Goal: Task Accomplishment & Management: Contribute content

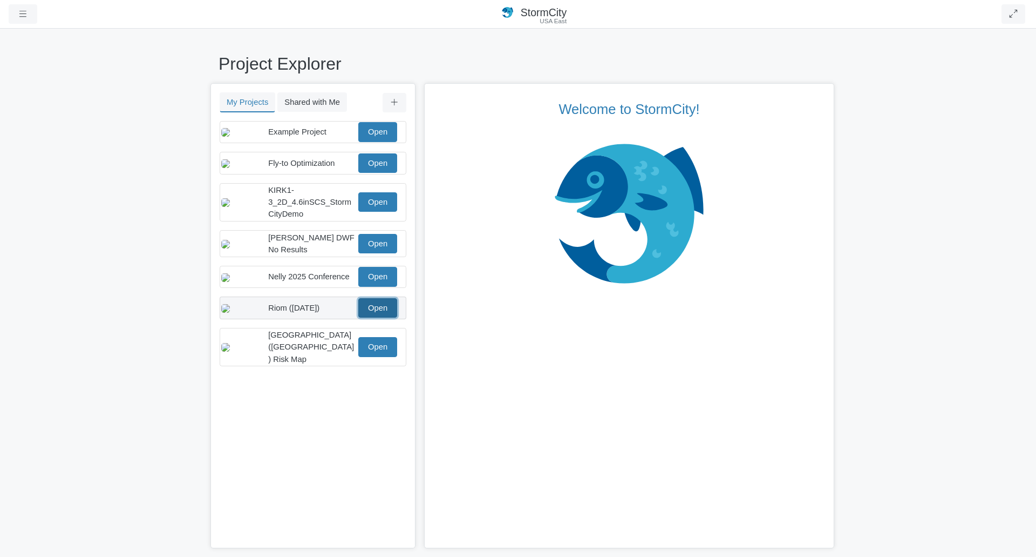
click at [390, 317] on link "Open" at bounding box center [377, 307] width 39 height 19
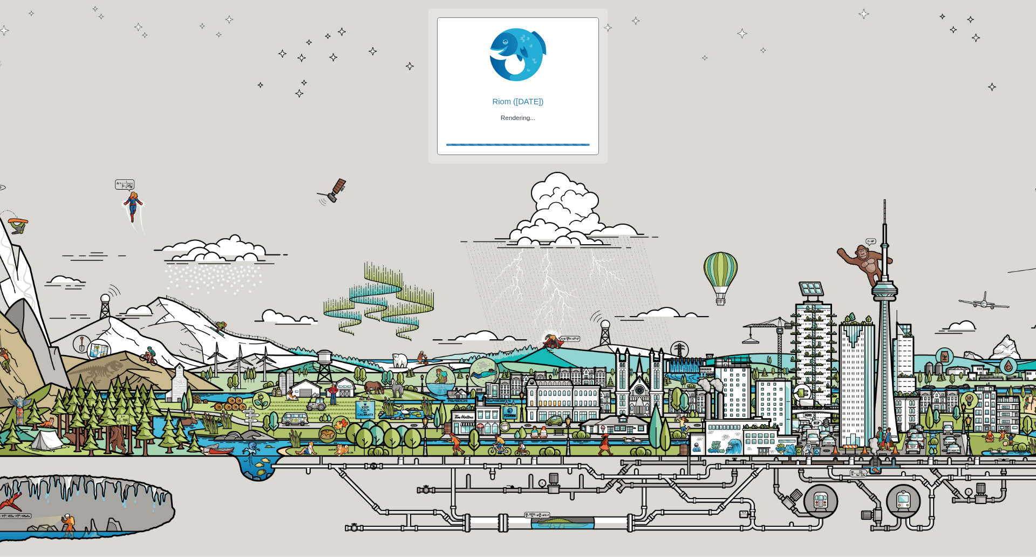
checkbox input "true"
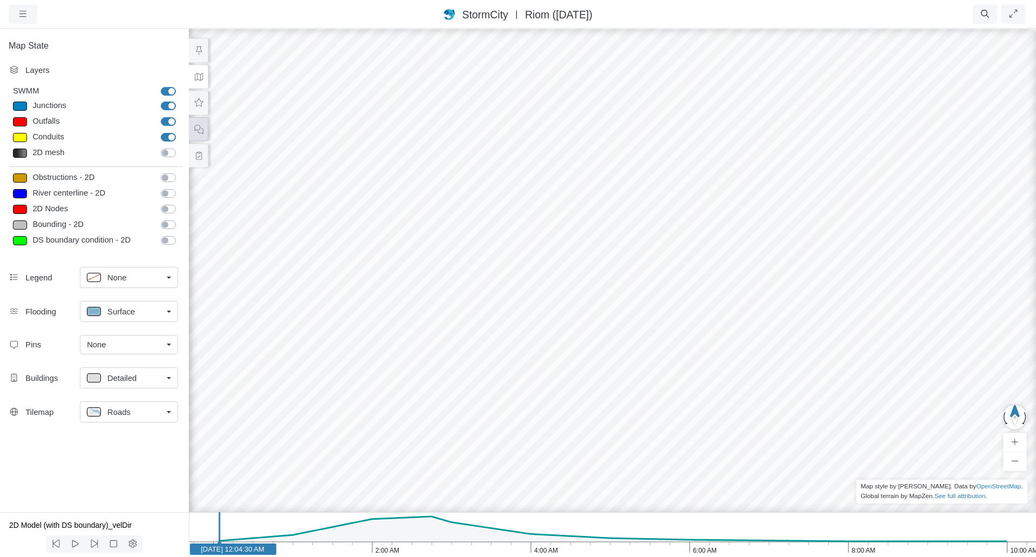
click at [197, 130] on icon at bounding box center [199, 129] width 10 height 8
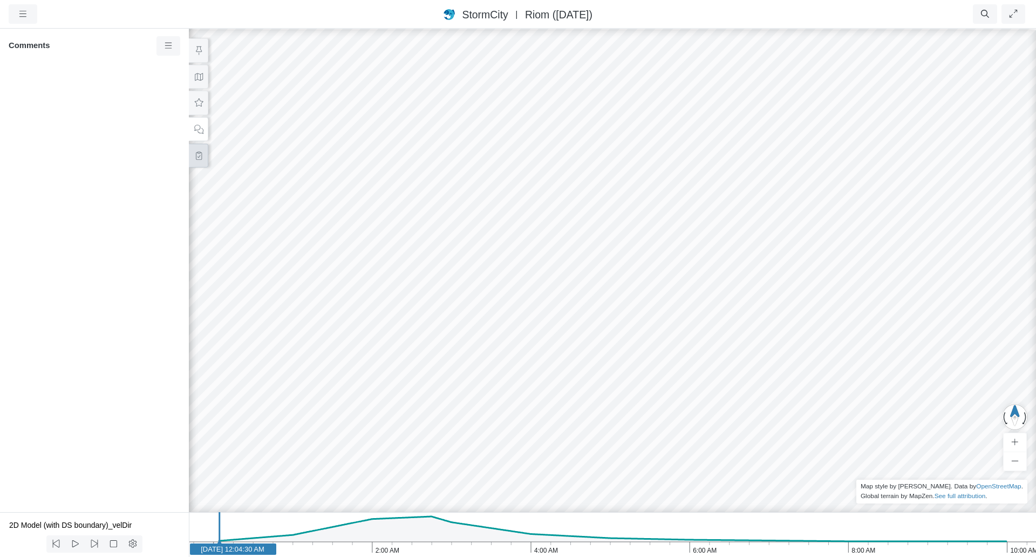
click at [199, 159] on icon at bounding box center [199, 156] width 6 height 8
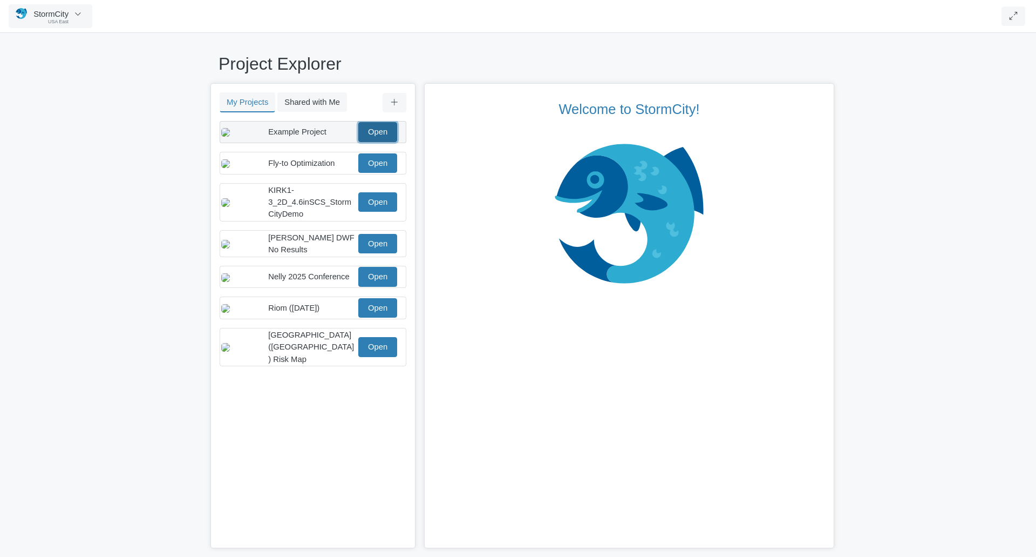
click at [375, 139] on link "Open" at bounding box center [377, 131] width 39 height 19
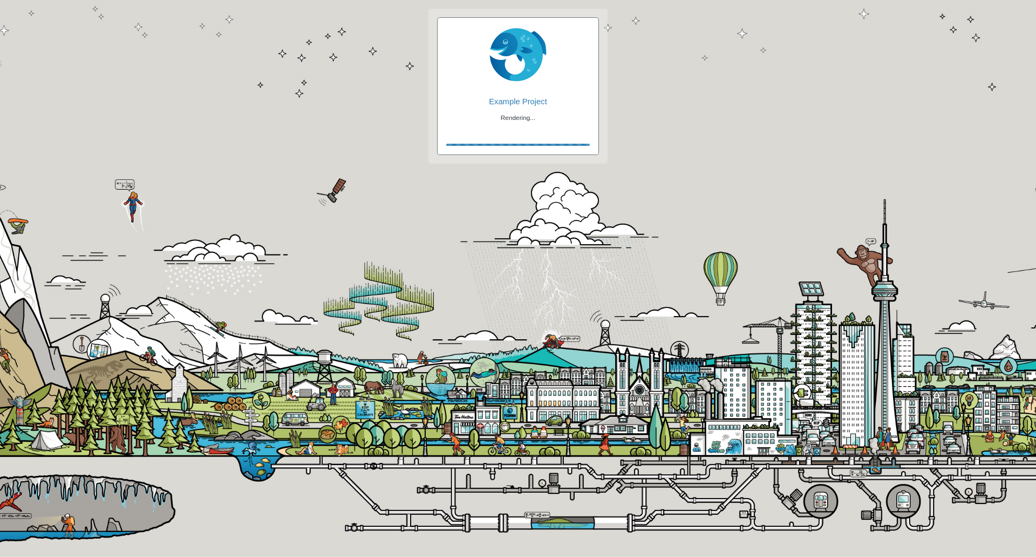
checkbox input "true"
checkbox input "false"
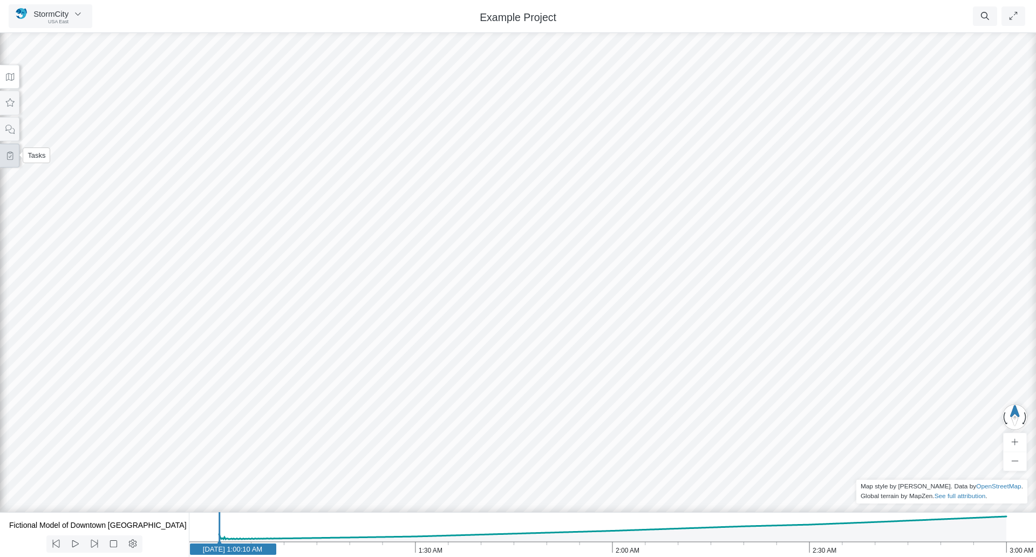
click at [11, 154] on icon at bounding box center [10, 156] width 10 height 8
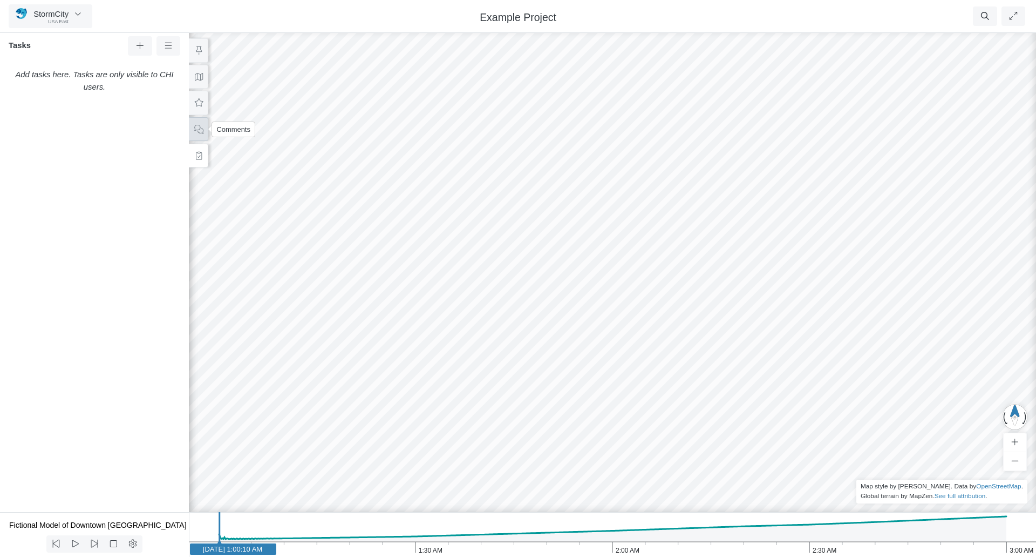
click at [200, 131] on icon at bounding box center [199, 129] width 10 height 8
click at [196, 160] on button at bounding box center [198, 156] width 19 height 24
click at [204, 133] on button at bounding box center [198, 129] width 19 height 24
click at [196, 152] on icon at bounding box center [199, 156] width 6 height 8
click at [196, 105] on icon at bounding box center [199, 102] width 9 height 8
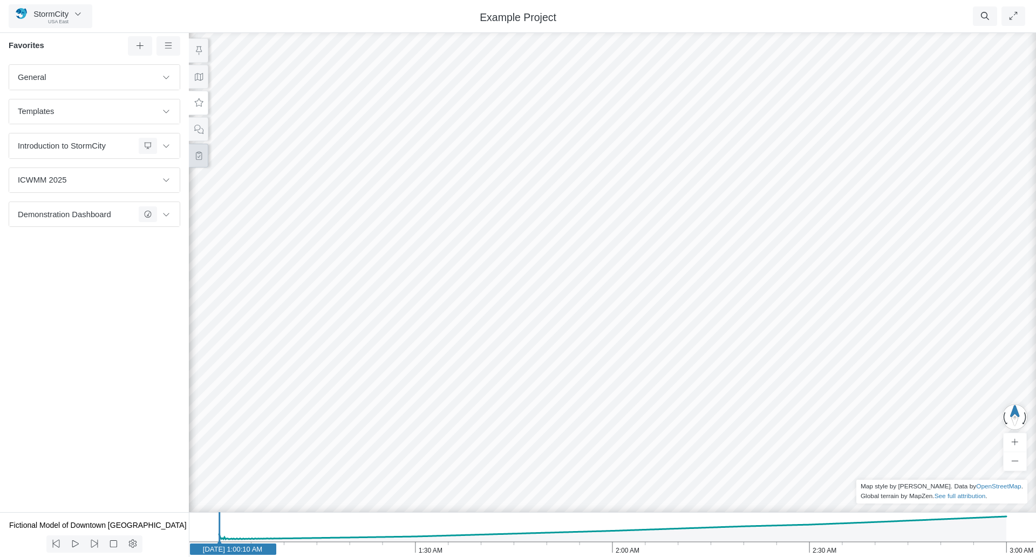
click at [194, 153] on icon at bounding box center [199, 156] width 10 height 8
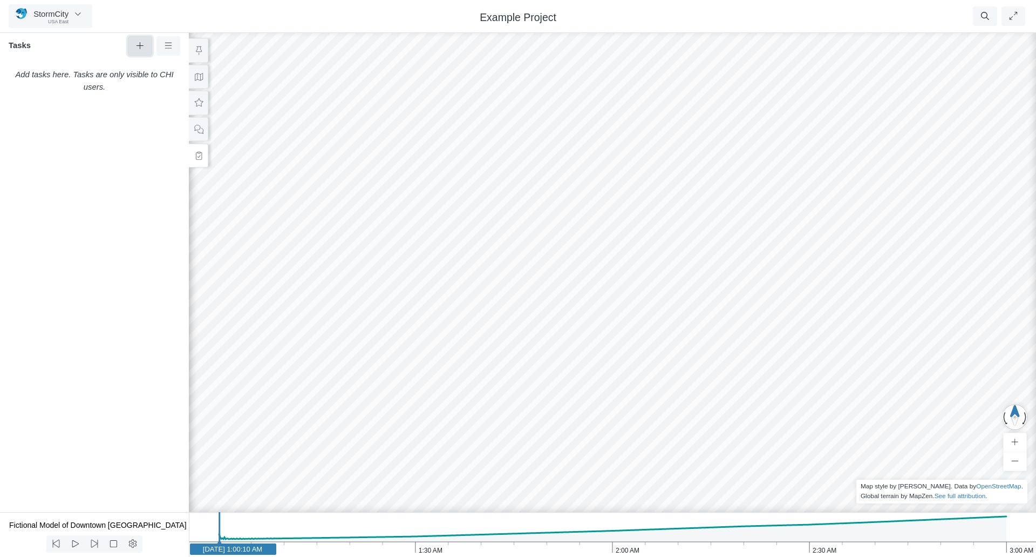
click at [139, 38] on button at bounding box center [140, 45] width 24 height 19
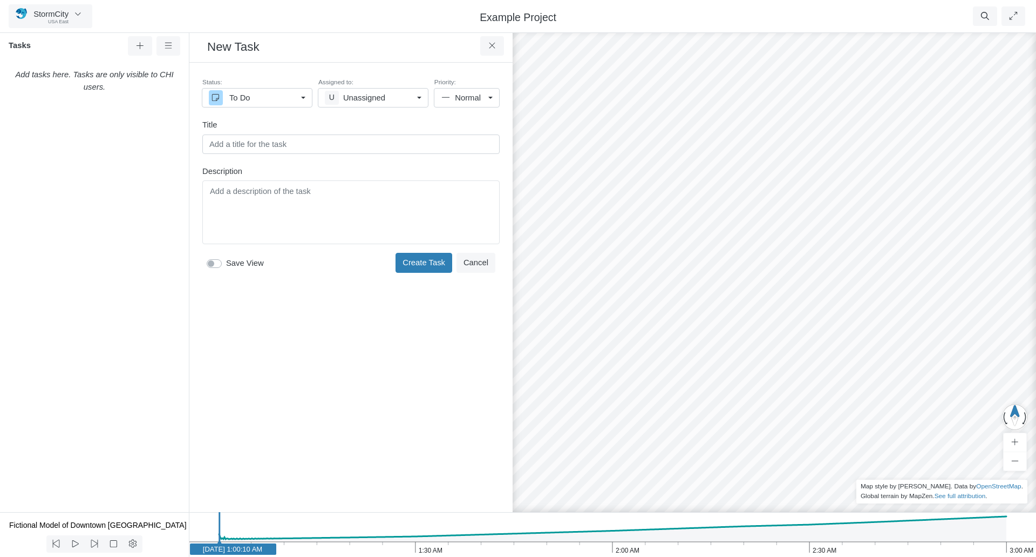
click at [291, 212] on div "Editor editing area: main" at bounding box center [351, 212] width 288 height 54
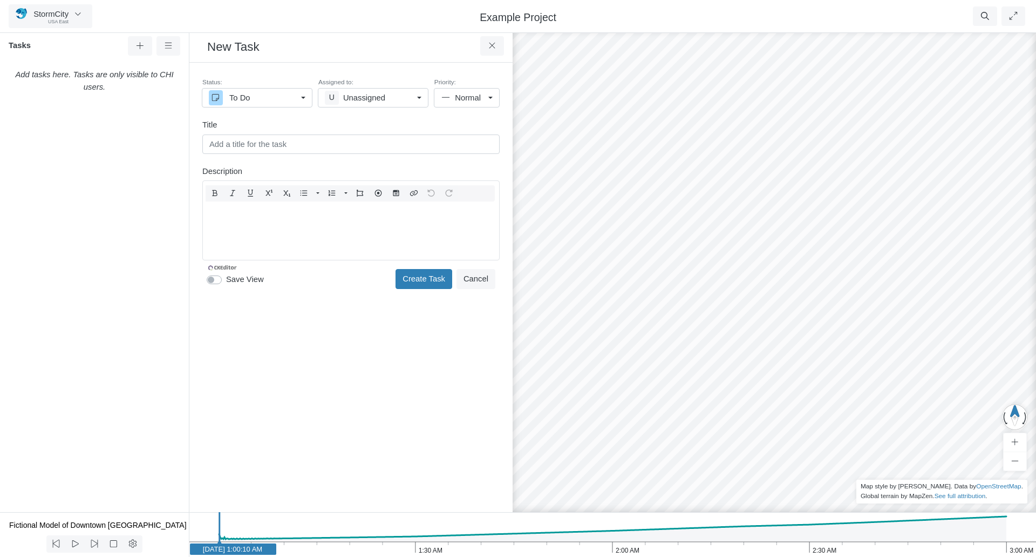
click at [226, 280] on label "Save View" at bounding box center [245, 279] width 38 height 12
click at [215, 280] on input "Save View" at bounding box center [211, 278] width 9 height 10
click at [274, 214] on div "Editor editing area: main" at bounding box center [351, 228] width 288 height 54
click at [226, 278] on label "Save View" at bounding box center [245, 279] width 38 height 12
click at [215, 278] on input "Save View" at bounding box center [211, 278] width 9 height 10
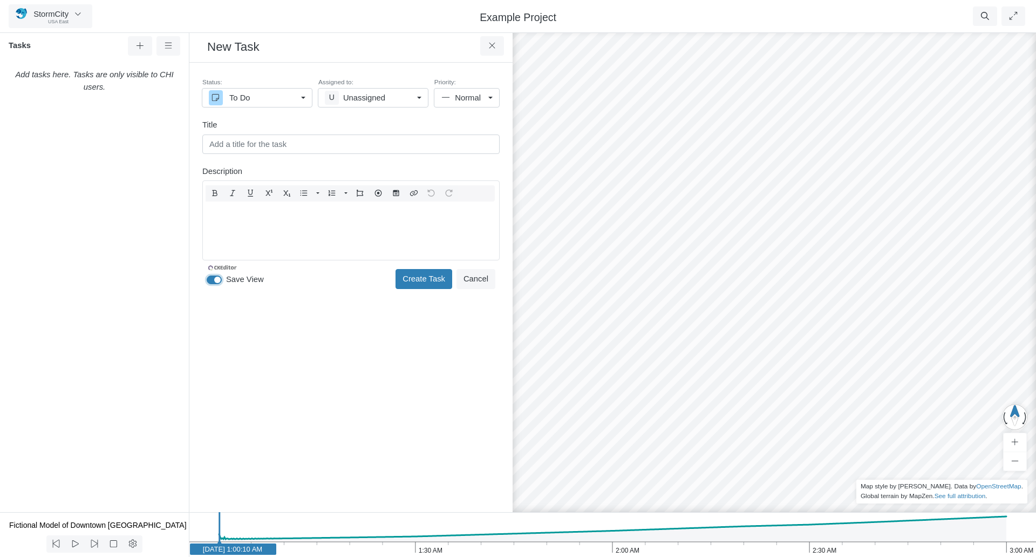
checkbox input "false"
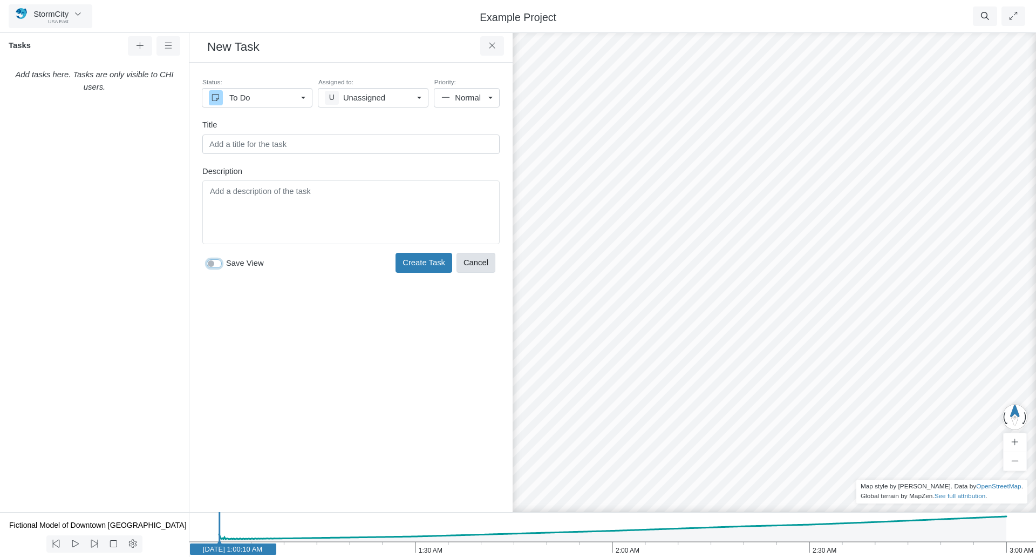
click at [480, 260] on button "Cancel" at bounding box center [476, 262] width 39 height 19
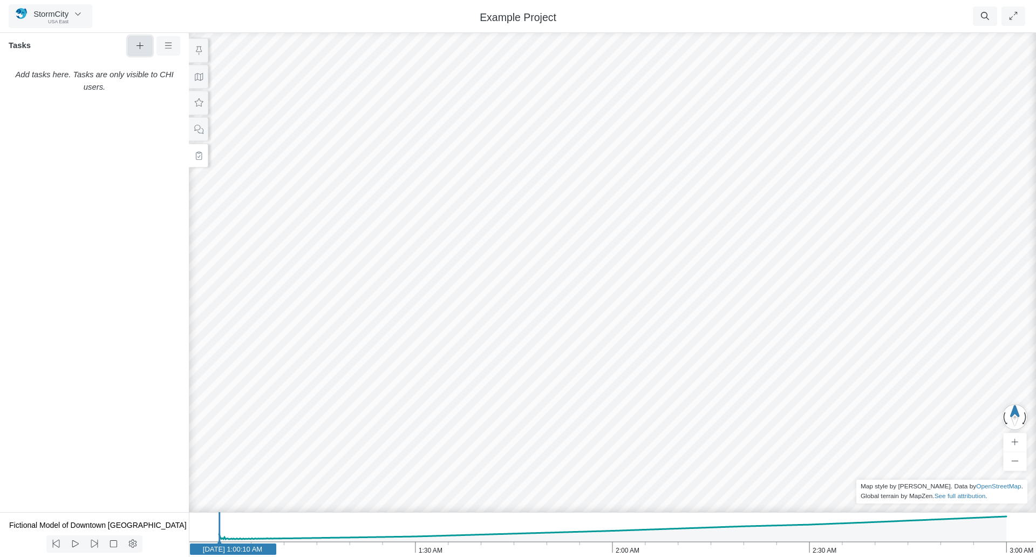
click at [143, 45] on icon at bounding box center [140, 46] width 10 height 8
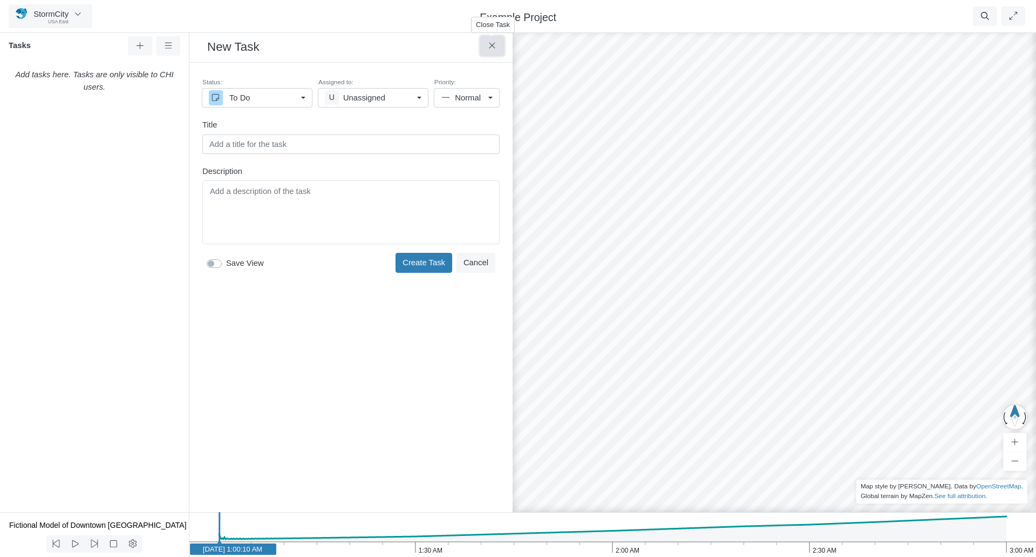
click at [498, 50] on button at bounding box center [492, 45] width 24 height 19
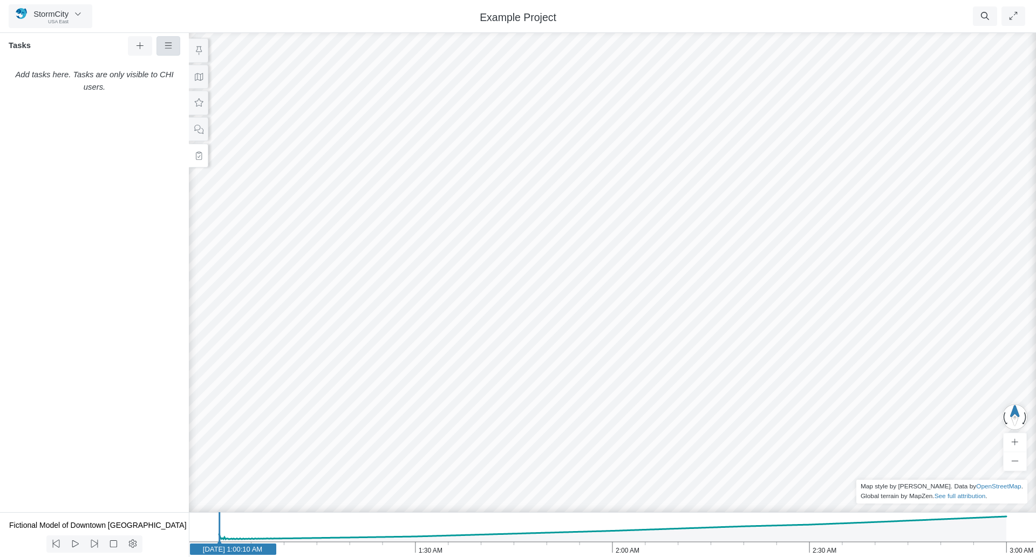
click at [176, 51] on link at bounding box center [169, 45] width 24 height 19
click at [65, 14] on span "StormCity" at bounding box center [50, 14] width 35 height 9
click at [133, 250] on div "Add tasks here. Tasks are only visible to CHI users." at bounding box center [94, 288] width 189 height 448
click at [199, 128] on icon at bounding box center [199, 129] width 10 height 8
click at [205, 133] on button at bounding box center [198, 129] width 19 height 24
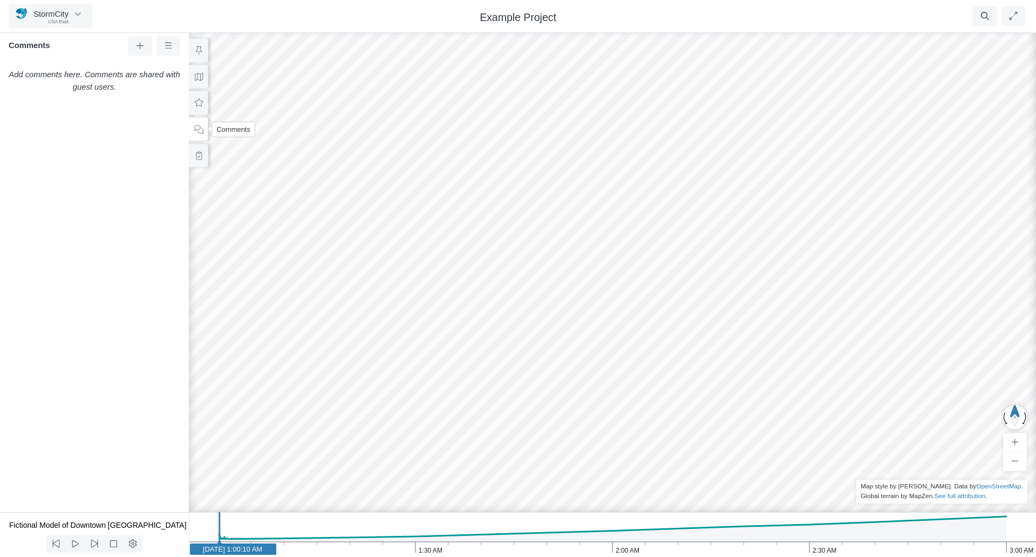
click at [205, 133] on button at bounding box center [198, 129] width 19 height 24
click at [196, 158] on icon at bounding box center [199, 156] width 10 height 8
click at [200, 132] on icon at bounding box center [199, 129] width 10 height 8
click at [140, 44] on icon at bounding box center [140, 46] width 10 height 8
click at [569, 280] on div at bounding box center [612, 292] width 1036 height 529
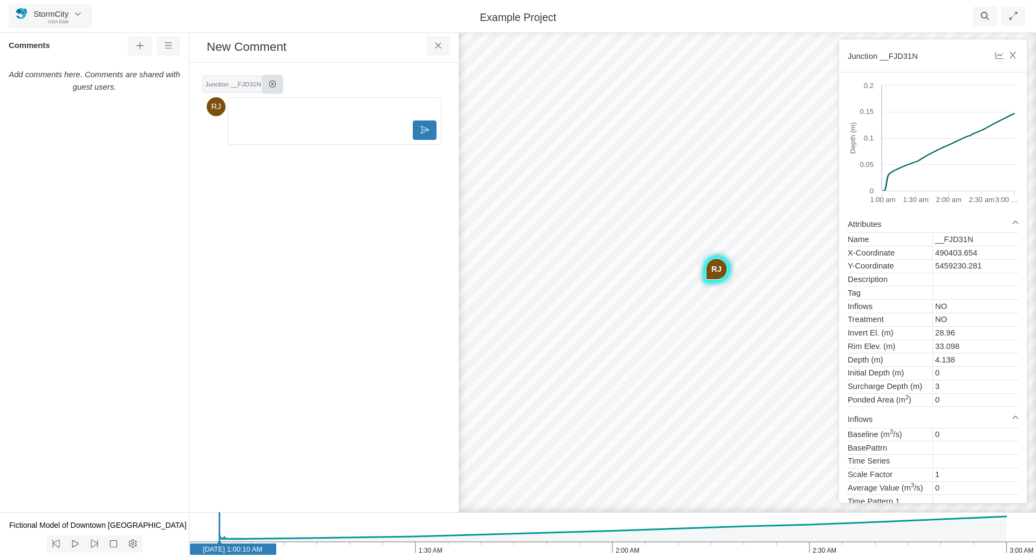
click at [268, 87] on icon at bounding box center [272, 83] width 9 height 7
click at [280, 97] on div "Editor editing area: main" at bounding box center [335, 88] width 204 height 16
click at [720, 307] on div "RJ" at bounding box center [749, 292] width 1036 height 529
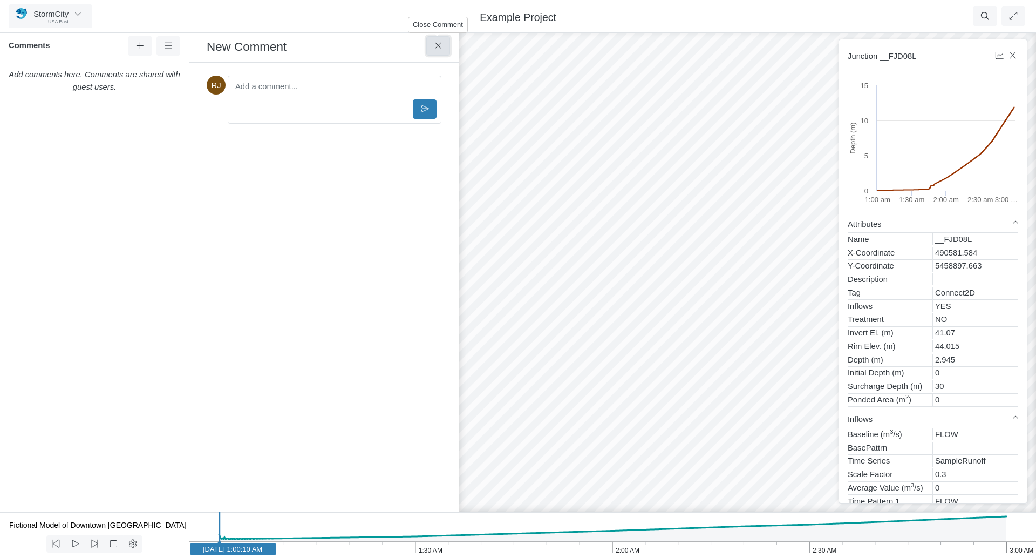
click at [442, 46] on icon at bounding box center [438, 46] width 10 height 8
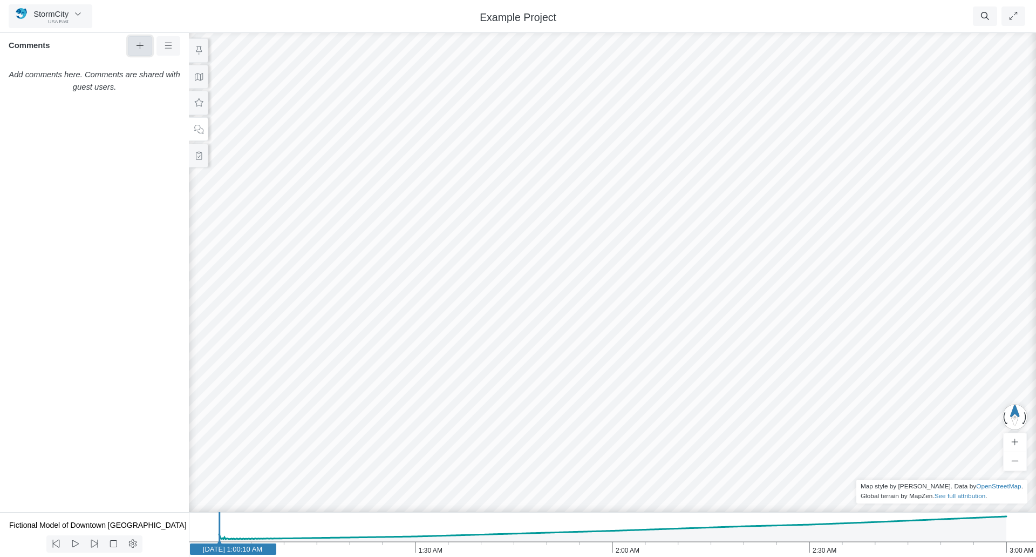
click at [133, 44] on button at bounding box center [140, 45] width 24 height 19
click at [585, 307] on div at bounding box center [612, 292] width 1036 height 529
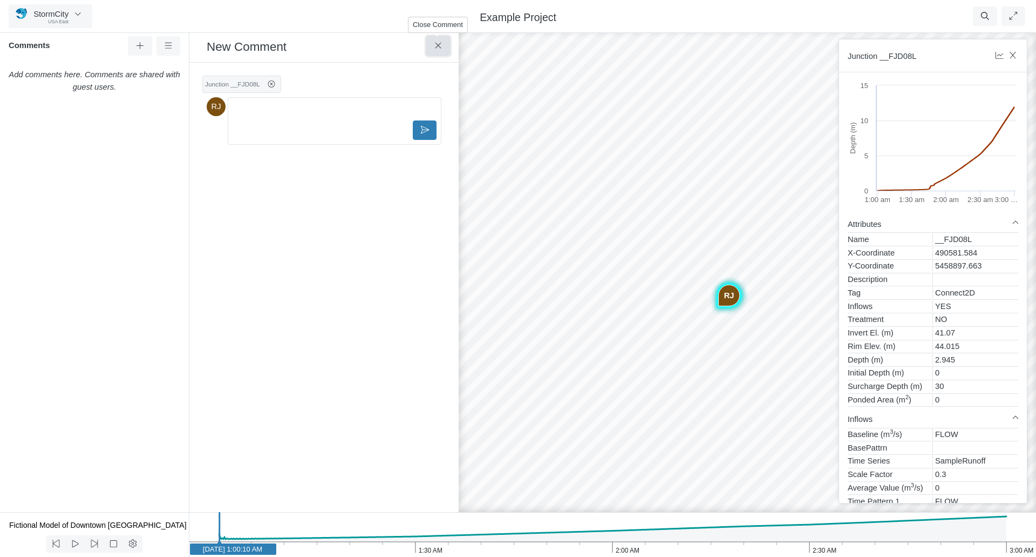
click at [434, 43] on icon at bounding box center [438, 46] width 10 height 8
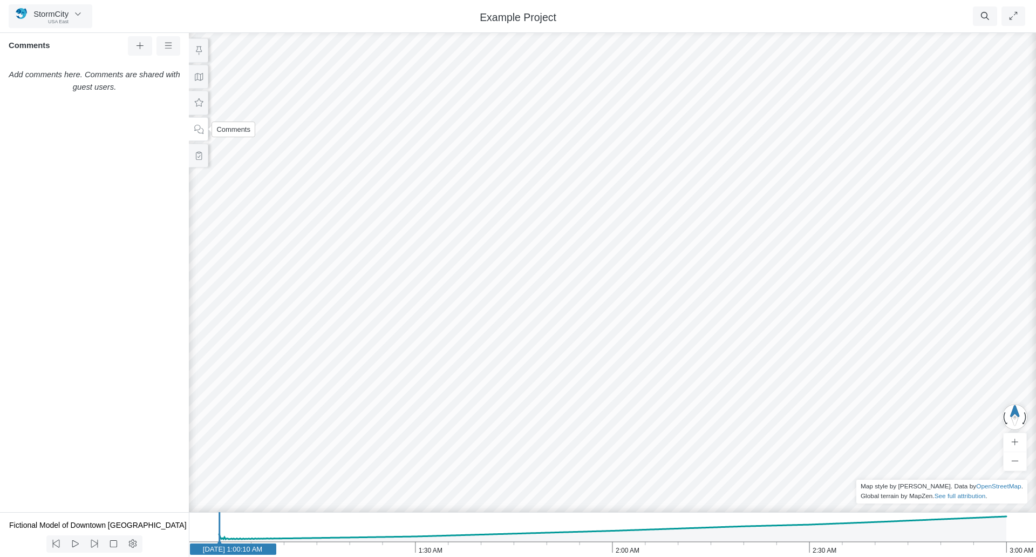
click at [201, 130] on icon at bounding box center [199, 129] width 10 height 8
click at [165, 44] on icon at bounding box center [169, 46] width 10 height 8
click at [243, 19] on div "Example Project" at bounding box center [518, 16] width 605 height 15
click at [203, 76] on icon at bounding box center [199, 77] width 10 height 8
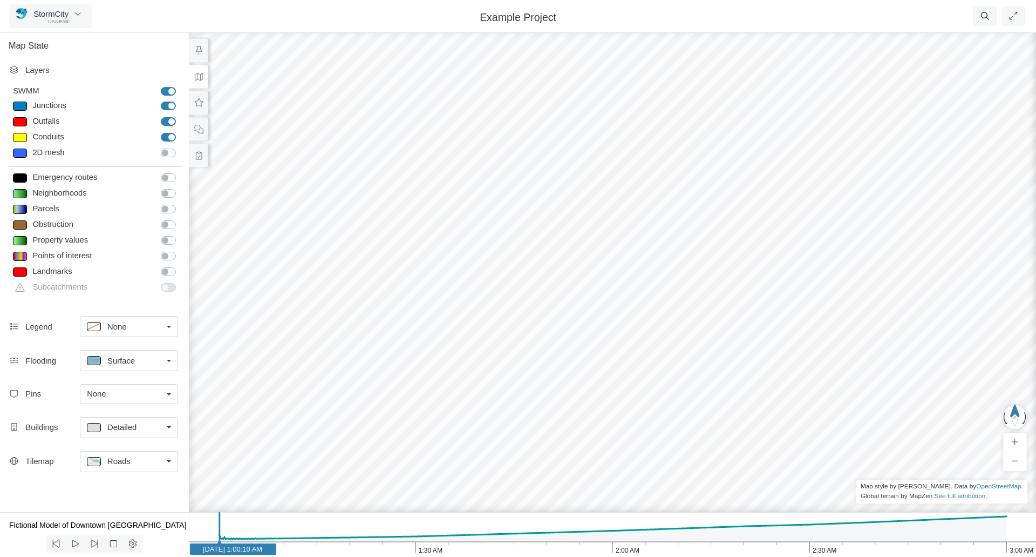
click at [160, 392] on div "None" at bounding box center [125, 394] width 76 height 12
click at [113, 487] on span "Manage Pins..." at bounding box center [113, 491] width 53 height 12
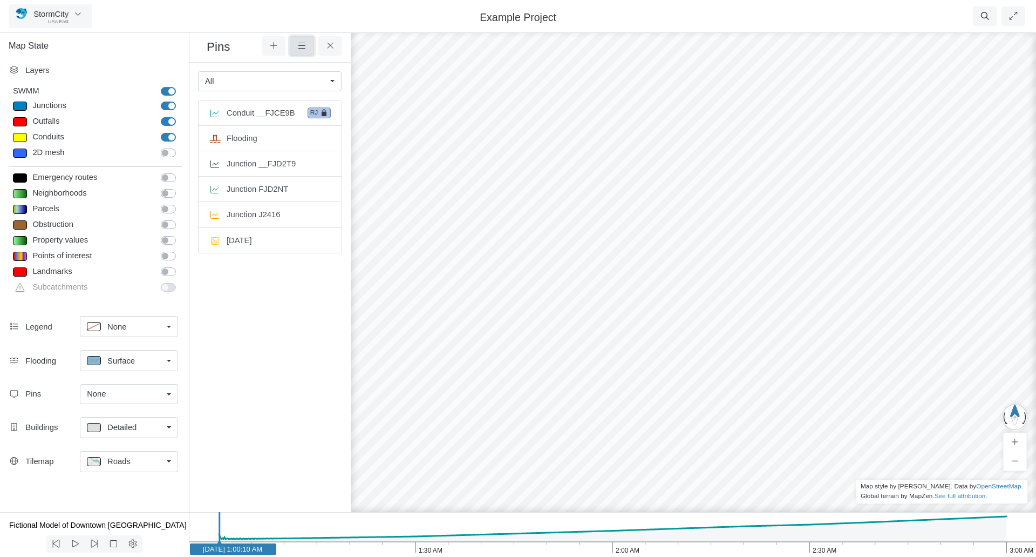
click at [306, 45] on icon at bounding box center [302, 46] width 10 height 8
click at [334, 42] on icon at bounding box center [331, 46] width 10 height 8
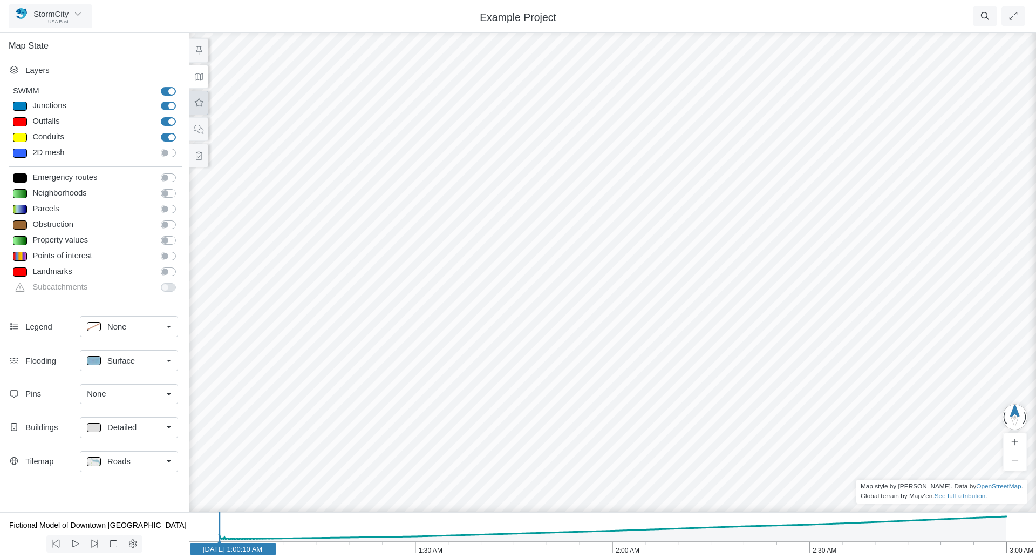
click at [200, 103] on icon at bounding box center [199, 103] width 10 height 8
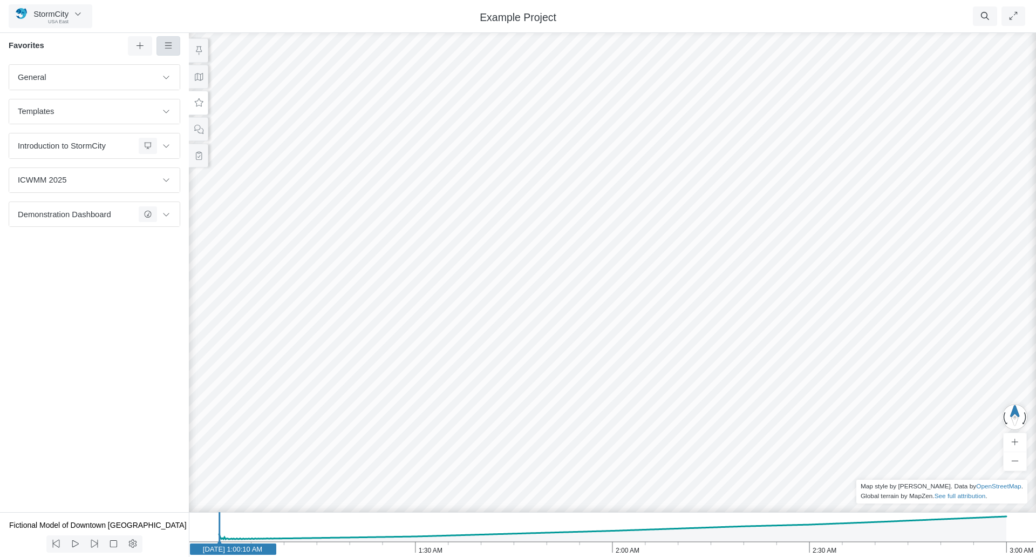
click at [166, 43] on icon at bounding box center [169, 46] width 10 height 8
click at [82, 333] on div "General Default Map View Default Camera View Menu Test23 Water Depth Test Templ…" at bounding box center [94, 288] width 189 height 448
click at [171, 180] on button at bounding box center [166, 180] width 18 height 16
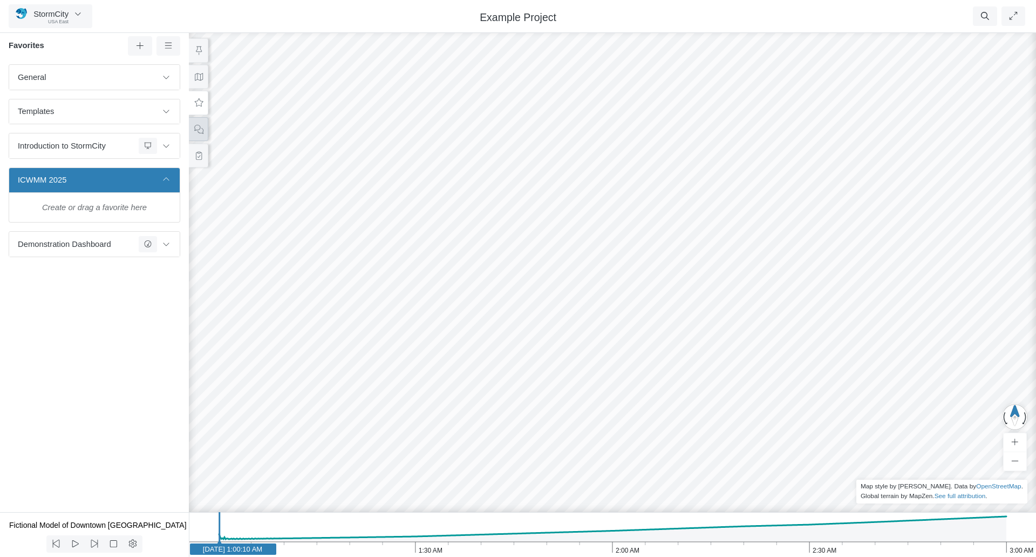
click at [199, 126] on icon at bounding box center [199, 129] width 10 height 8
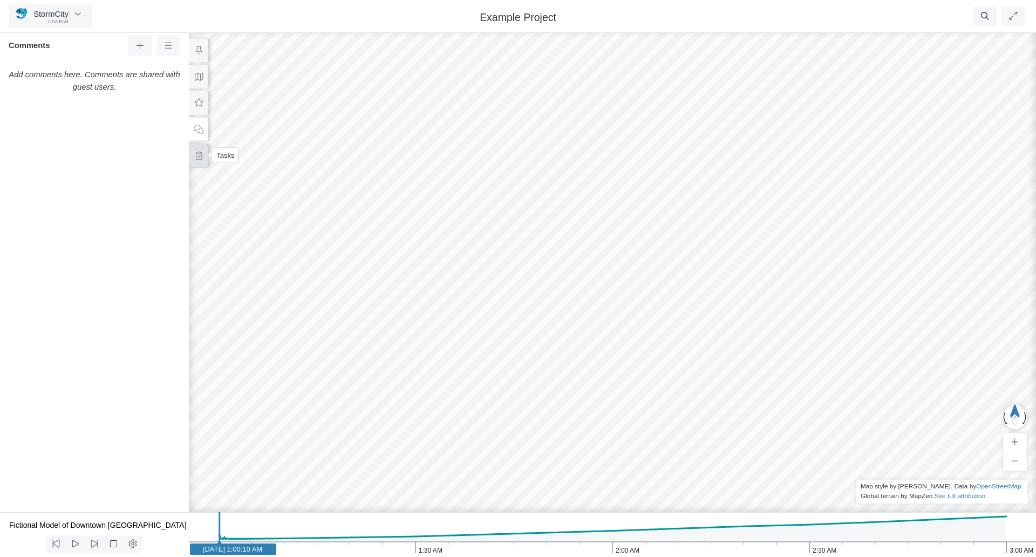
click at [202, 156] on icon at bounding box center [199, 156] width 10 height 8
click at [203, 78] on icon at bounding box center [199, 77] width 10 height 8
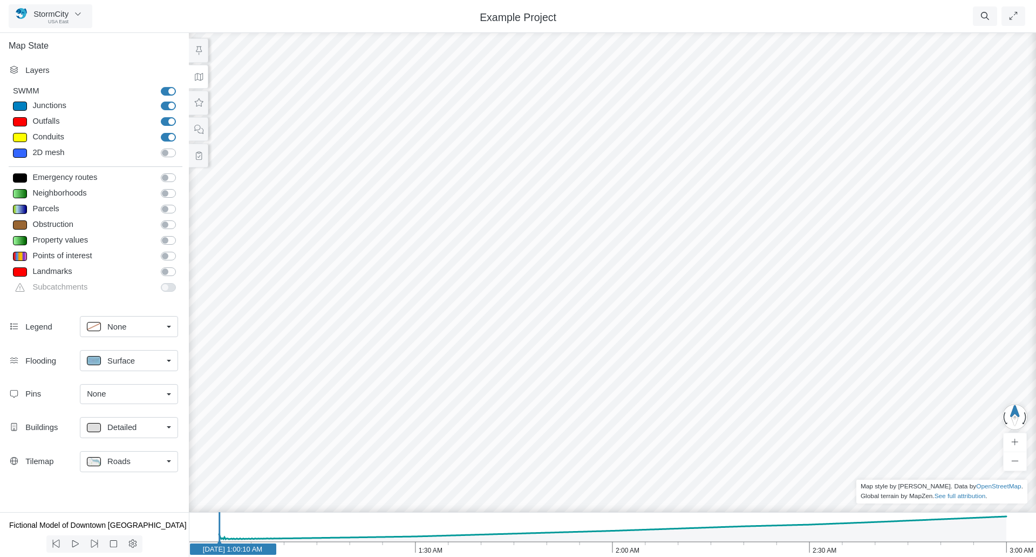
click at [21, 106] on div at bounding box center [20, 105] width 14 height 9
type input "Visible"
checkbox input "true"
select select "CIRCLE"
type input "7"
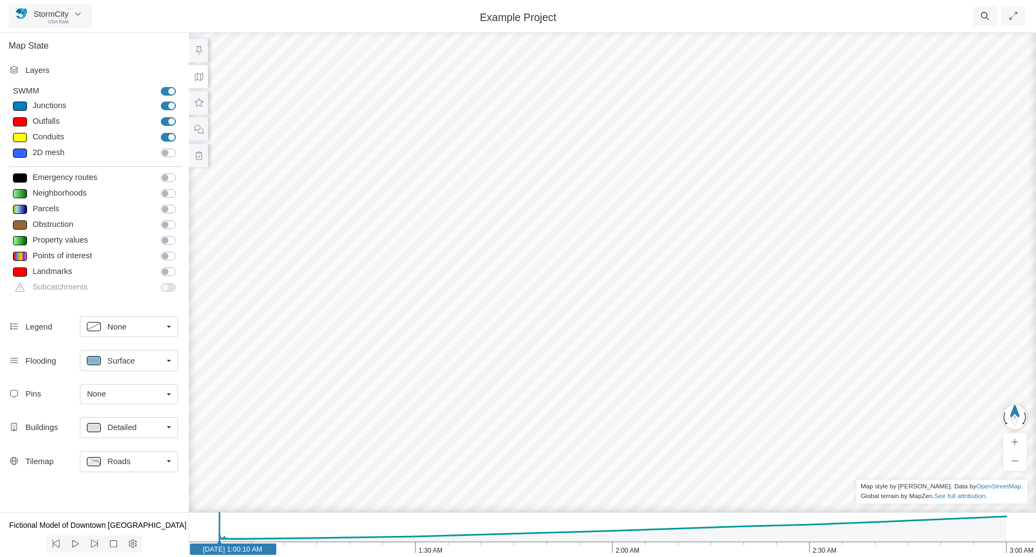
checkbox input "true"
type input "0"
select select "None"
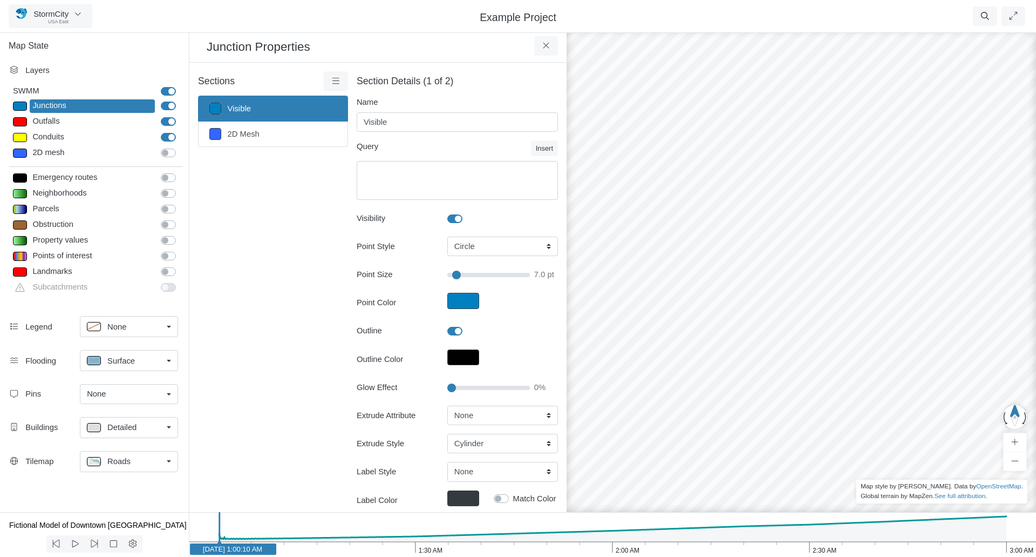
type input "7"
click at [547, 44] on icon at bounding box center [546, 46] width 10 height 8
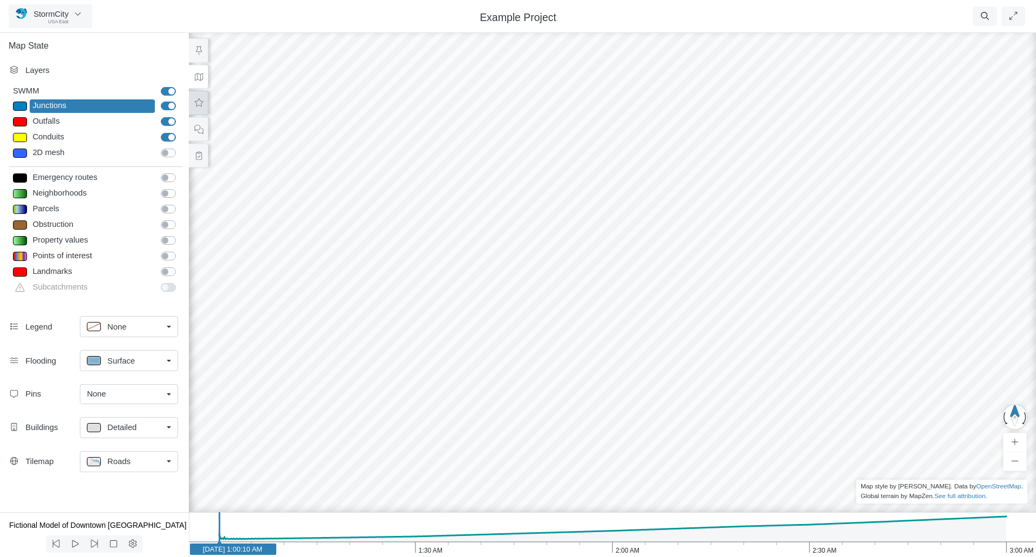
click at [201, 100] on icon at bounding box center [199, 103] width 10 height 8
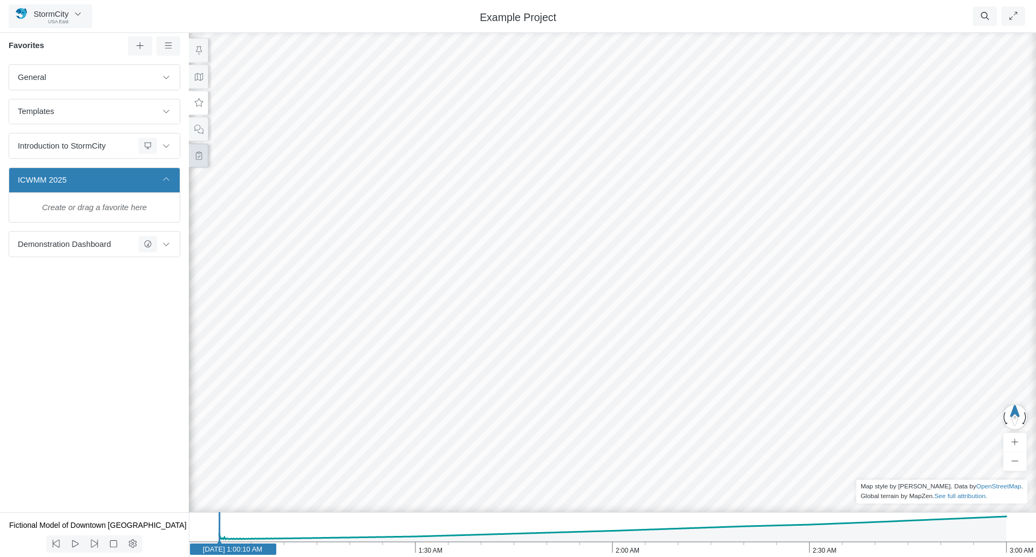
click at [195, 155] on icon at bounding box center [199, 156] width 10 height 8
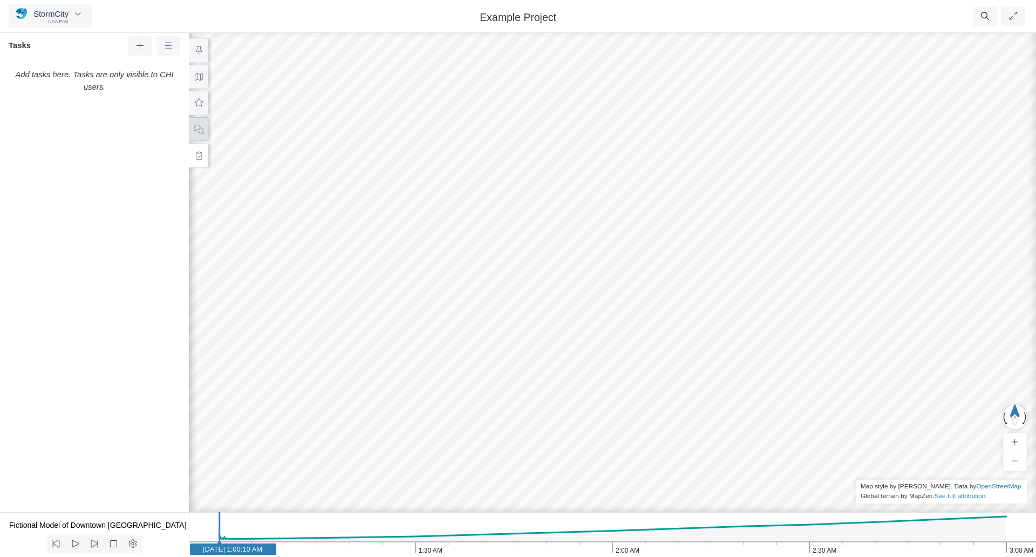
click at [205, 130] on button at bounding box center [198, 129] width 19 height 24
click at [204, 157] on button at bounding box center [198, 156] width 19 height 24
click at [144, 44] on icon at bounding box center [140, 46] width 10 height 8
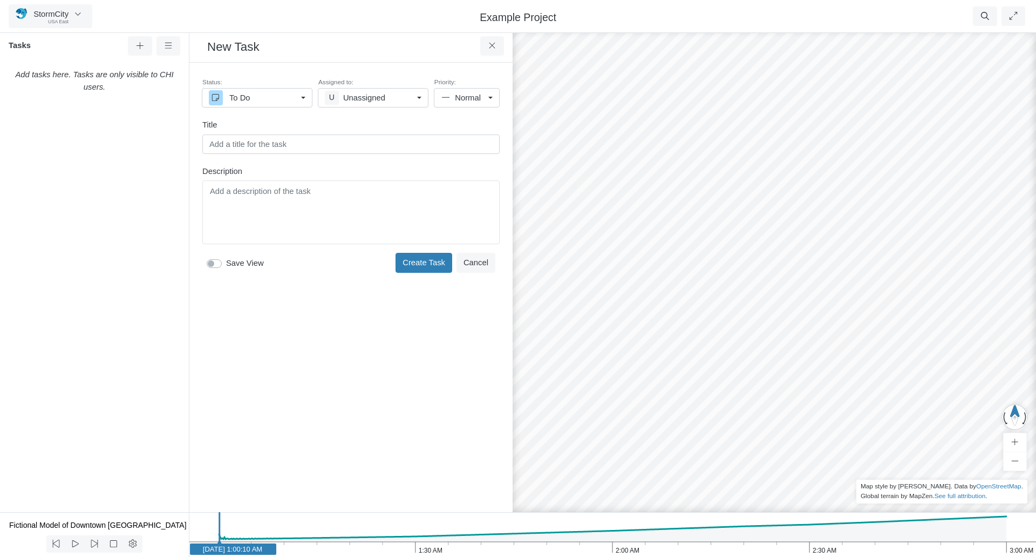
click at [384, 101] on div "U Unassigned" at bounding box center [369, 98] width 88 height 12
click at [409, 327] on div "Created just now by you Status: To Do In Progress On Hold For Review Completed …" at bounding box center [351, 287] width 306 height 432
click at [473, 99] on span "Normal" at bounding box center [469, 98] width 29 height 12
click at [452, 353] on div "Created just now by you Status: To Do In Progress On Hold For Review Completed …" at bounding box center [351, 287] width 306 height 432
click at [256, 94] on div "To Do" at bounding box center [253, 98] width 88 height 12
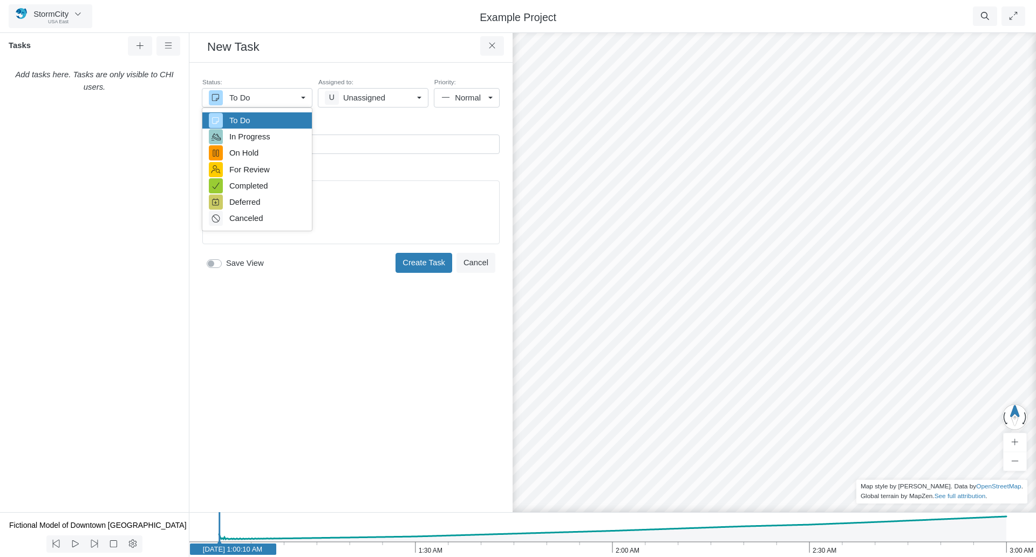
click at [400, 343] on div "Created just now by you Status: To Do In Progress On Hold For Review Completed …" at bounding box center [351, 287] width 306 height 432
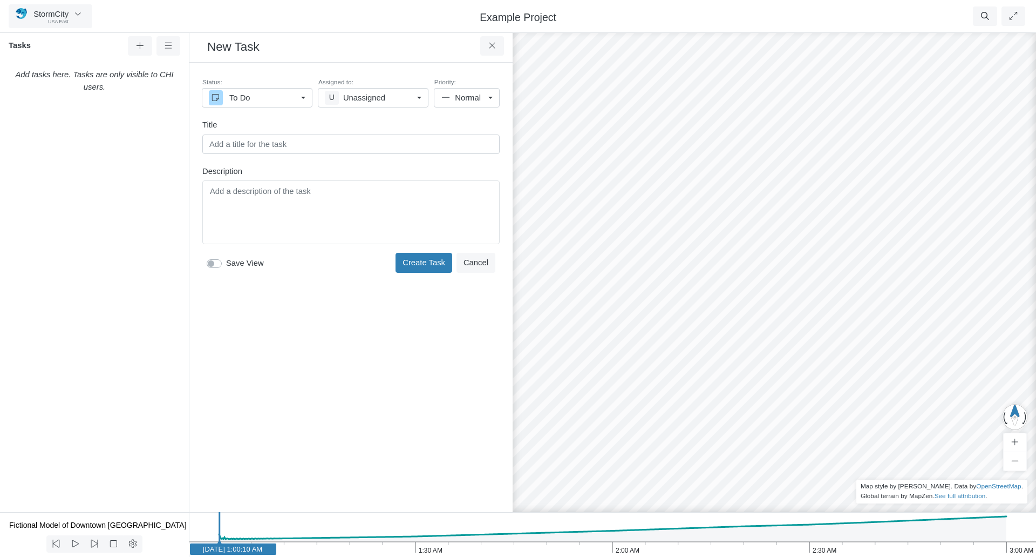
click at [327, 18] on div "Example Project" at bounding box center [518, 16] width 605 height 15
click at [322, 21] on div "Example Project" at bounding box center [518, 16] width 605 height 15
click at [496, 45] on icon at bounding box center [492, 46] width 10 height 8
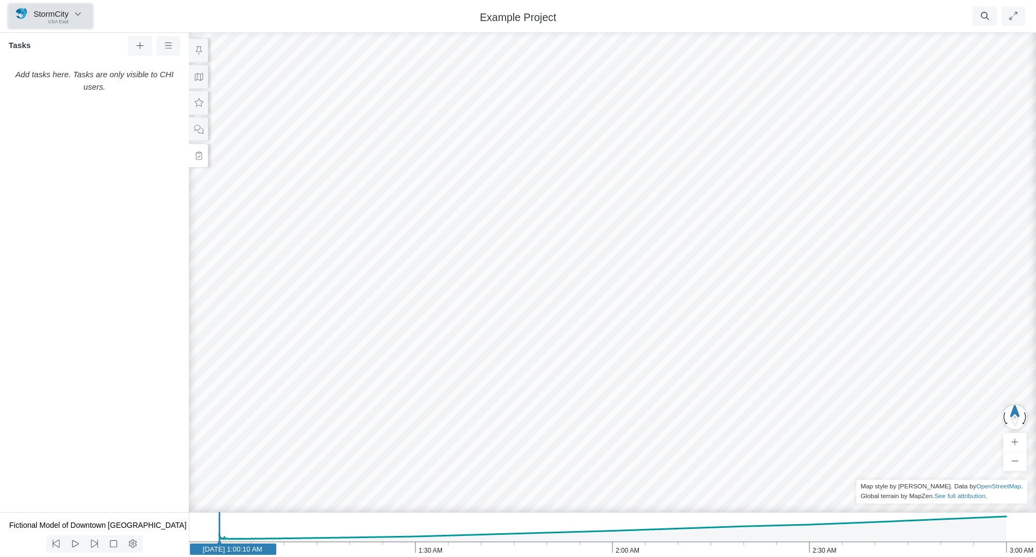
click at [62, 19] on span "USA East" at bounding box center [58, 21] width 21 height 7
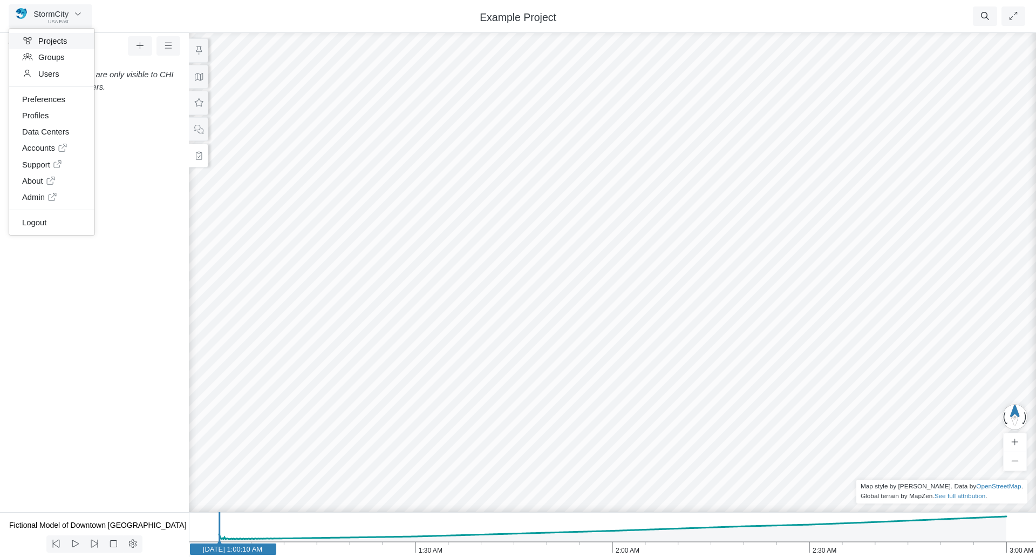
click at [55, 39] on link "Projects" at bounding box center [51, 41] width 85 height 16
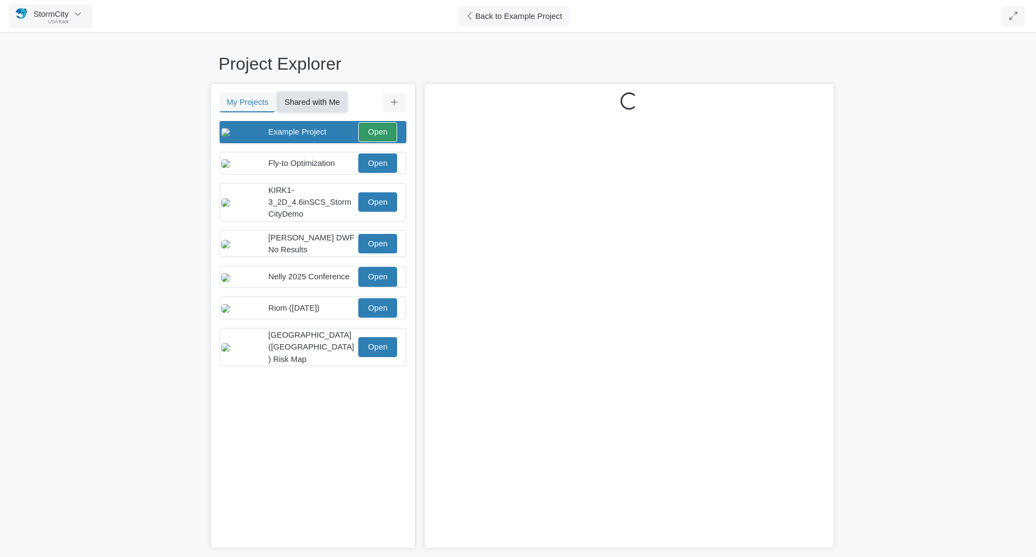
click at [320, 99] on button "Shared with Me" at bounding box center [312, 101] width 70 height 19
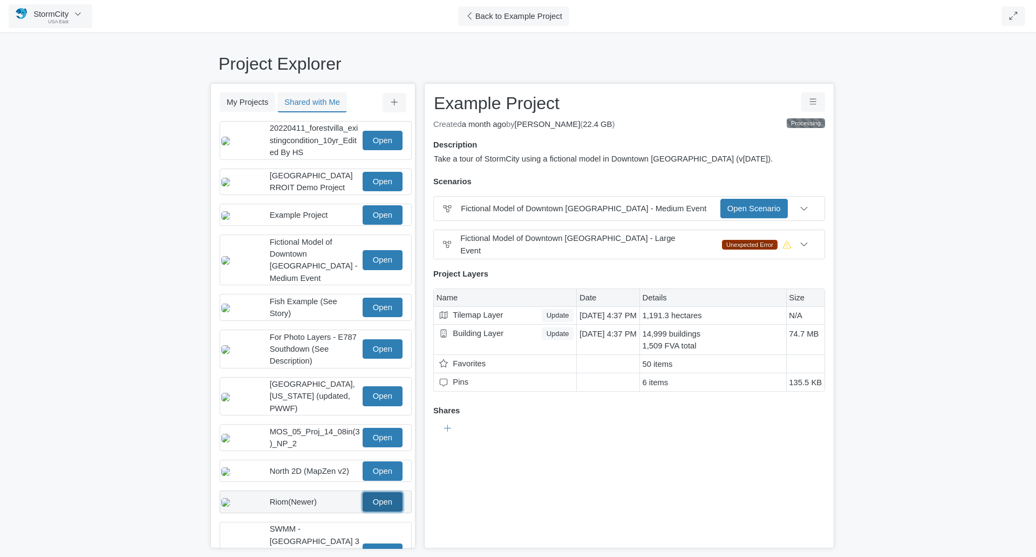
click at [385, 496] on link "Open" at bounding box center [383, 501] width 40 height 19
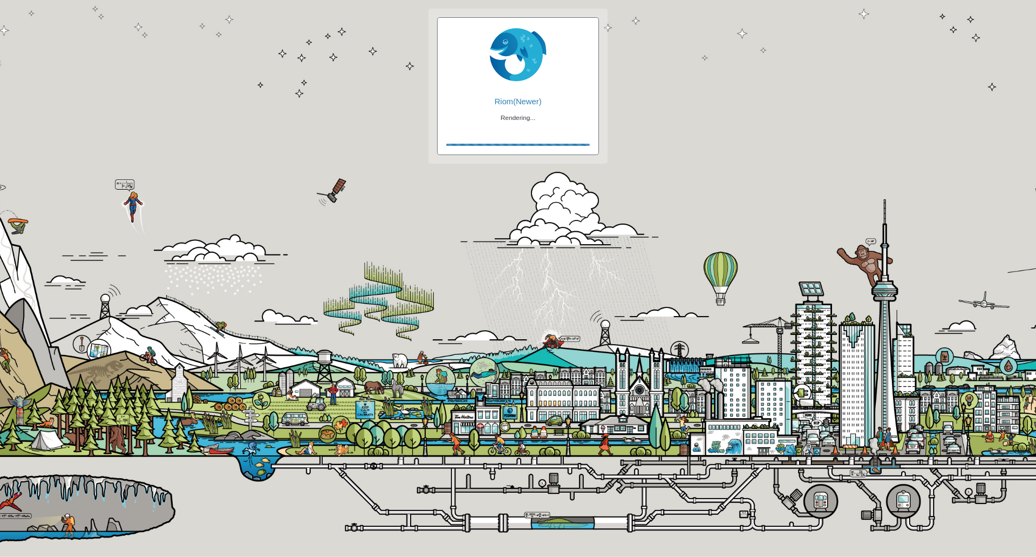
checkbox input "true"
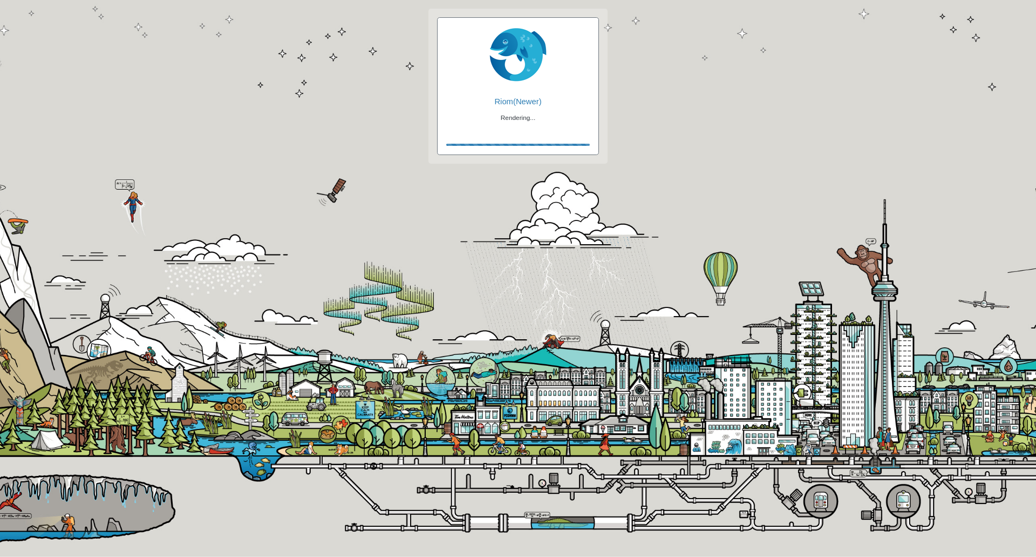
checkbox input "true"
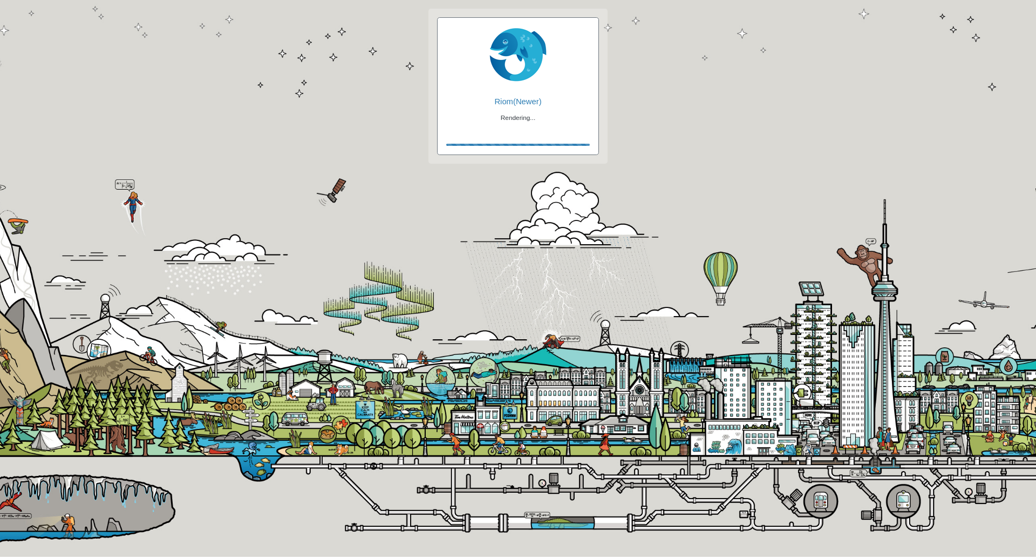
checkbox input "false"
checkbox input "true"
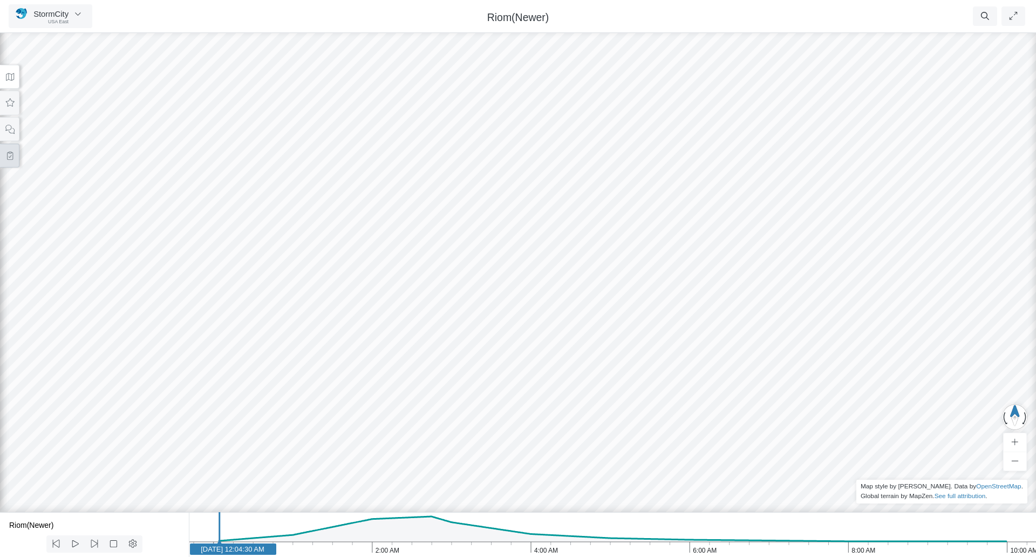
click at [11, 158] on icon at bounding box center [10, 156] width 10 height 8
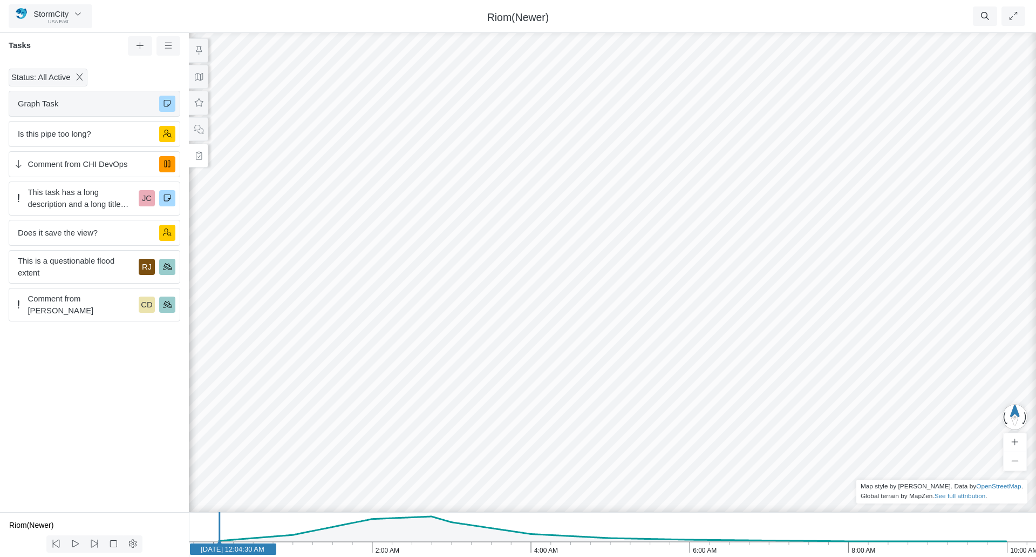
click at [77, 103] on span "Graph Task" at bounding box center [84, 104] width 133 height 12
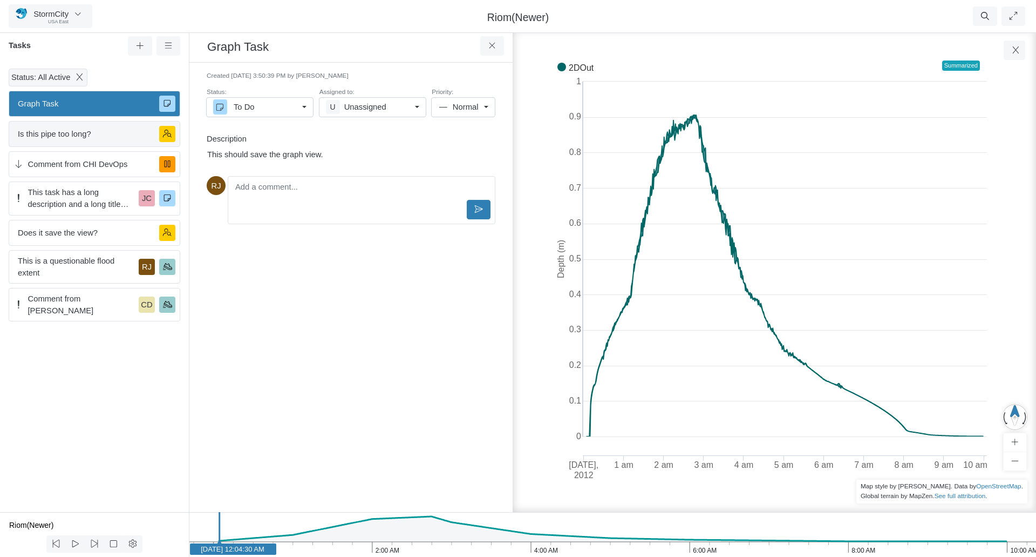
click at [78, 134] on span "Is this pipe too long?" at bounding box center [84, 134] width 133 height 12
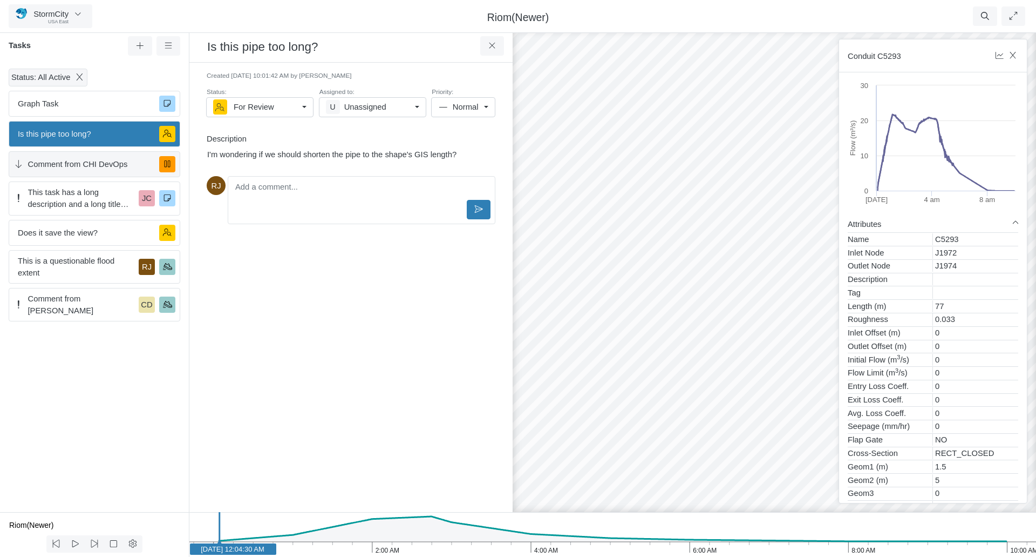
click at [72, 166] on span "Comment from CHI DevOps" at bounding box center [89, 164] width 123 height 12
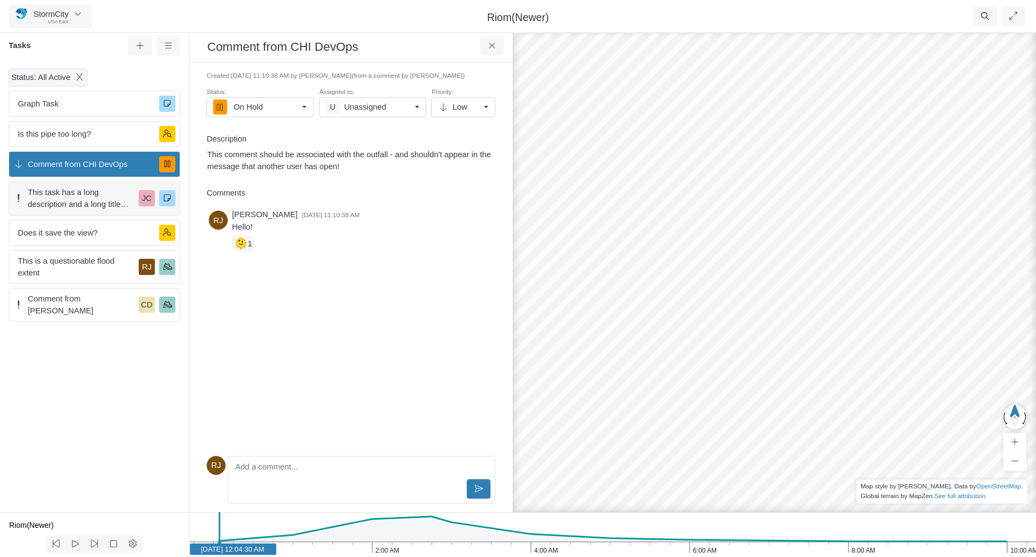
click at [69, 193] on span "This task has a long description and a long title with a lot of unnecessarily l…" at bounding box center [81, 198] width 107 height 24
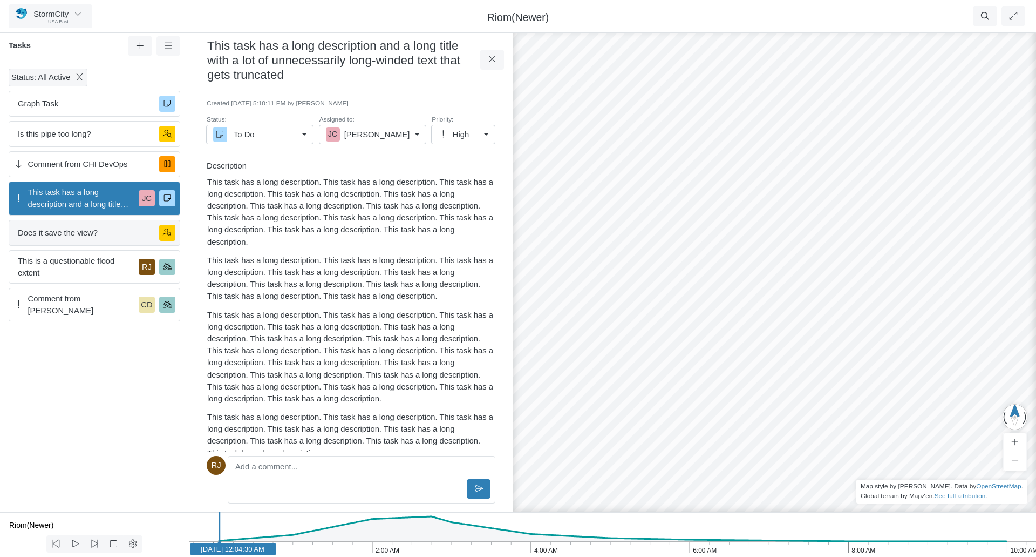
click at [75, 235] on span "Does it save the view?" at bounding box center [84, 233] width 133 height 12
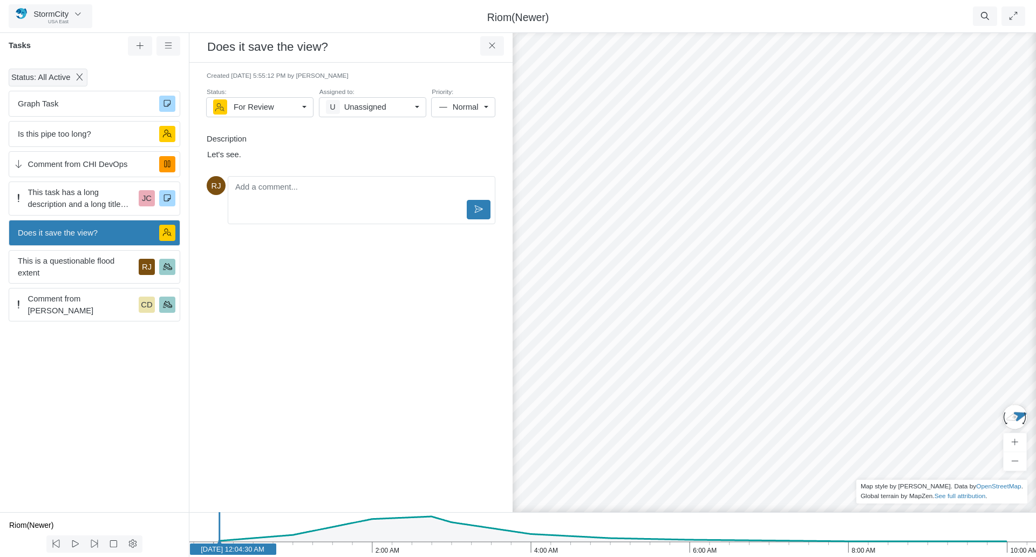
drag, startPoint x: 954, startPoint y: 388, endPoint x: 487, endPoint y: 232, distance: 492.5
click at [86, 191] on span "This task has a long description and a long title with a lot of unnecessarily l…" at bounding box center [81, 198] width 107 height 24
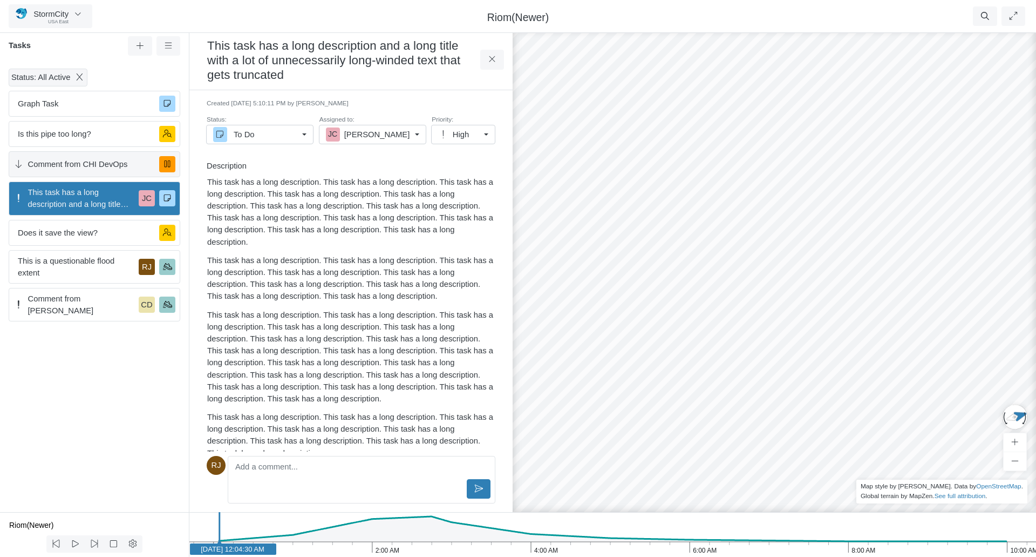
click at [84, 163] on span "Comment from CHI DevOps" at bounding box center [89, 164] width 123 height 12
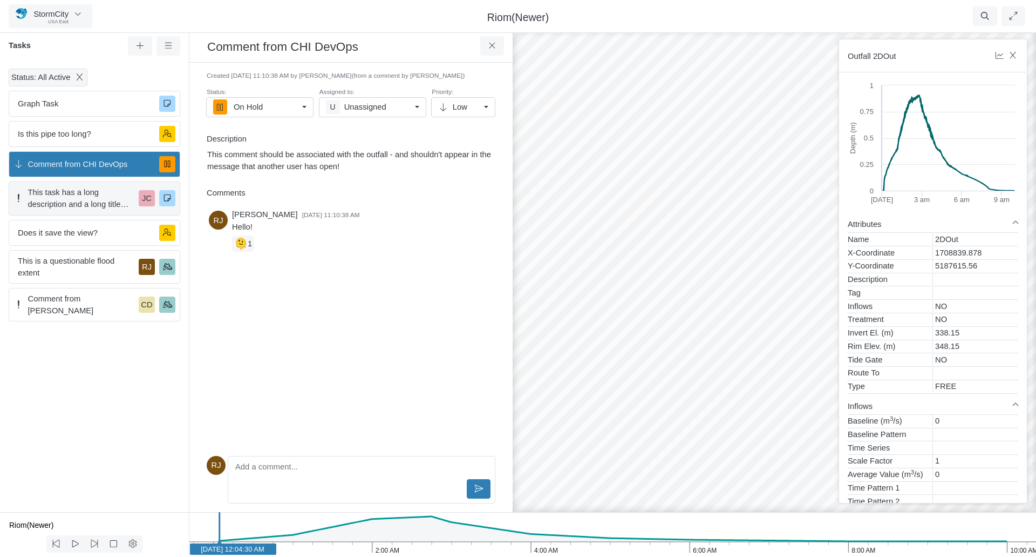
click at [84, 198] on span "This task has a long description and a long title with a lot of unnecessarily l…" at bounding box center [81, 198] width 107 height 24
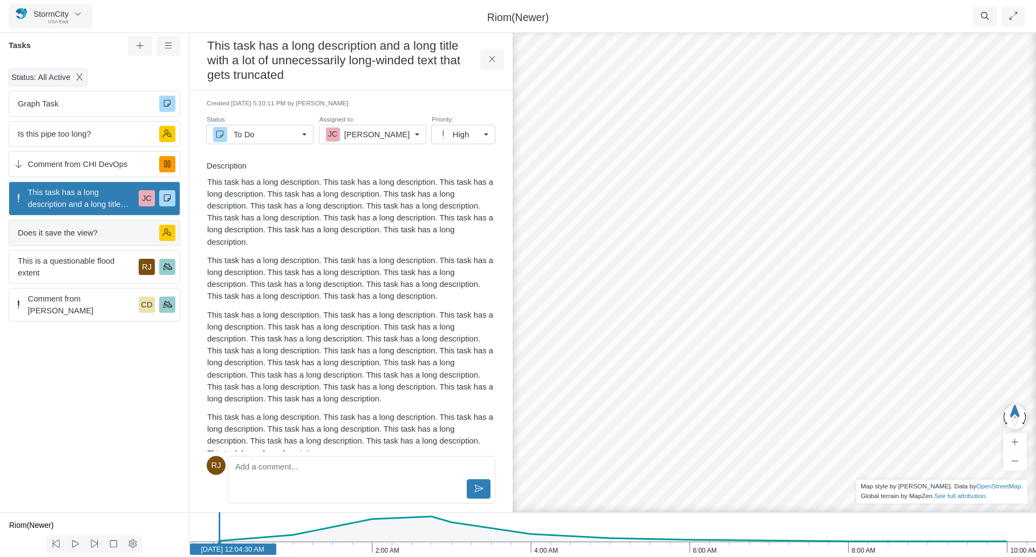
click at [80, 233] on span "Does it save the view?" at bounding box center [84, 233] width 133 height 12
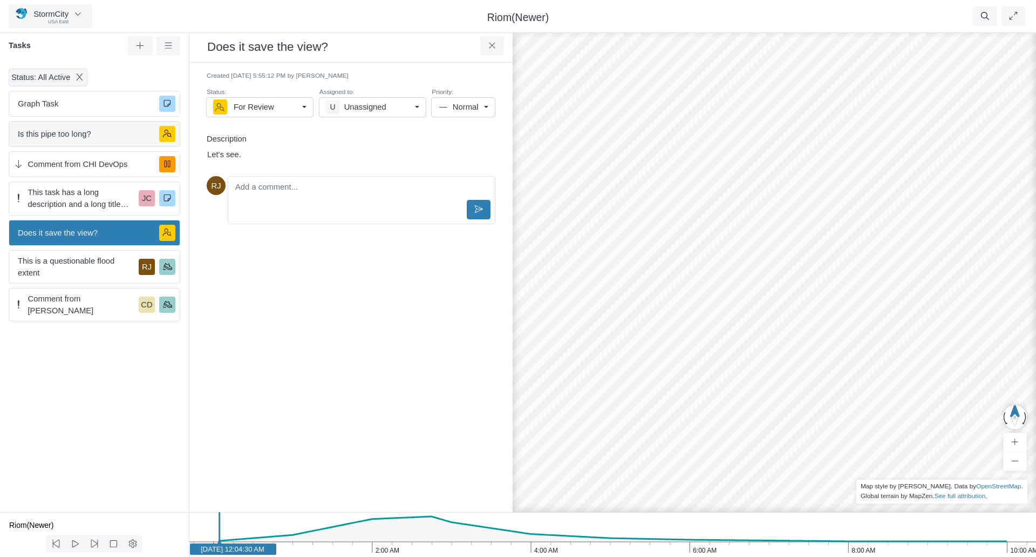
click at [80, 135] on span "Is this pipe too long?" at bounding box center [84, 134] width 133 height 12
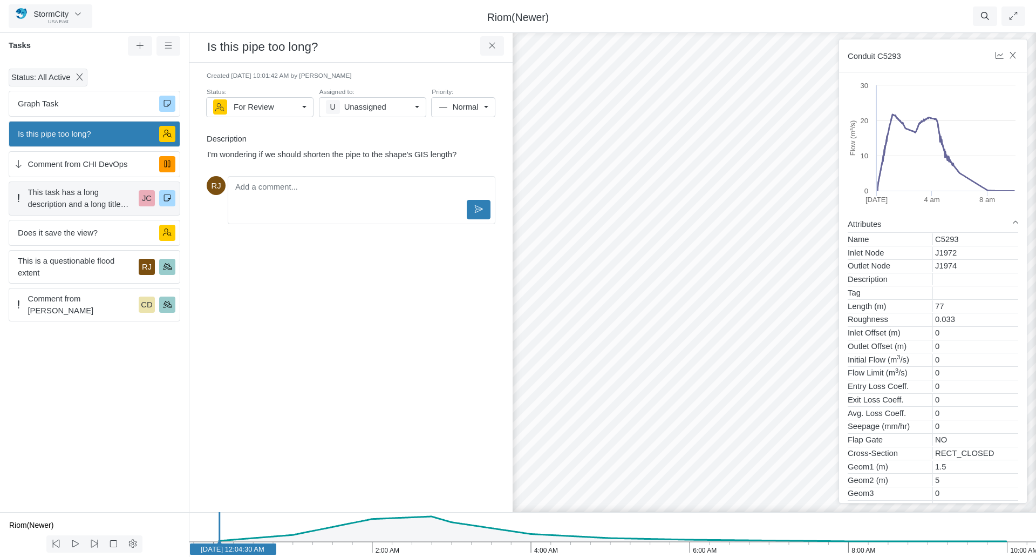
click at [77, 201] on span "This task has a long description and a long title with a lot of unnecessarily l…" at bounding box center [81, 198] width 107 height 24
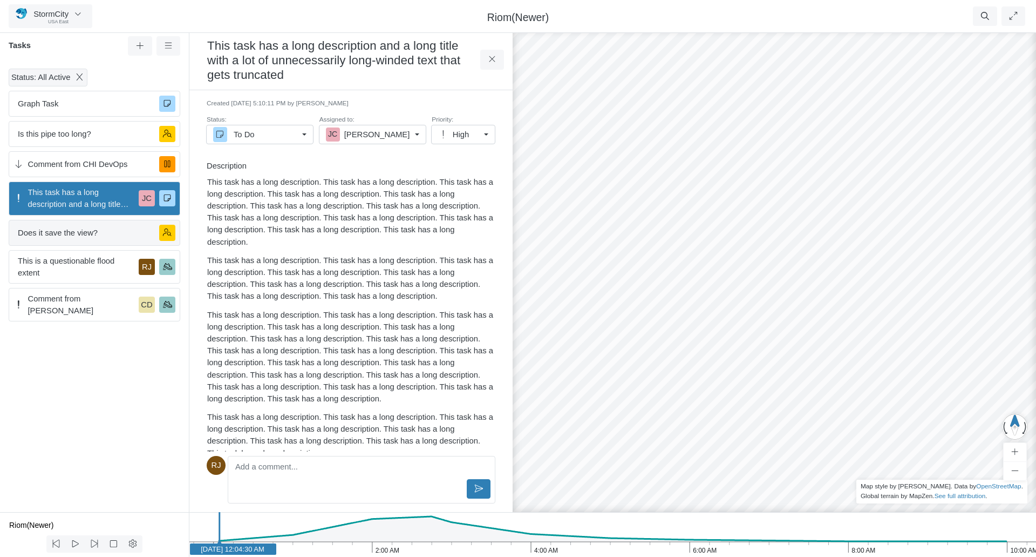
click at [76, 237] on span "Does it save the view?" at bounding box center [84, 233] width 133 height 12
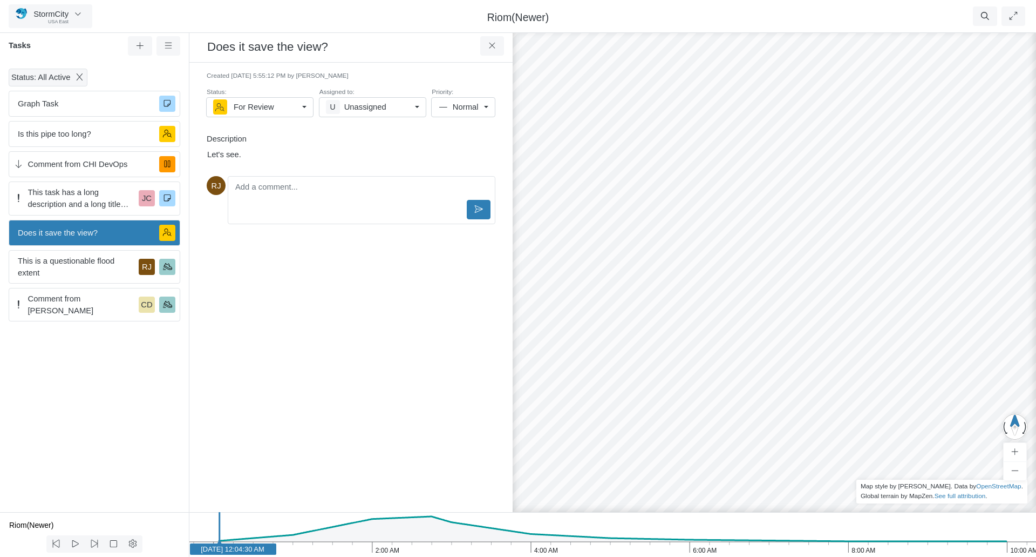
drag, startPoint x: 859, startPoint y: 397, endPoint x: 616, endPoint y: 247, distance: 285.8
click at [616, 247] on div at bounding box center [774, 292] width 1036 height 529
click at [107, 234] on span "Does it save the view?" at bounding box center [84, 233] width 133 height 12
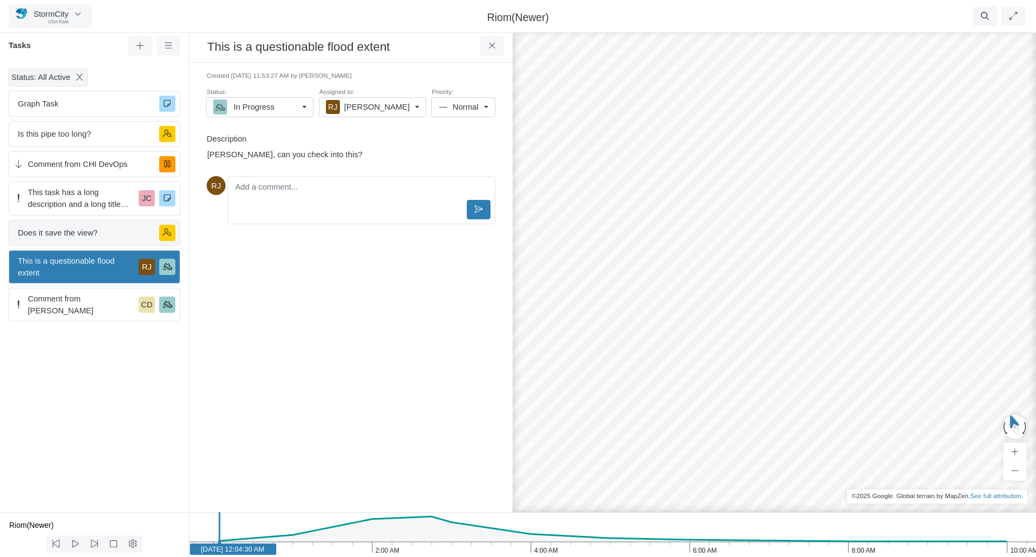
click at [93, 235] on span "Does it save the view?" at bounding box center [84, 233] width 133 height 12
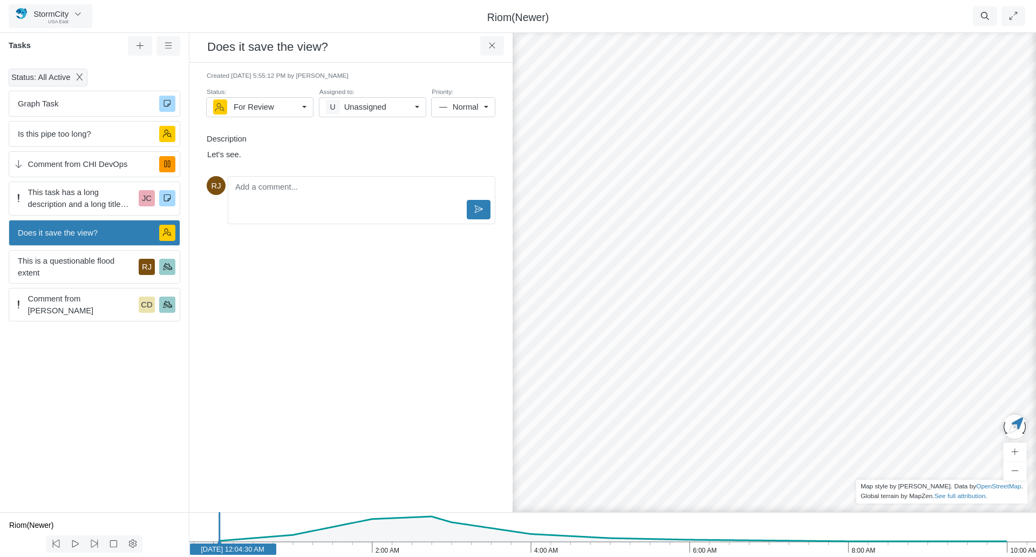
drag, startPoint x: 879, startPoint y: 334, endPoint x: 572, endPoint y: 181, distance: 343.1
drag, startPoint x: 761, startPoint y: 135, endPoint x: 819, endPoint y: 262, distance: 139.6
click at [819, 262] on div at bounding box center [774, 292] width 1036 height 529
click at [90, 264] on span "This is a questionable flood extent" at bounding box center [76, 267] width 117 height 24
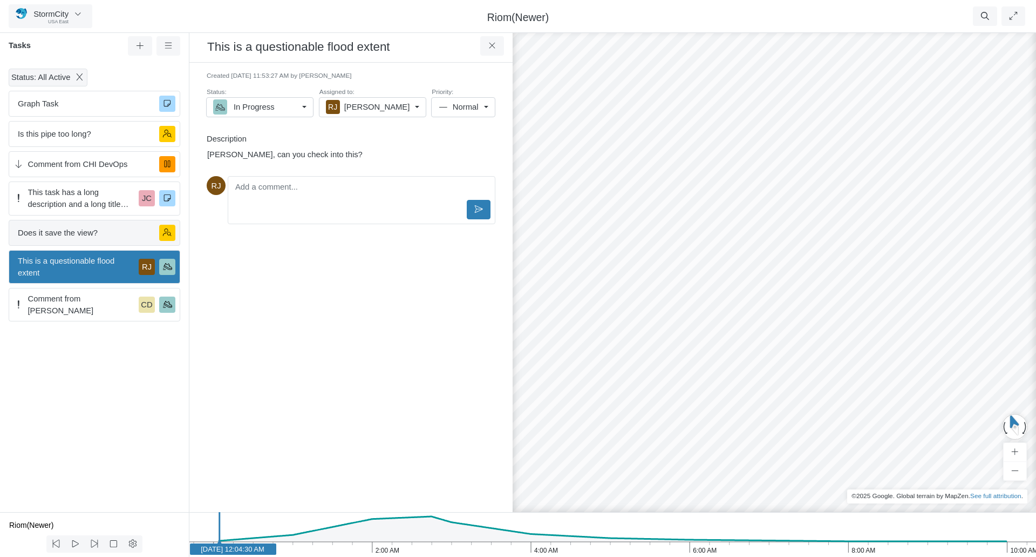
click at [77, 234] on span "Does it save the view?" at bounding box center [84, 233] width 133 height 12
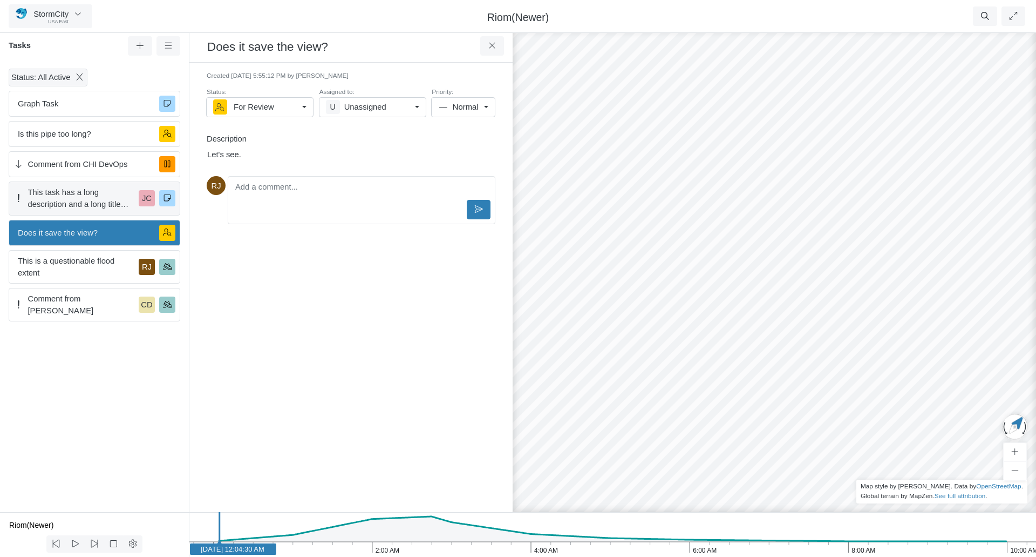
click at [84, 200] on span "This task has a long description and a long title with a lot of unnecessarily l…" at bounding box center [81, 198] width 107 height 24
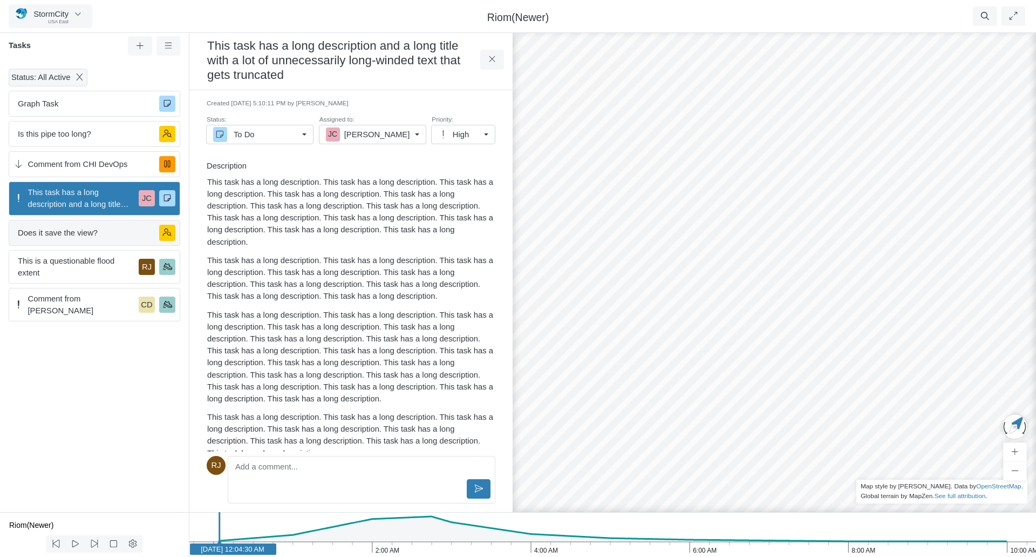
click at [84, 236] on span "Does it save the view?" at bounding box center [84, 233] width 133 height 12
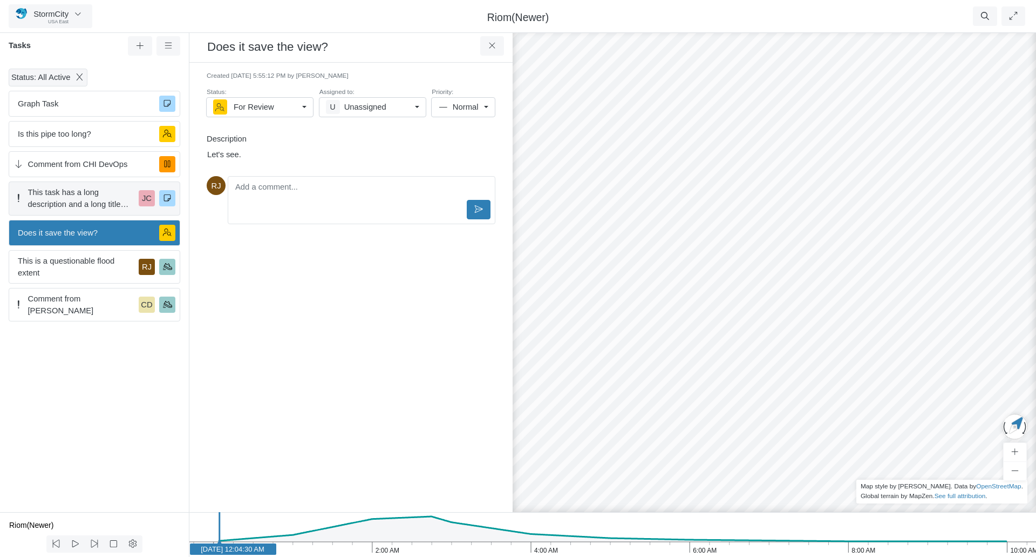
click at [84, 200] on span "This task has a long description and a long title with a lot of unnecessarily l…" at bounding box center [81, 198] width 107 height 24
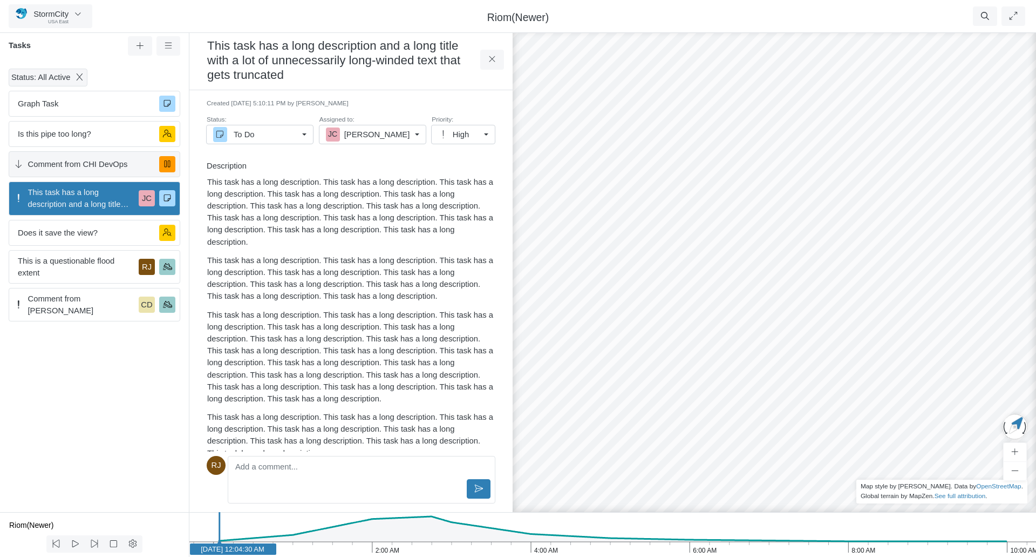
click at [84, 164] on span "Comment from CHI DevOps" at bounding box center [89, 164] width 123 height 12
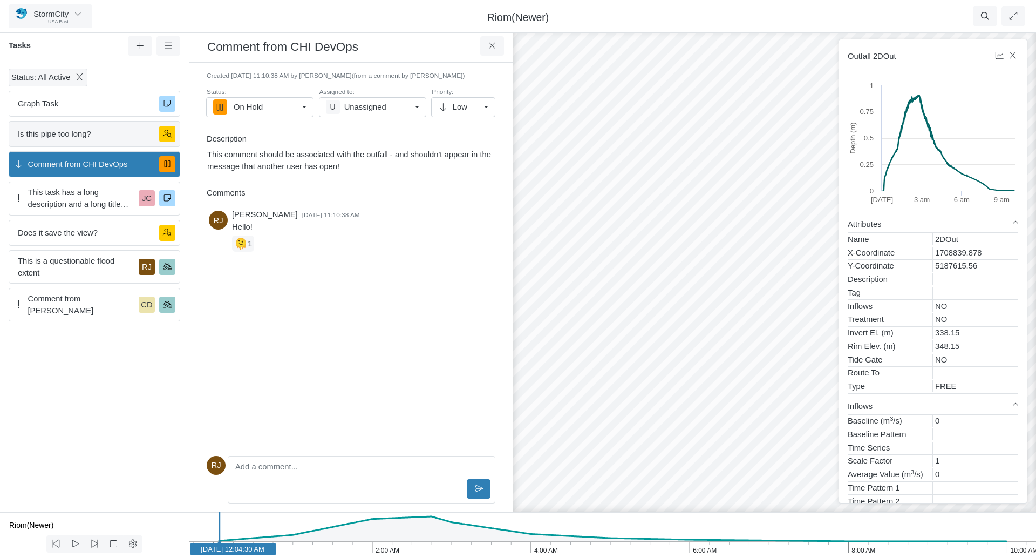
click at [83, 135] on span "Is this pipe too long?" at bounding box center [84, 134] width 133 height 12
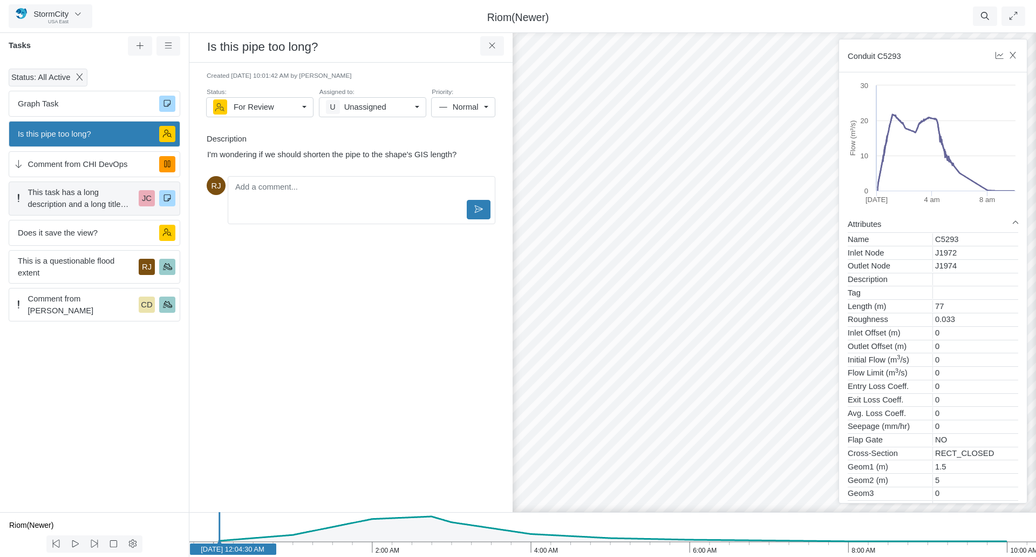
click at [89, 202] on span "This task has a long description and a long title with a lot of unnecessarily l…" at bounding box center [81, 198] width 107 height 24
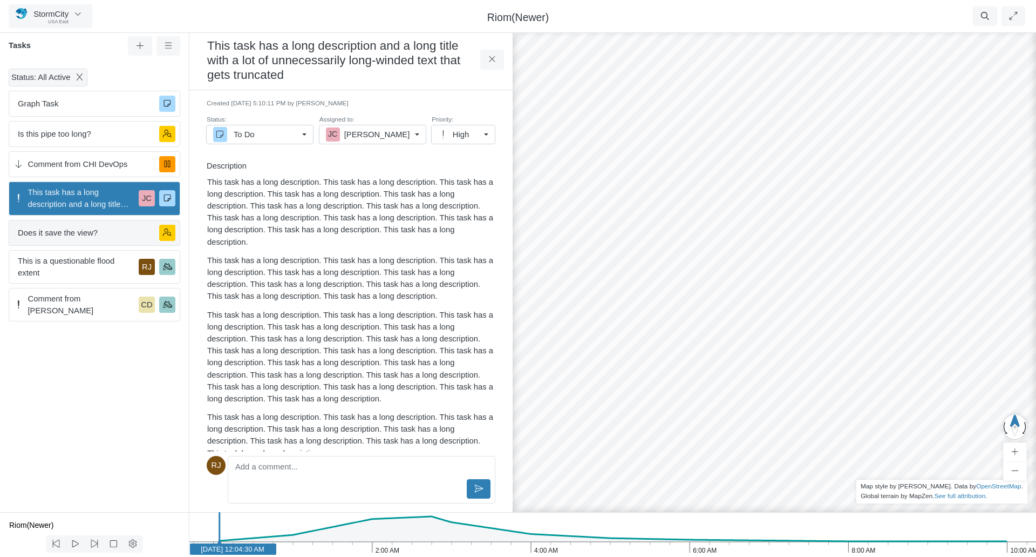
click at [82, 235] on span "Does it save the view?" at bounding box center [84, 233] width 133 height 12
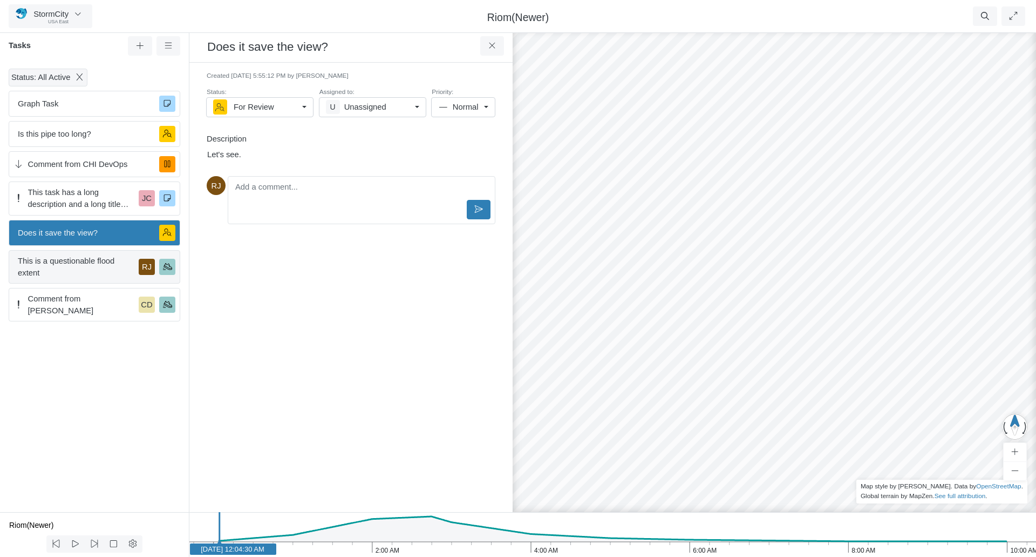
click at [77, 267] on span "This is a questionable flood extent" at bounding box center [76, 267] width 117 height 24
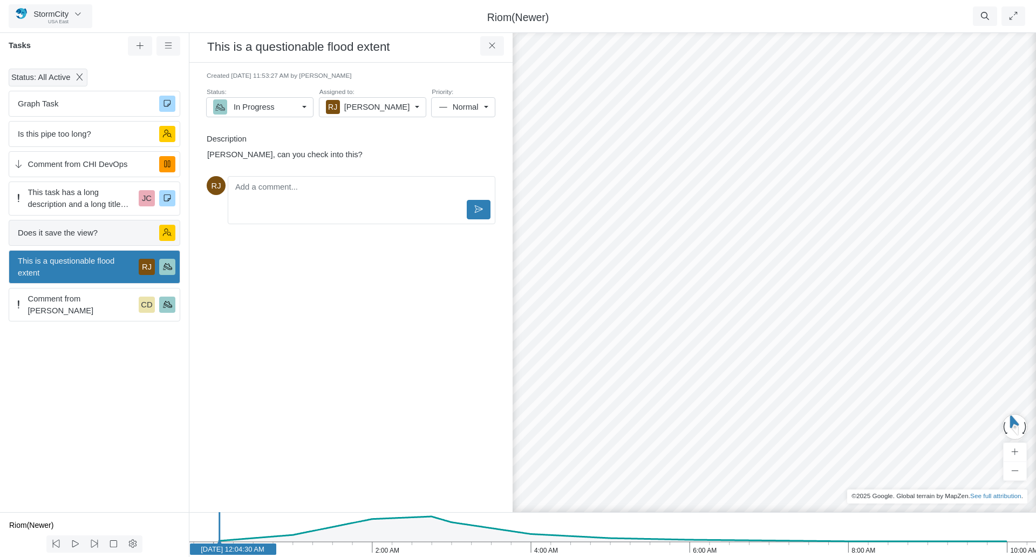
click at [80, 231] on span "Does it save the view?" at bounding box center [84, 233] width 133 height 12
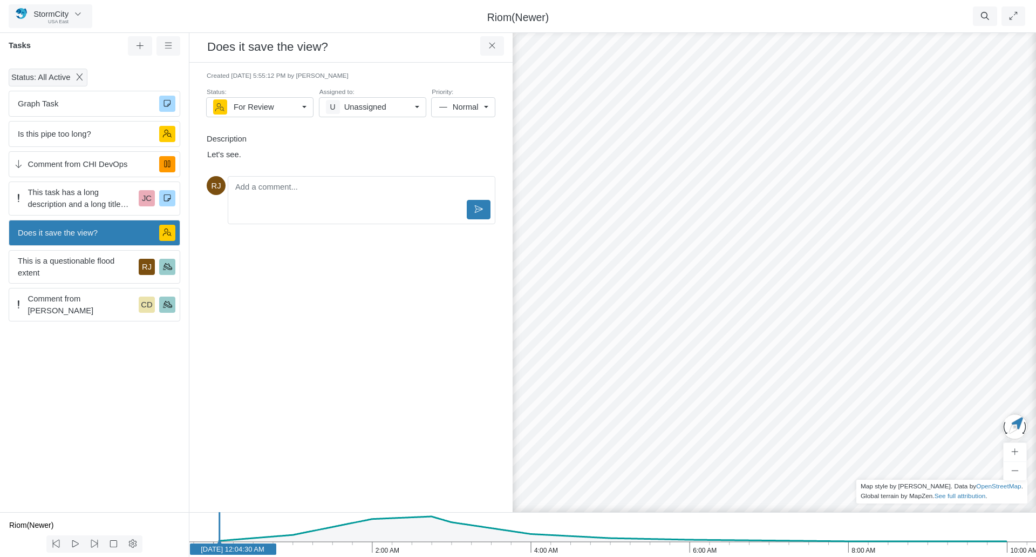
drag, startPoint x: 927, startPoint y: 401, endPoint x: 626, endPoint y: 239, distance: 342.5
drag, startPoint x: 740, startPoint y: 232, endPoint x: 741, endPoint y: 378, distance: 146.8
click at [741, 378] on div at bounding box center [774, 292] width 1036 height 529
click at [90, 263] on span "This is a questionable flood extent" at bounding box center [76, 267] width 117 height 24
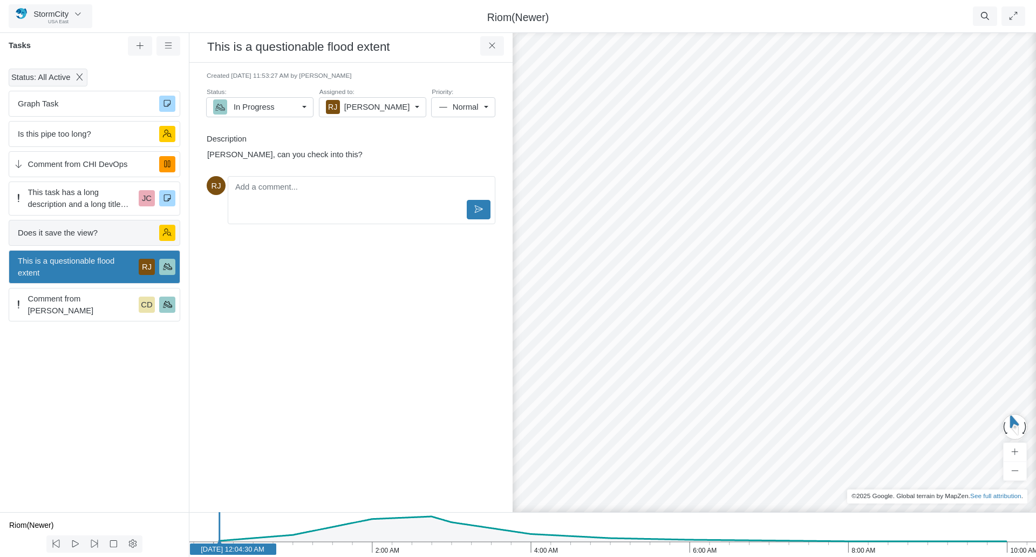
click at [92, 232] on span "Does it save the view?" at bounding box center [84, 233] width 133 height 12
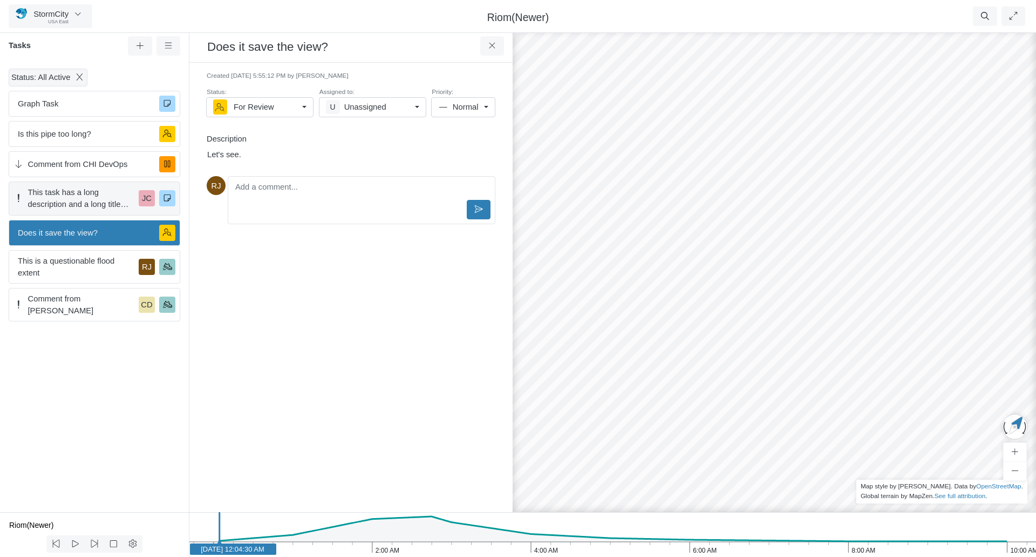
click at [84, 201] on span "This task has a long description and a long title with a lot of unnecessarily l…" at bounding box center [81, 198] width 107 height 24
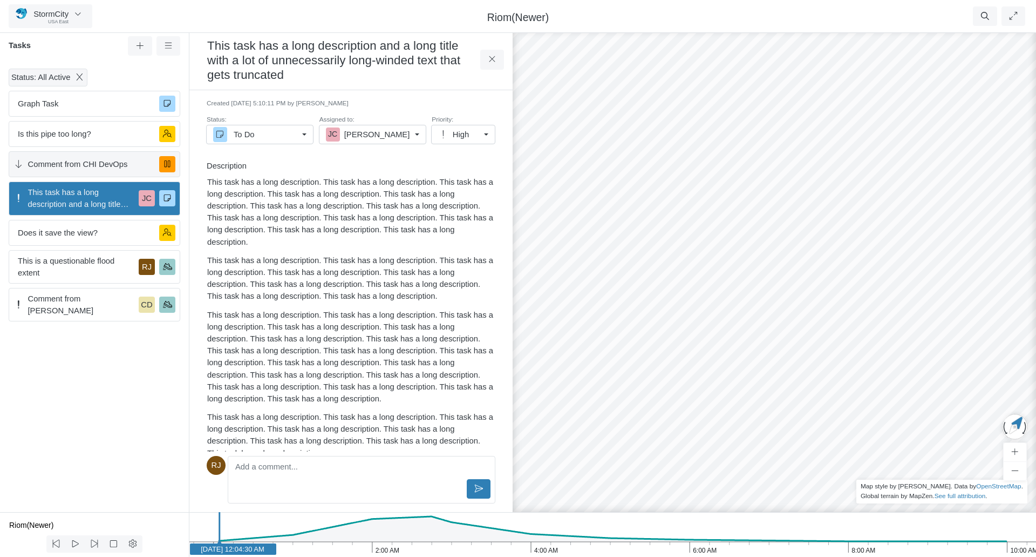
click at [85, 165] on span "Comment from CHI DevOps" at bounding box center [89, 164] width 123 height 12
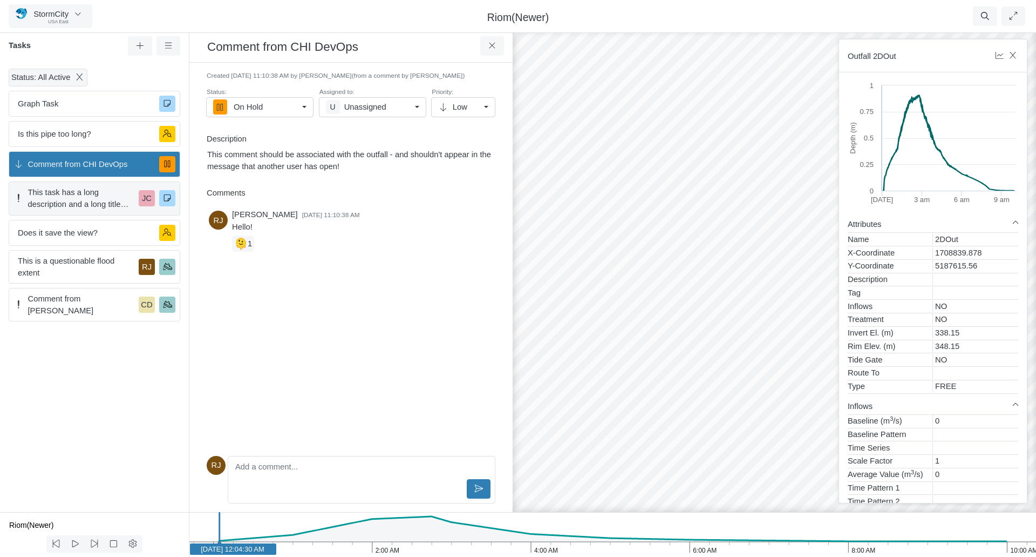
click at [78, 198] on span "This task has a long description and a long title with a lot of unnecessarily l…" at bounding box center [81, 198] width 107 height 24
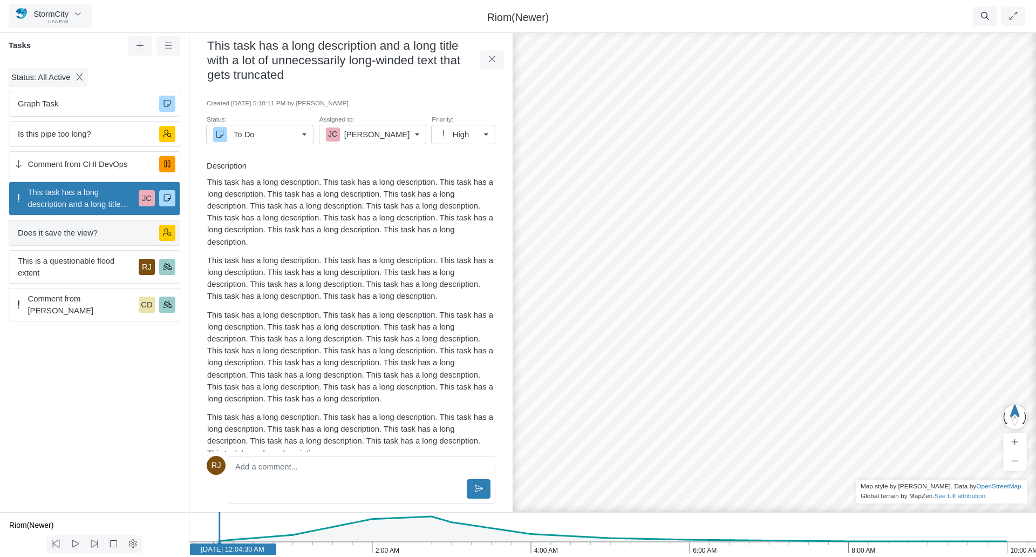
click at [76, 235] on span "Does it save the view?" at bounding box center [84, 233] width 133 height 12
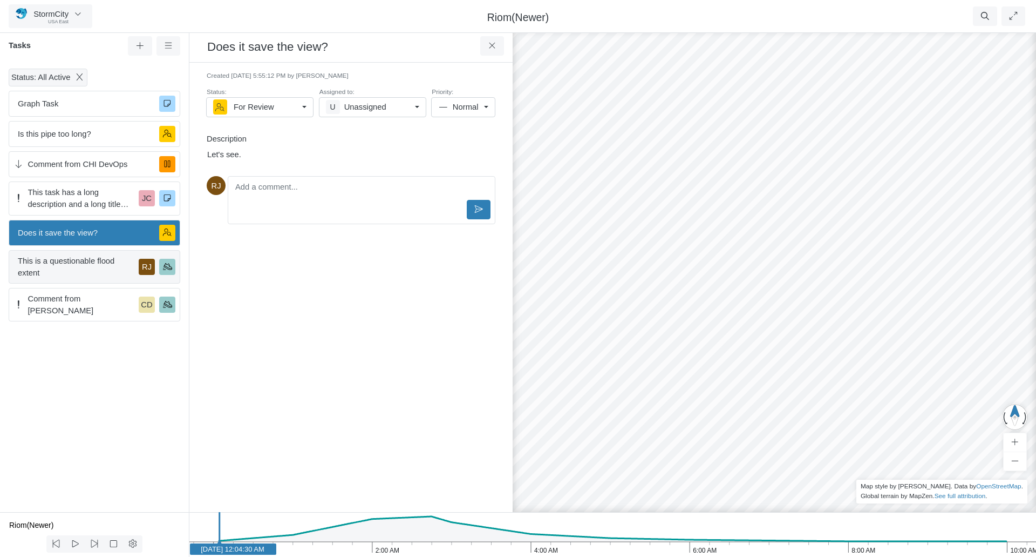
click at [72, 268] on span "This is a questionable flood extent" at bounding box center [76, 267] width 117 height 24
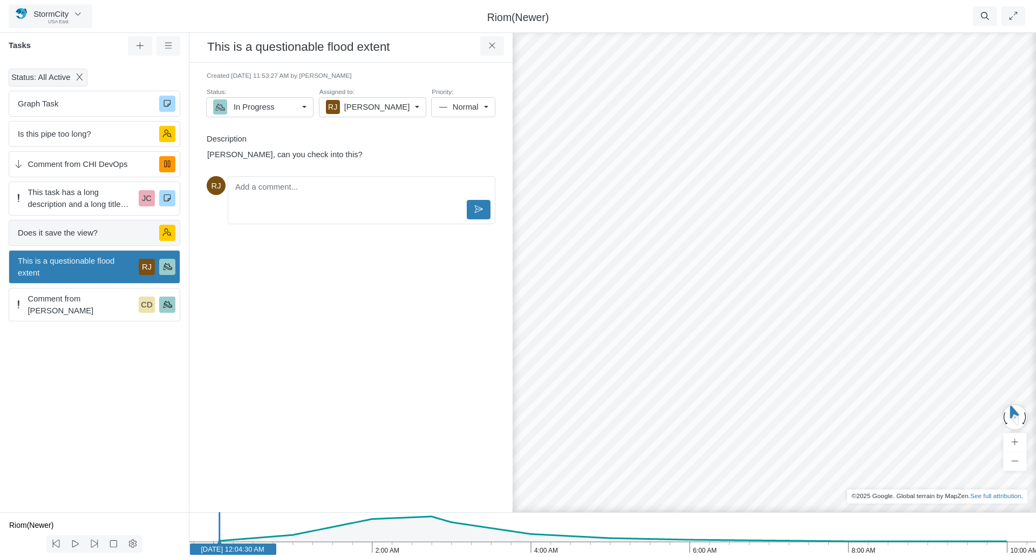
click at [74, 234] on span "Does it save the view?" at bounding box center [84, 233] width 133 height 12
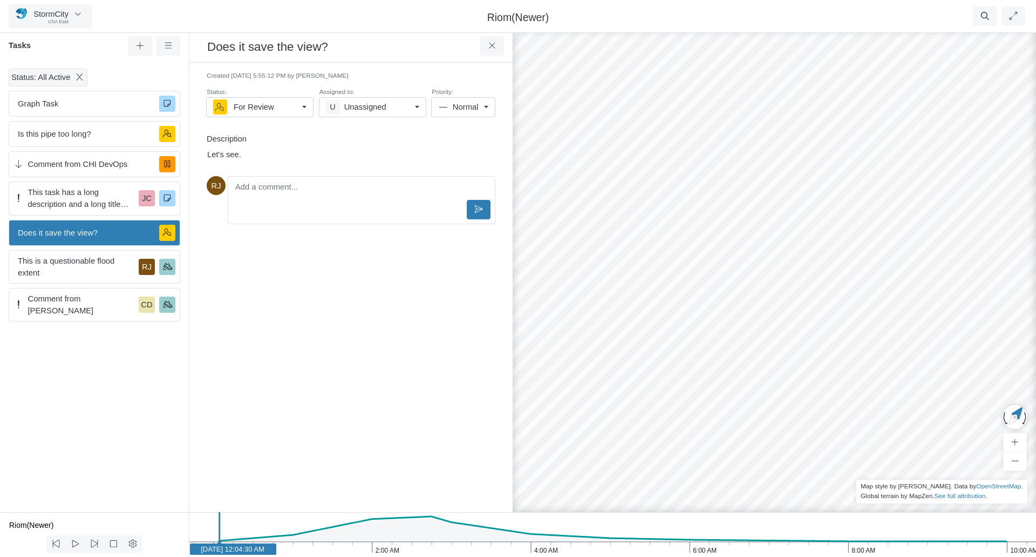
drag, startPoint x: 858, startPoint y: 333, endPoint x: 533, endPoint y: 161, distance: 366.8
drag, startPoint x: 827, startPoint y: 227, endPoint x: 819, endPoint y: 283, distance: 56.6
click at [819, 283] on div at bounding box center [774, 292] width 1036 height 529
drag, startPoint x: 835, startPoint y: 330, endPoint x: 712, endPoint y: 307, distance: 125.2
click at [137, 47] on icon at bounding box center [140, 46] width 10 height 8
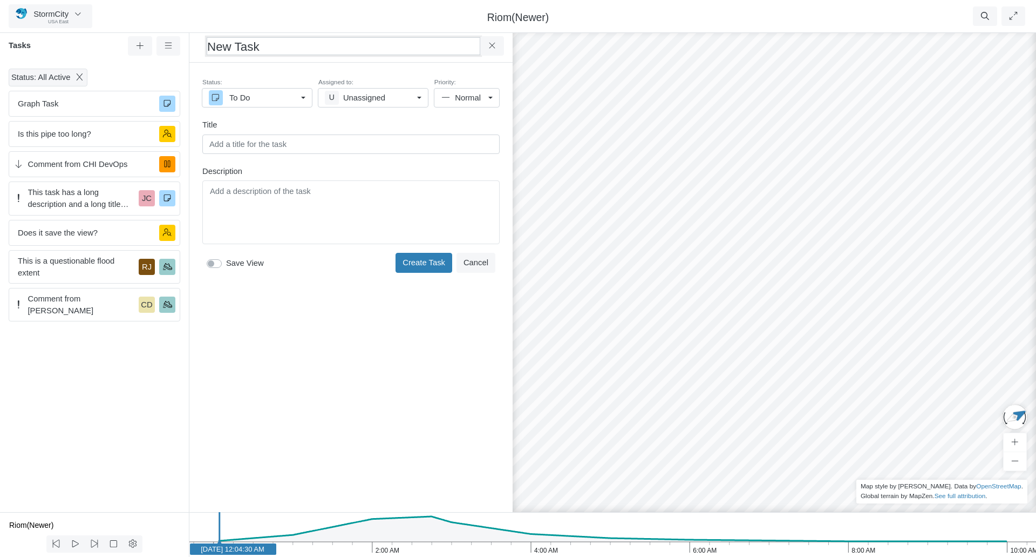
click at [250, 46] on h3 "New Task" at bounding box center [344, 46] width 274 height 18
type input "No view saved (1)"
click at [263, 146] on input "text" at bounding box center [350, 143] width 297 height 19
type input "No View Saved (1)"
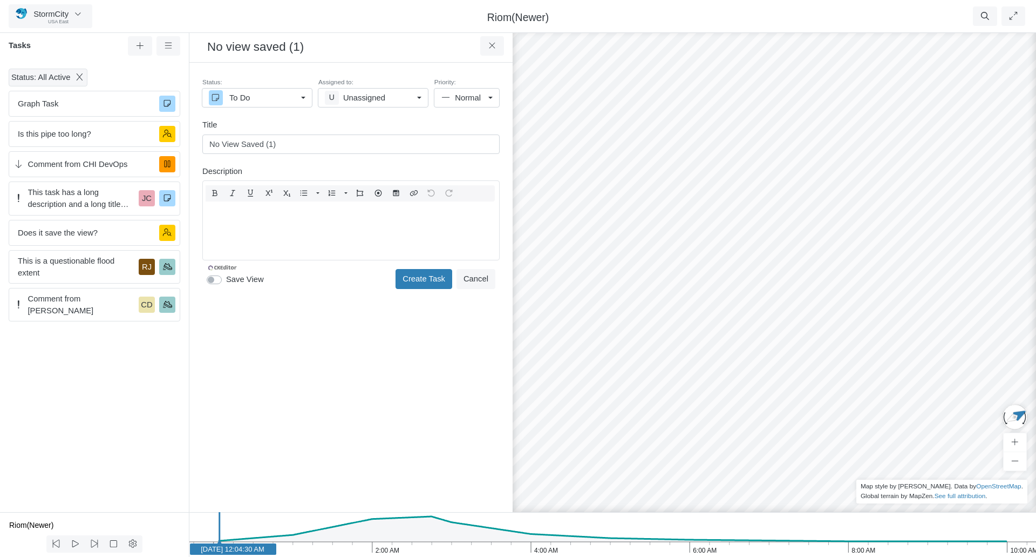
click at [281, 213] on div "Editor editing area: main" at bounding box center [351, 228] width 288 height 54
click at [422, 276] on button "Create Task" at bounding box center [424, 278] width 57 height 19
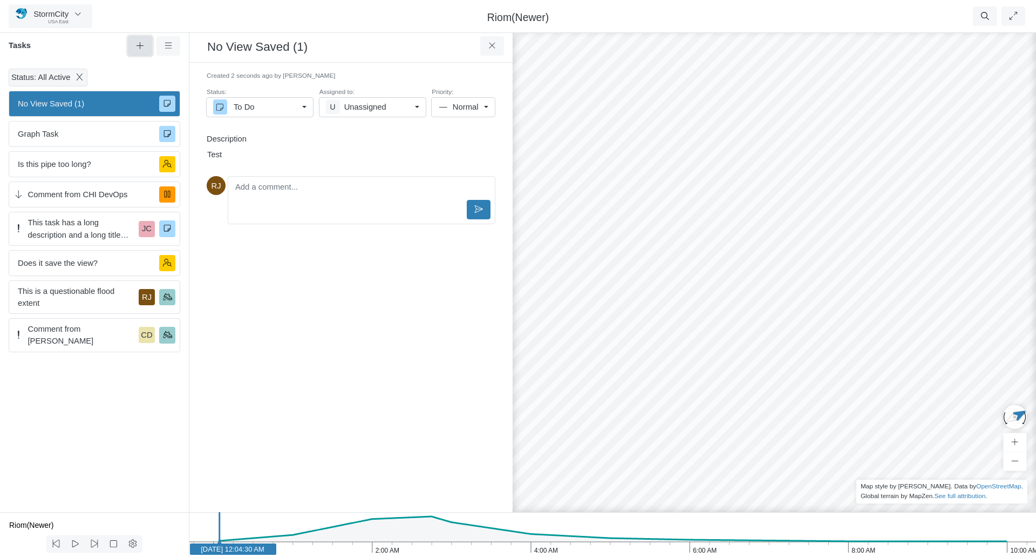
click at [139, 46] on icon at bounding box center [140, 45] width 7 height 7
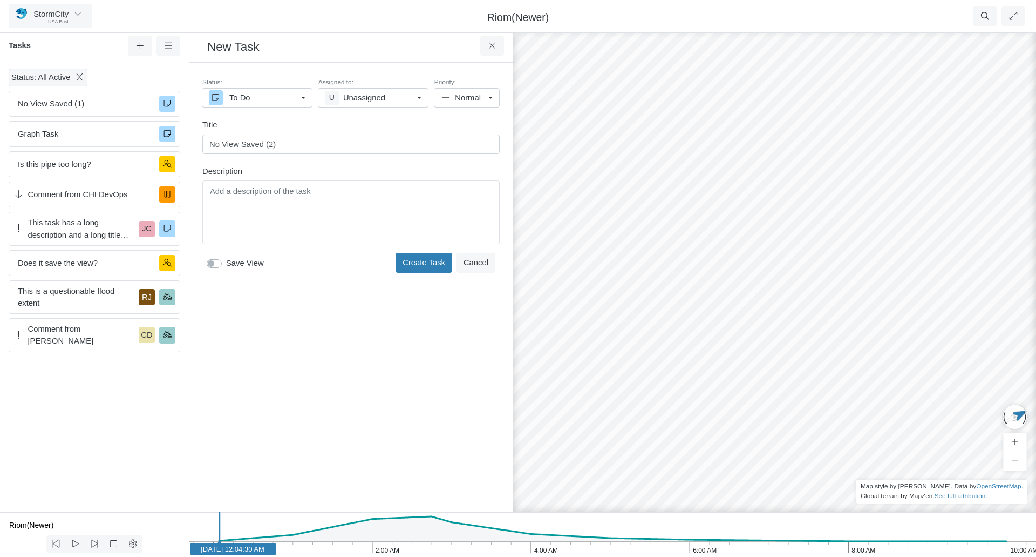
type input "No View Saved (2)"
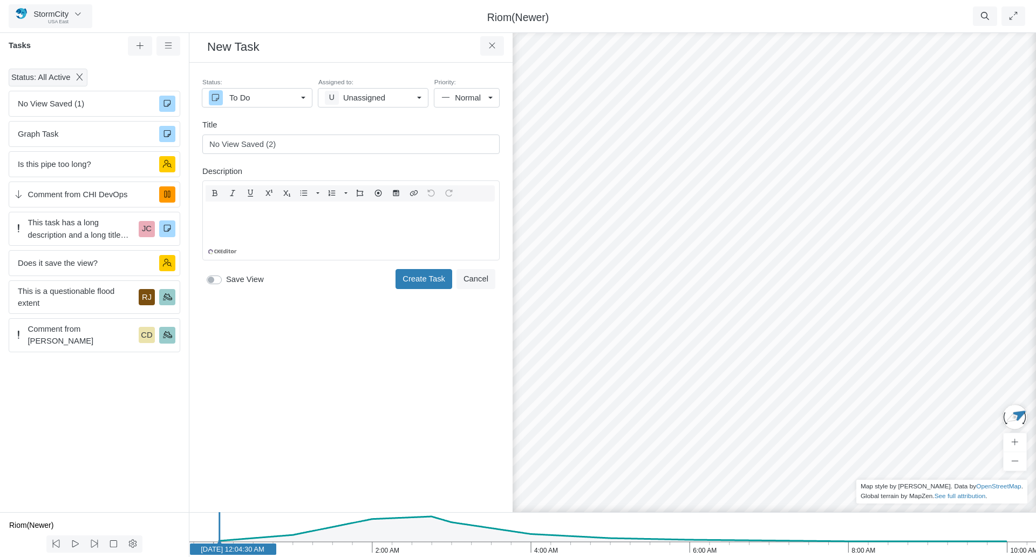
click at [335, 195] on div "Toggle Dropdown Toggle Dropdown" at bounding box center [350, 220] width 297 height 80
click at [425, 276] on button "Create Task" at bounding box center [424, 278] width 57 height 19
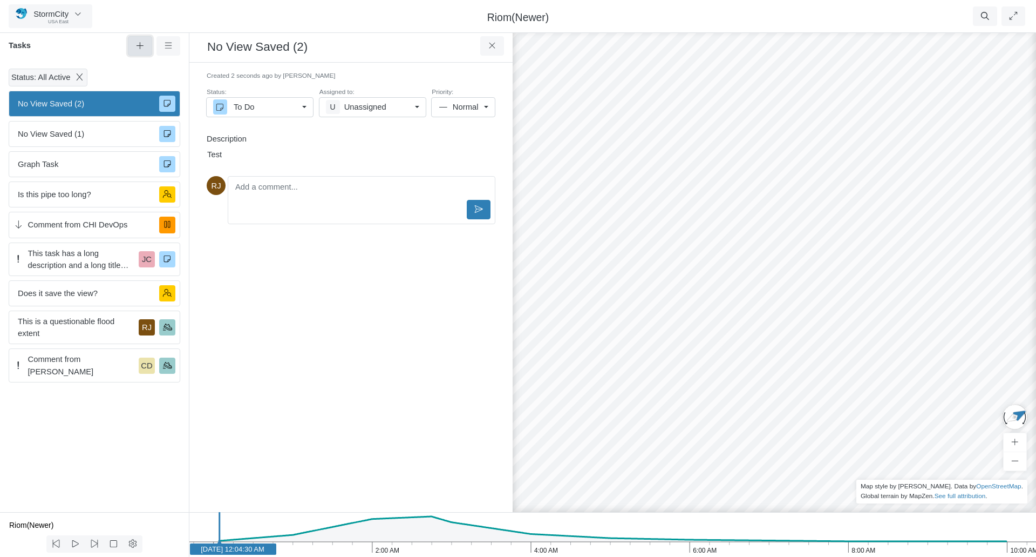
click at [139, 44] on icon at bounding box center [140, 46] width 10 height 8
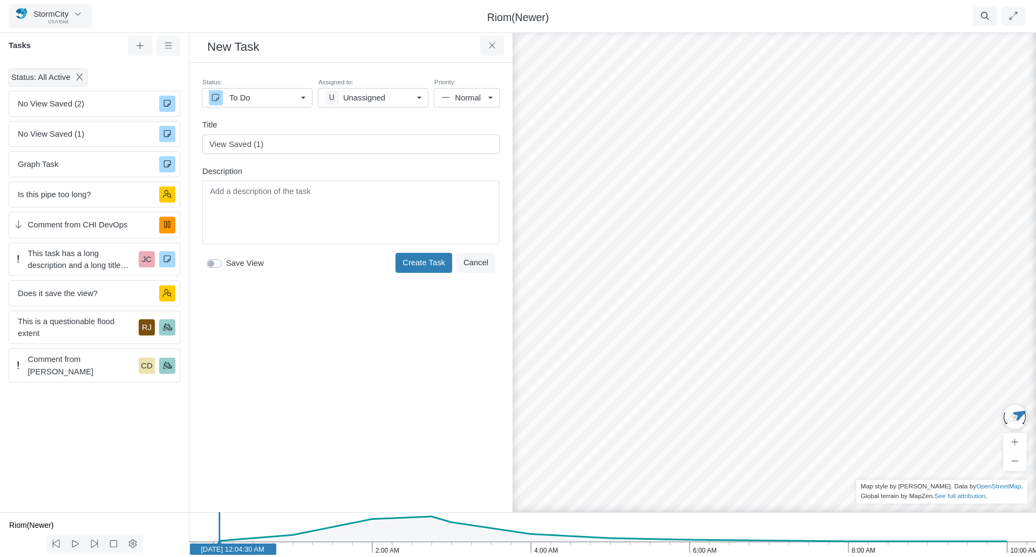
type input "View Saved (1)"
click at [226, 263] on label "Save View" at bounding box center [245, 263] width 38 height 12
click at [215, 263] on input "Save View" at bounding box center [211, 262] width 9 height 10
checkbox input "true"
click at [365, 213] on div "Editor editing area: main" at bounding box center [351, 212] width 288 height 54
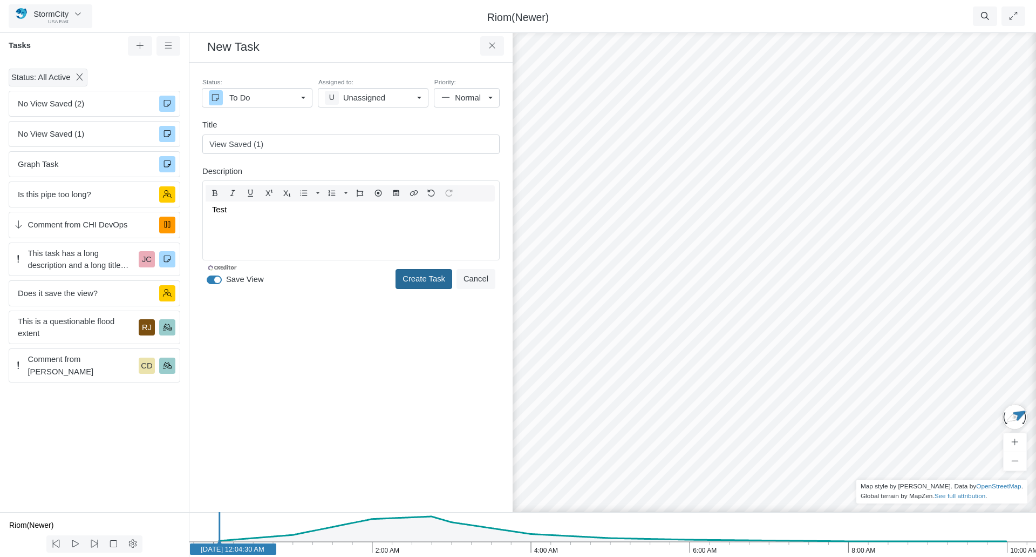
click at [429, 276] on button "Create Task" at bounding box center [424, 278] width 57 height 19
checkbox input "false"
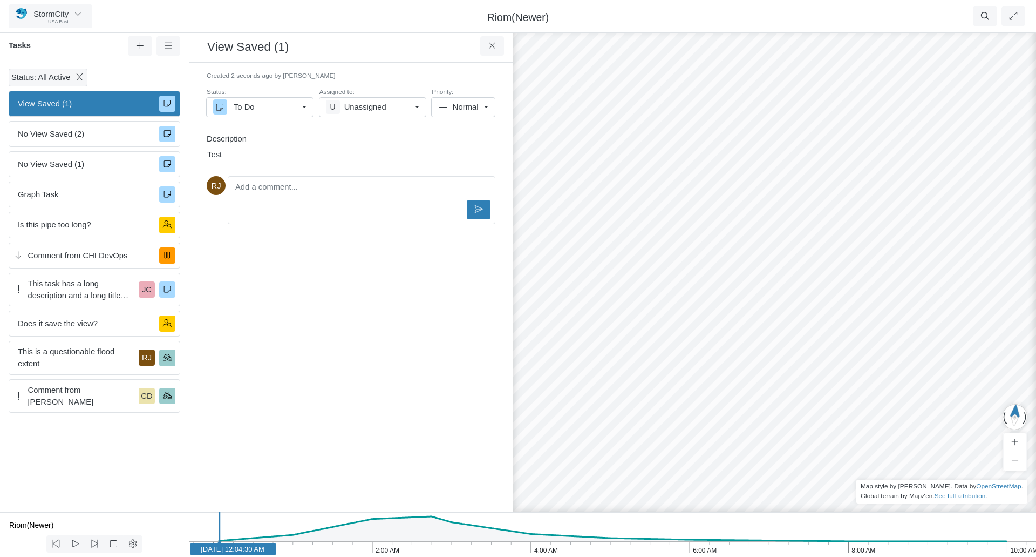
drag, startPoint x: 598, startPoint y: 233, endPoint x: 1000, endPoint y: 267, distance: 403.1
drag, startPoint x: 696, startPoint y: 255, endPoint x: 976, endPoint y: 259, distance: 280.2
drag, startPoint x: 920, startPoint y: 235, endPoint x: 721, endPoint y: 315, distance: 214.4
click at [721, 315] on div at bounding box center [774, 292] width 1036 height 529
drag, startPoint x: 659, startPoint y: 324, endPoint x: 773, endPoint y: 300, distance: 117.0
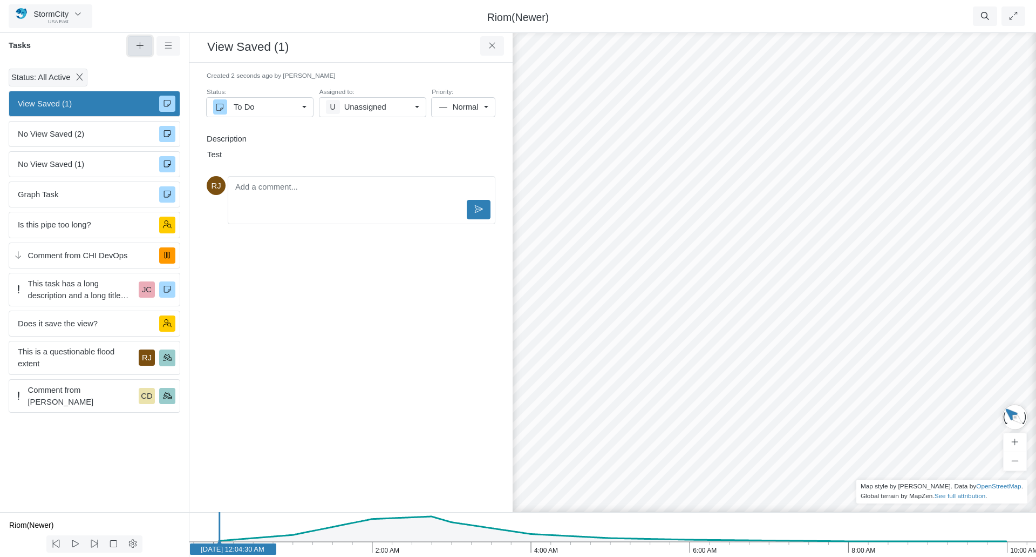
click at [133, 46] on button at bounding box center [140, 45] width 24 height 19
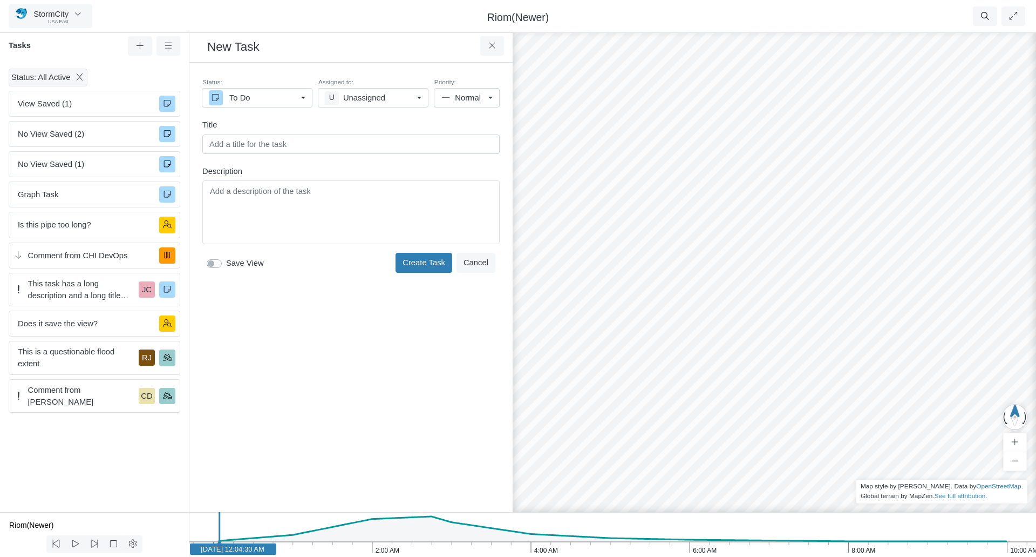
drag, startPoint x: 605, startPoint y: 309, endPoint x: 1036, endPoint y: 314, distance: 430.8
drag, startPoint x: 642, startPoint y: 330, endPoint x: 1028, endPoint y: 365, distance: 387.5
drag, startPoint x: 856, startPoint y: 348, endPoint x: 794, endPoint y: 361, distance: 62.9
click at [794, 361] on div at bounding box center [774, 292] width 1036 height 529
click at [299, 142] on input "text" at bounding box center [350, 143] width 297 height 19
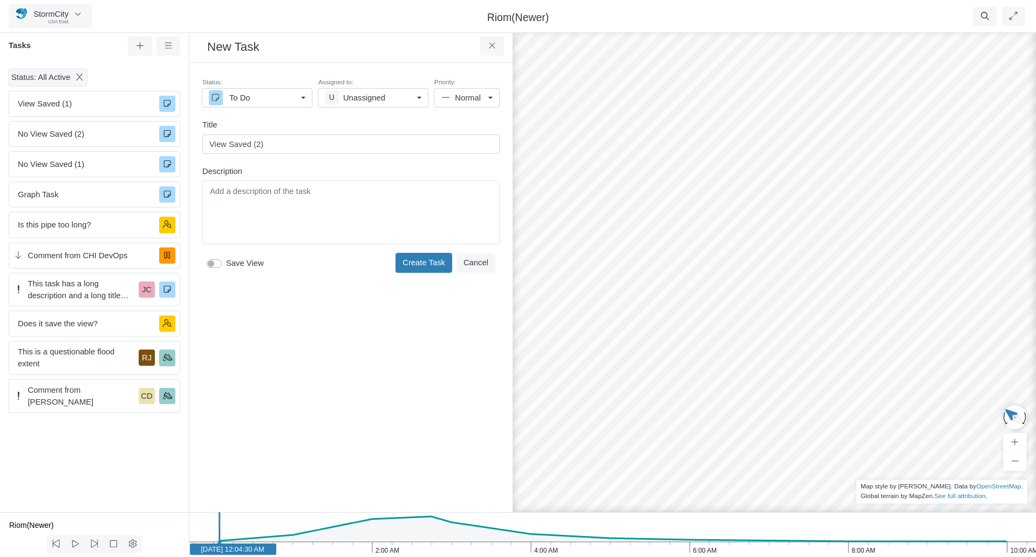
type input "View Saved (2)"
click at [226, 261] on label "Save View" at bounding box center [245, 263] width 38 height 12
click at [213, 261] on input "Save View" at bounding box center [211, 262] width 9 height 10
checkbox input "true"
click at [255, 213] on div "Editor editing area: main" at bounding box center [351, 212] width 288 height 54
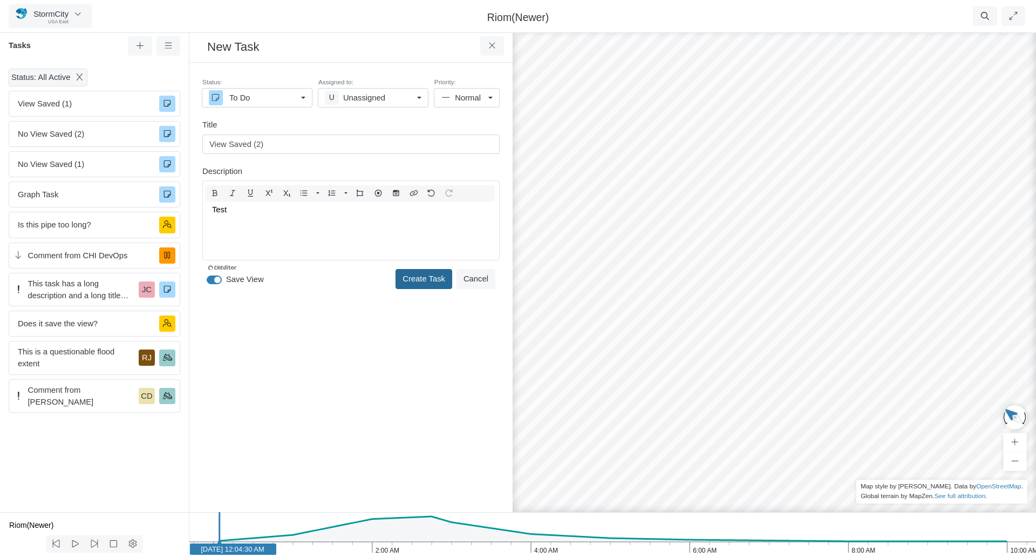
click at [431, 276] on button "Create Task" at bounding box center [424, 278] width 57 height 19
checkbox input "false"
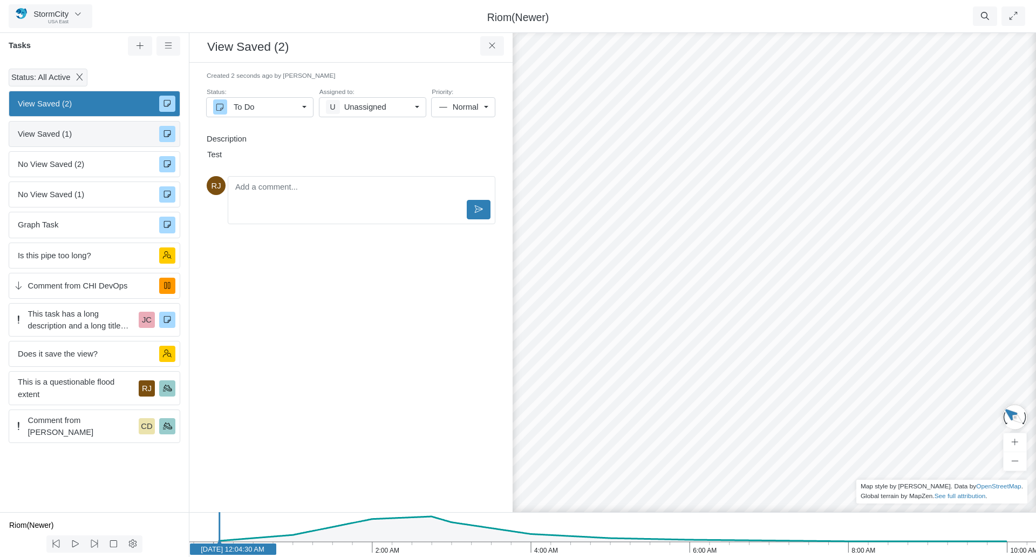
click at [126, 135] on span "View Saved (1)" at bounding box center [84, 134] width 133 height 12
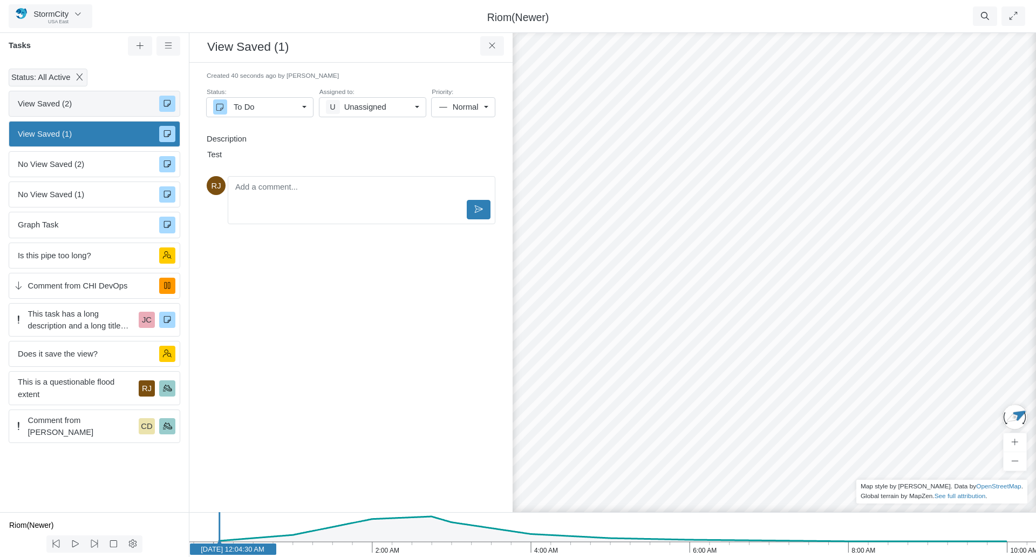
click at [94, 103] on span "View Saved (2)" at bounding box center [84, 104] width 133 height 12
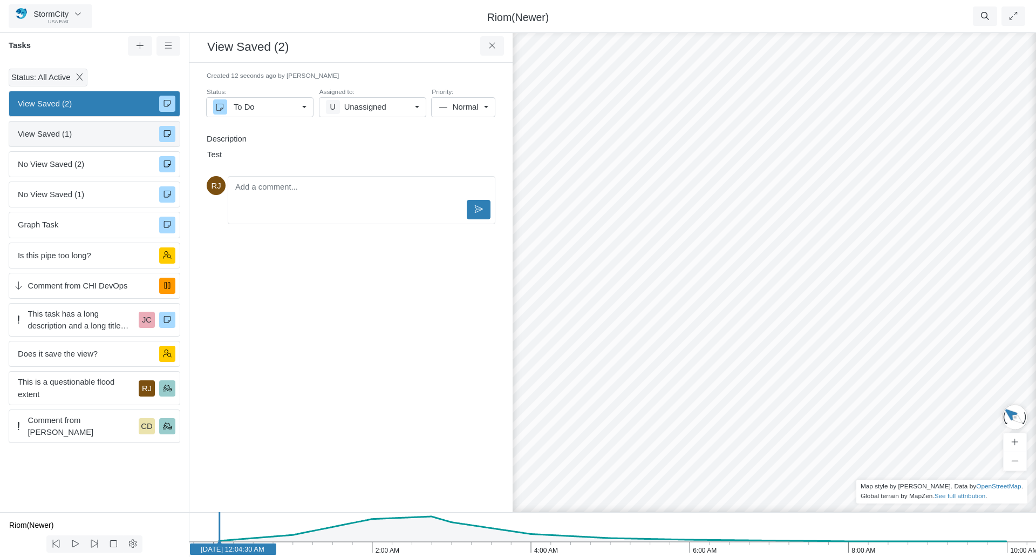
click at [86, 134] on span "View Saved (1)" at bounding box center [84, 134] width 133 height 12
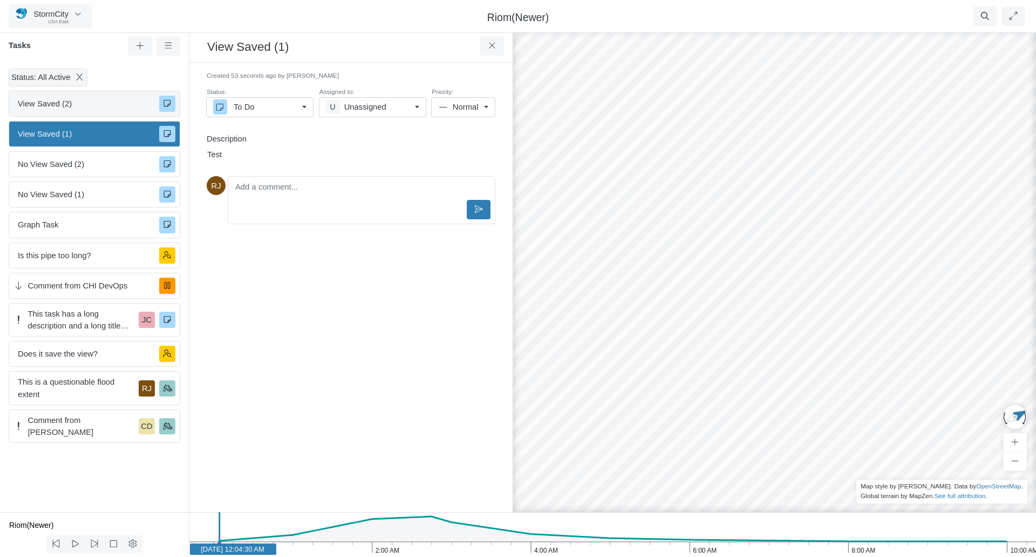
click at [85, 106] on span "View Saved (2)" at bounding box center [84, 104] width 133 height 12
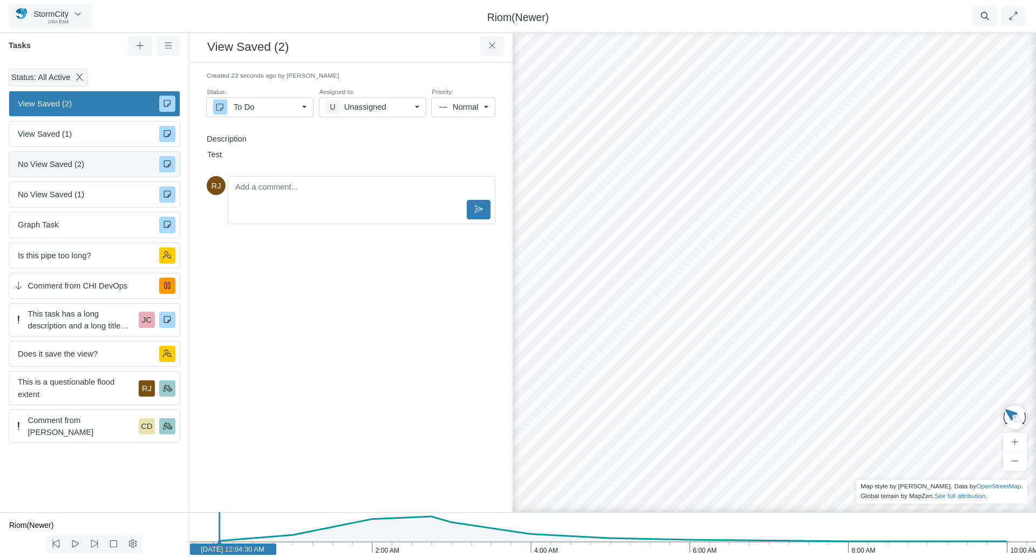
click at [93, 166] on span "No View Saved (2)" at bounding box center [84, 164] width 133 height 12
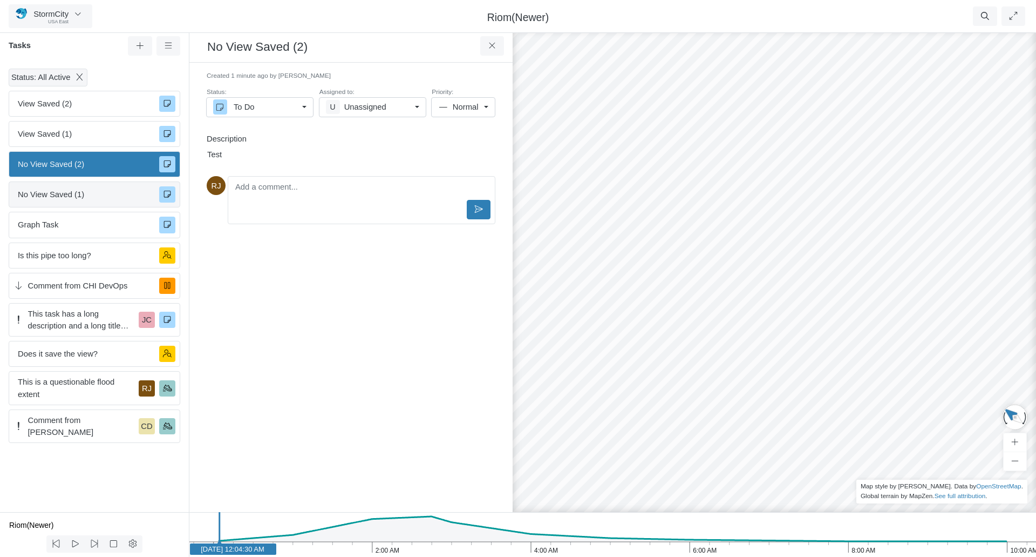
click at [97, 195] on span "No View Saved (1)" at bounding box center [84, 194] width 133 height 12
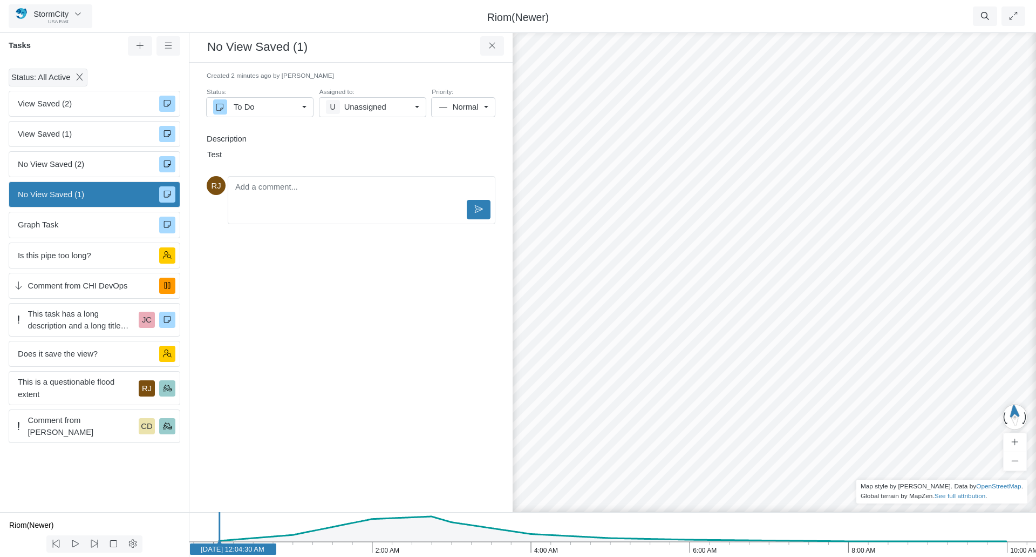
drag, startPoint x: 832, startPoint y: 359, endPoint x: 559, endPoint y: 295, distance: 280.6
drag, startPoint x: 809, startPoint y: 318, endPoint x: 647, endPoint y: 308, distance: 161.7
click at [101, 166] on span "No View Saved (2)" at bounding box center [84, 164] width 133 height 12
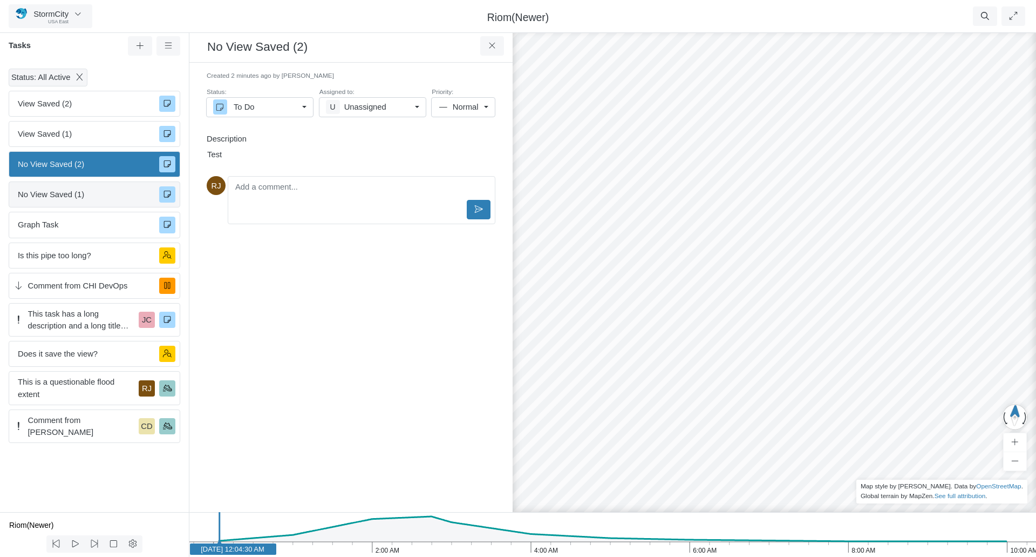
click at [98, 193] on span "No View Saved (1)" at bounding box center [84, 194] width 133 height 12
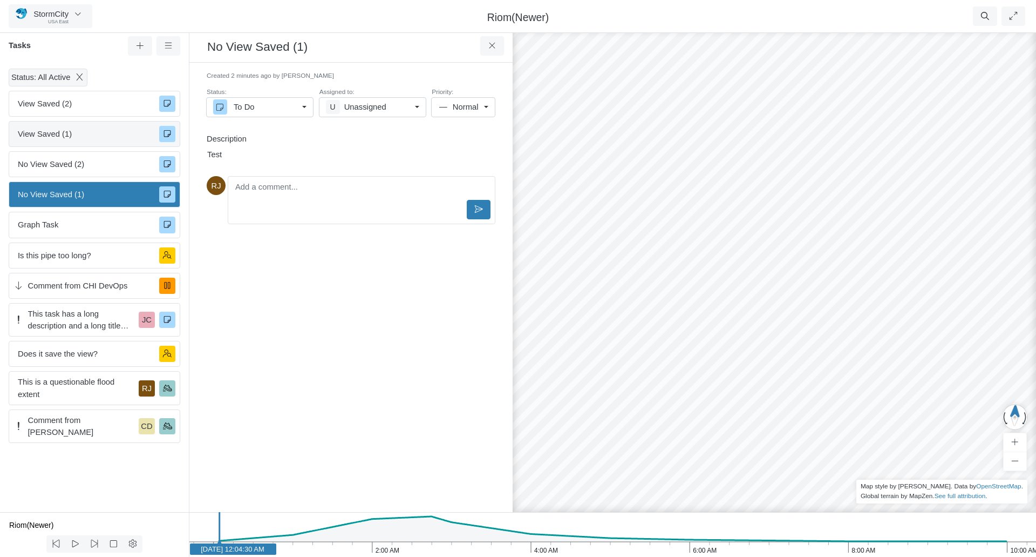
click at [94, 133] on span "View Saved (1)" at bounding box center [84, 134] width 133 height 12
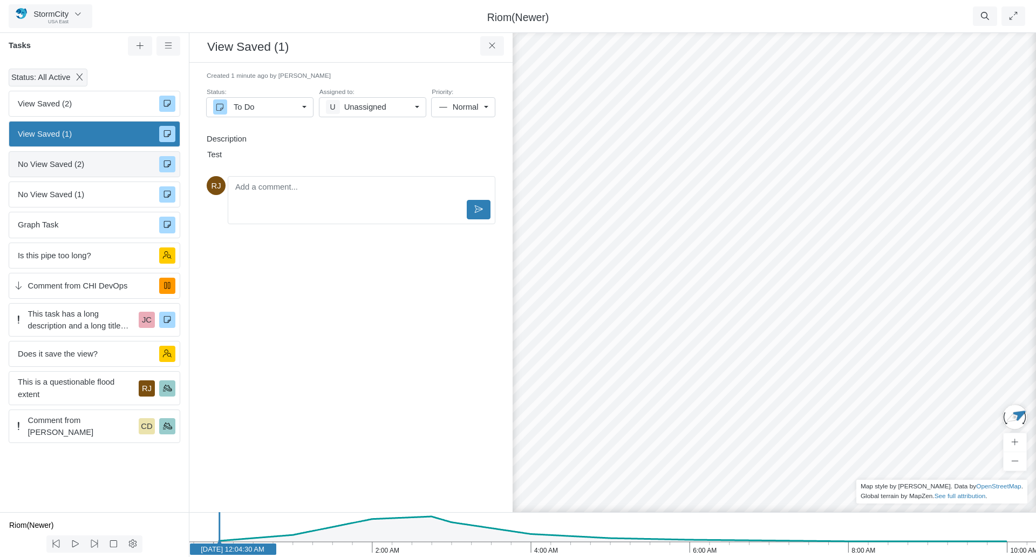
click at [83, 164] on span "No View Saved (2)" at bounding box center [84, 164] width 133 height 12
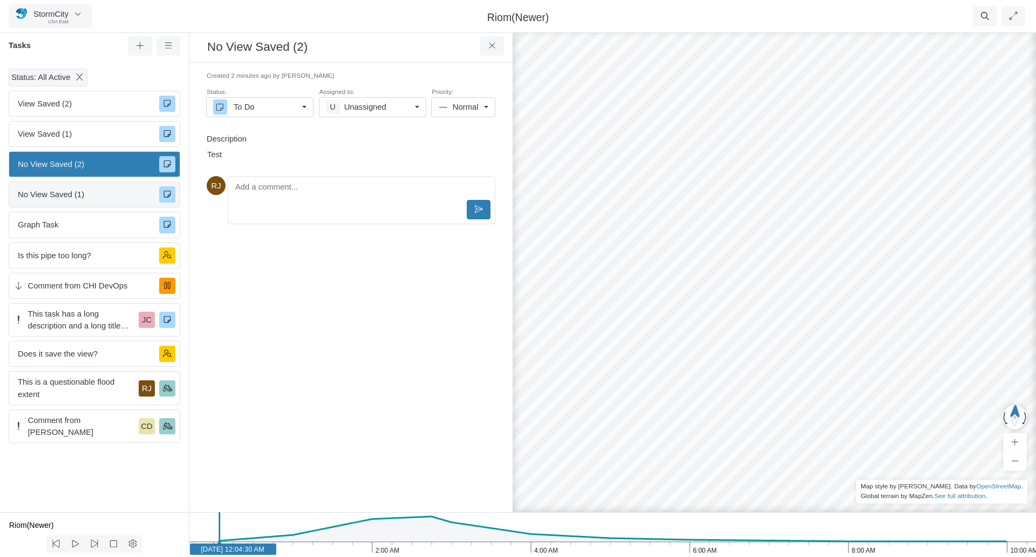
click at [94, 197] on span "No View Saved (1)" at bounding box center [84, 194] width 133 height 12
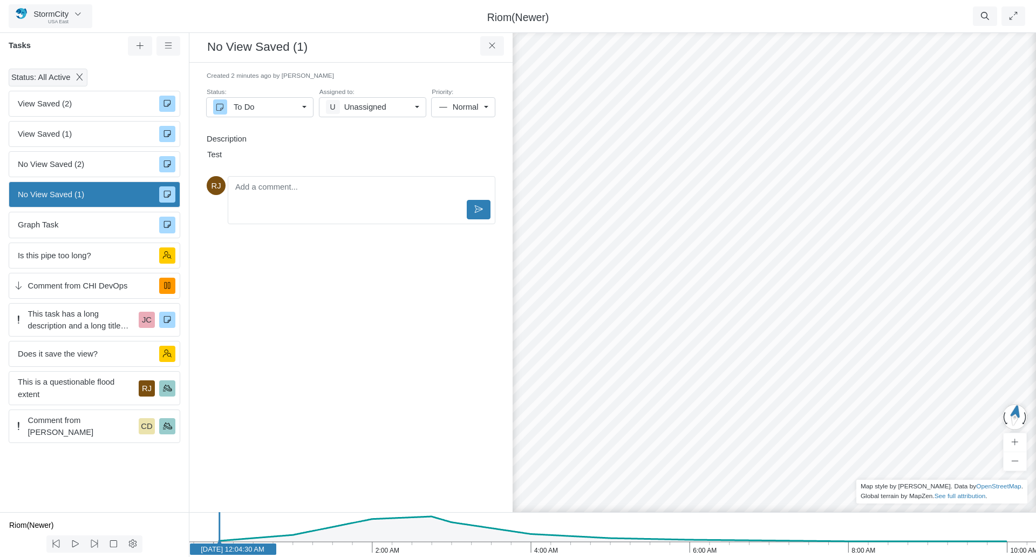
drag, startPoint x: 752, startPoint y: 250, endPoint x: 751, endPoint y: 506, distance: 255.9
click at [97, 135] on span "View Saved (1)" at bounding box center [84, 134] width 133 height 12
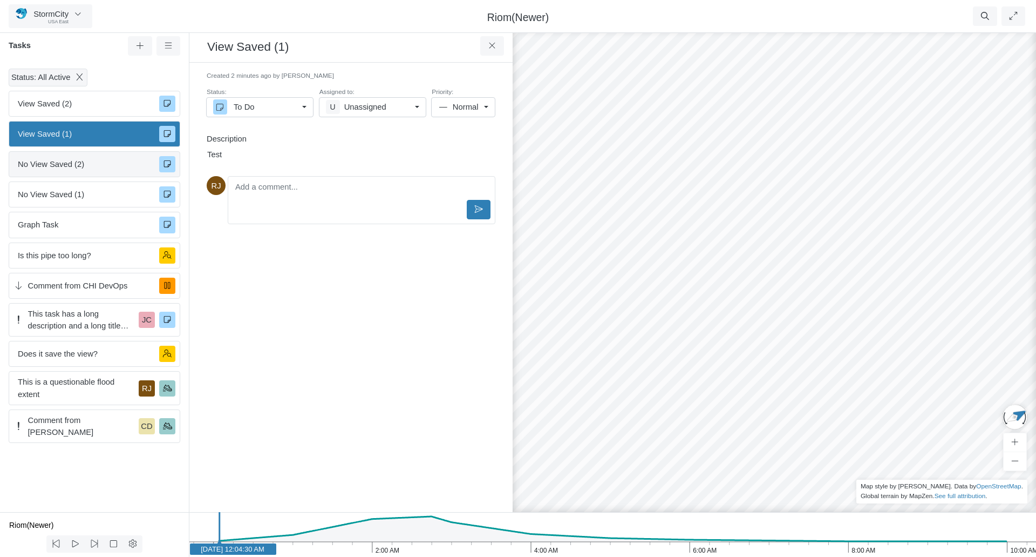
click at [97, 163] on span "No View Saved (2)" at bounding box center [84, 164] width 133 height 12
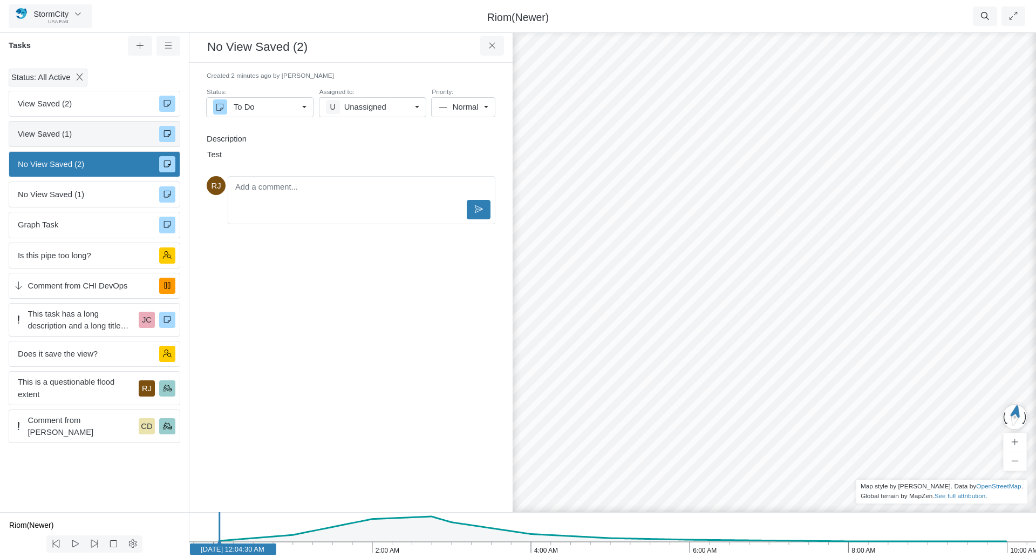
click at [97, 136] on span "View Saved (1)" at bounding box center [84, 134] width 133 height 12
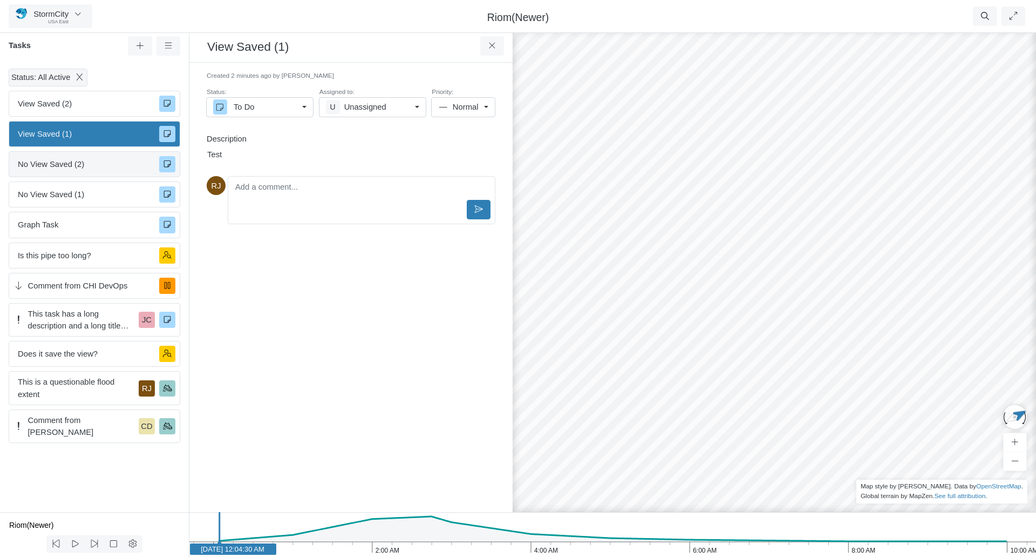
click at [98, 164] on span "No View Saved (2)" at bounding box center [84, 164] width 133 height 12
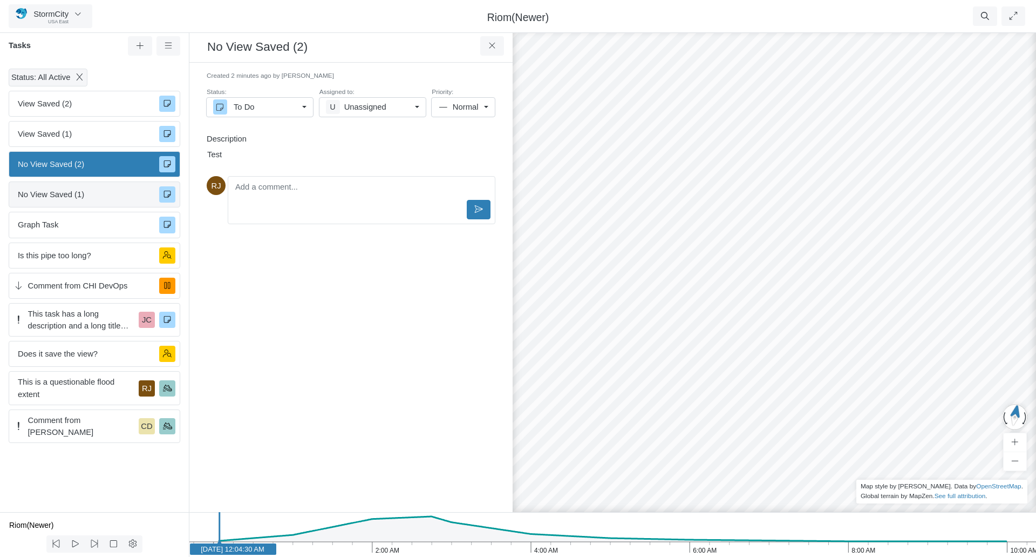
click at [93, 194] on span "No View Saved (1)" at bounding box center [84, 194] width 133 height 12
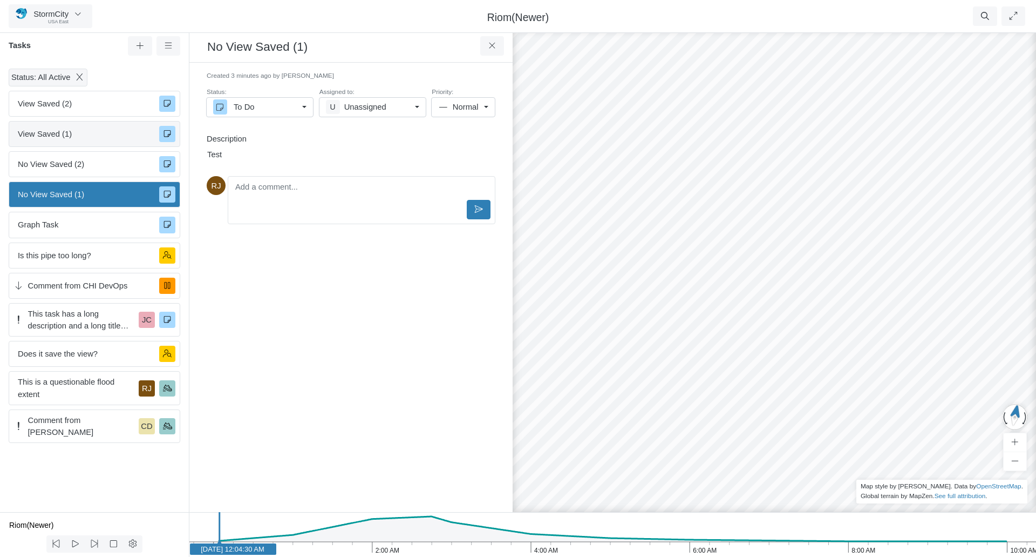
click at [93, 134] on span "View Saved (1)" at bounding box center [84, 134] width 133 height 12
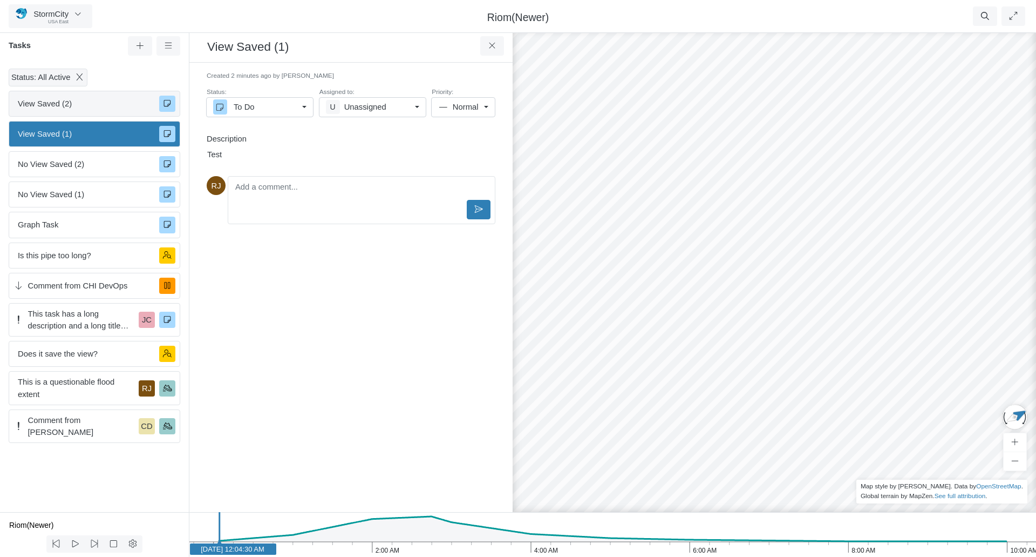
click at [102, 108] on span "View Saved (2)" at bounding box center [84, 104] width 133 height 12
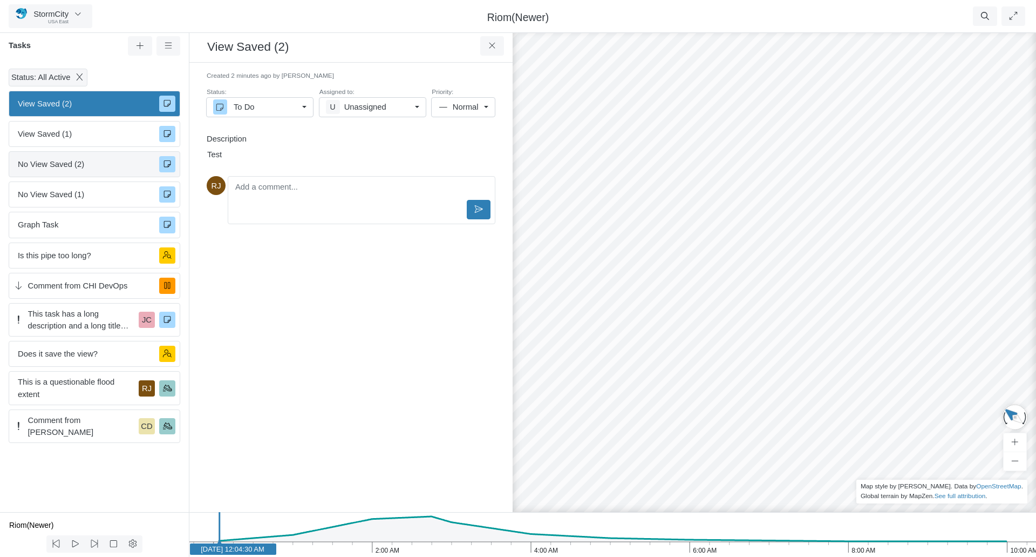
click at [104, 165] on span "No View Saved (2)" at bounding box center [84, 164] width 133 height 12
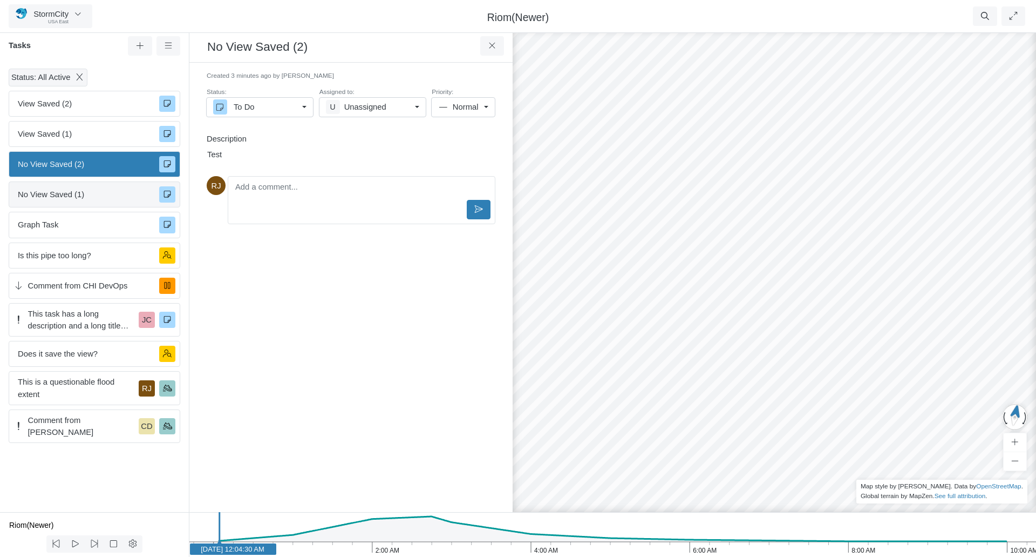
click at [99, 193] on span "No View Saved (1)" at bounding box center [84, 194] width 133 height 12
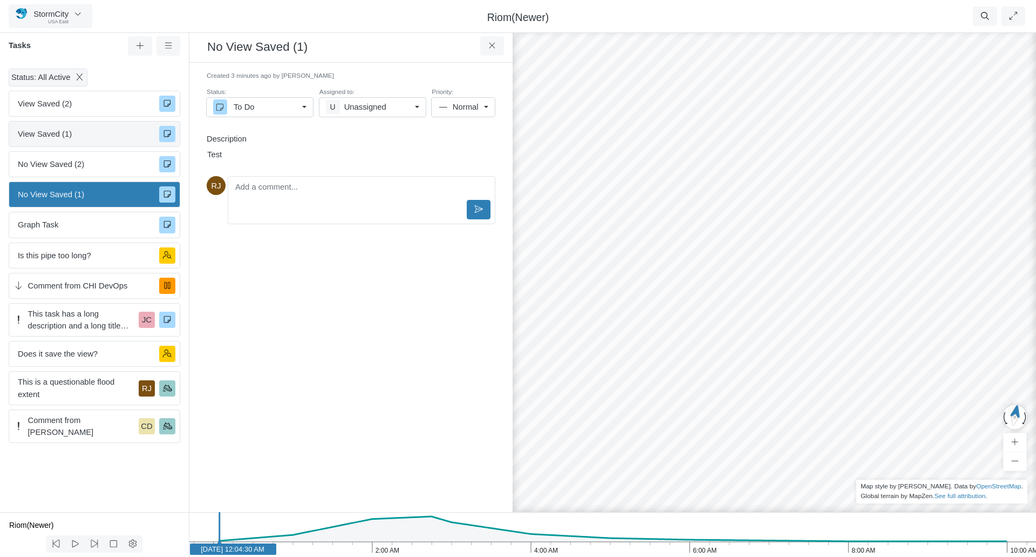
click at [96, 137] on span "View Saved (1)" at bounding box center [84, 134] width 133 height 12
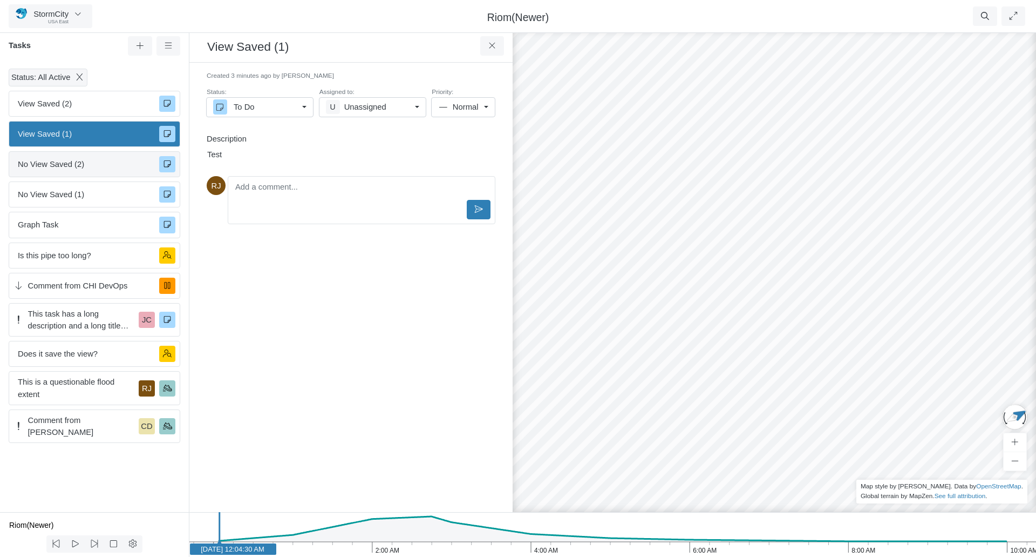
click at [96, 165] on span "No View Saved (2)" at bounding box center [84, 164] width 133 height 12
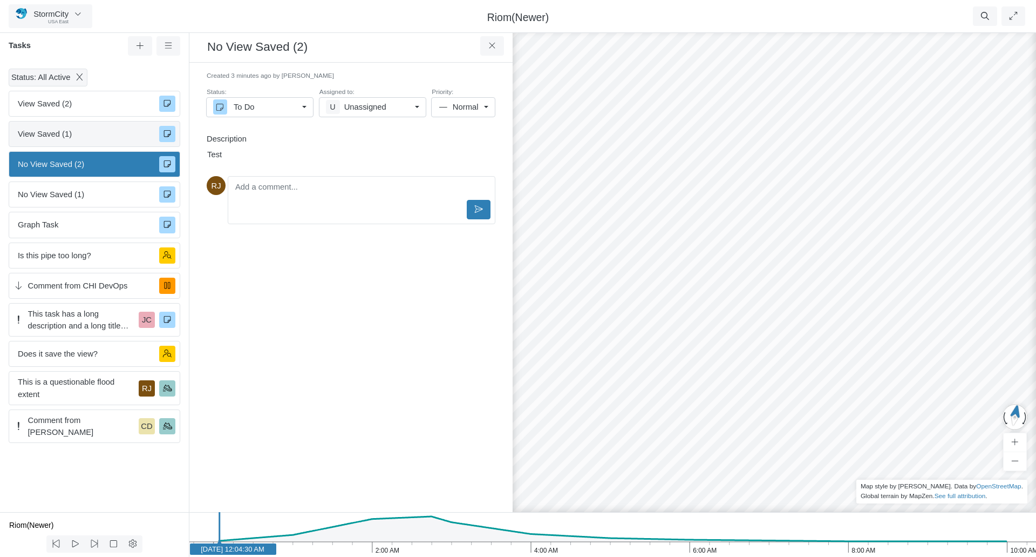
click at [95, 135] on span "View Saved (1)" at bounding box center [84, 134] width 133 height 12
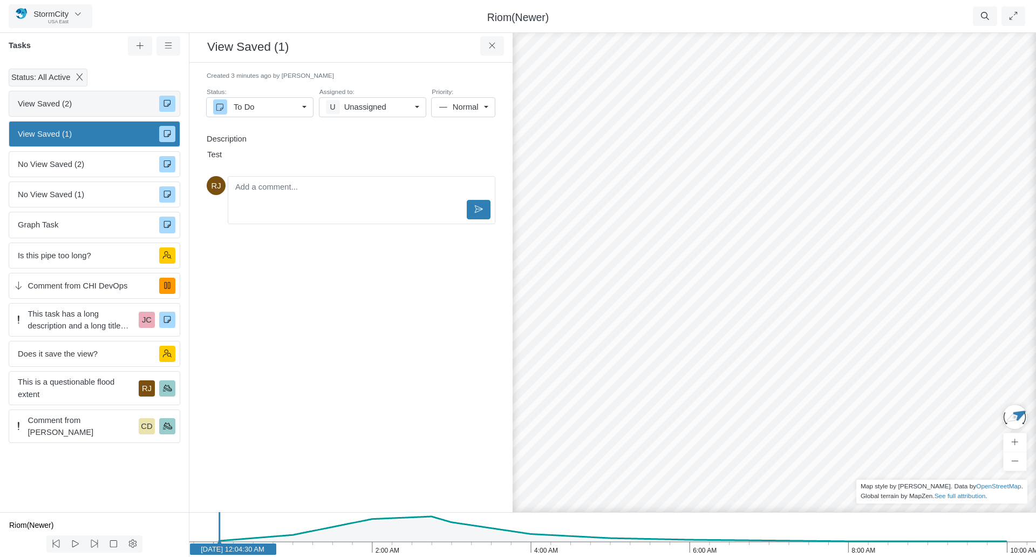
click at [95, 106] on span "View Saved (2)" at bounding box center [84, 104] width 133 height 12
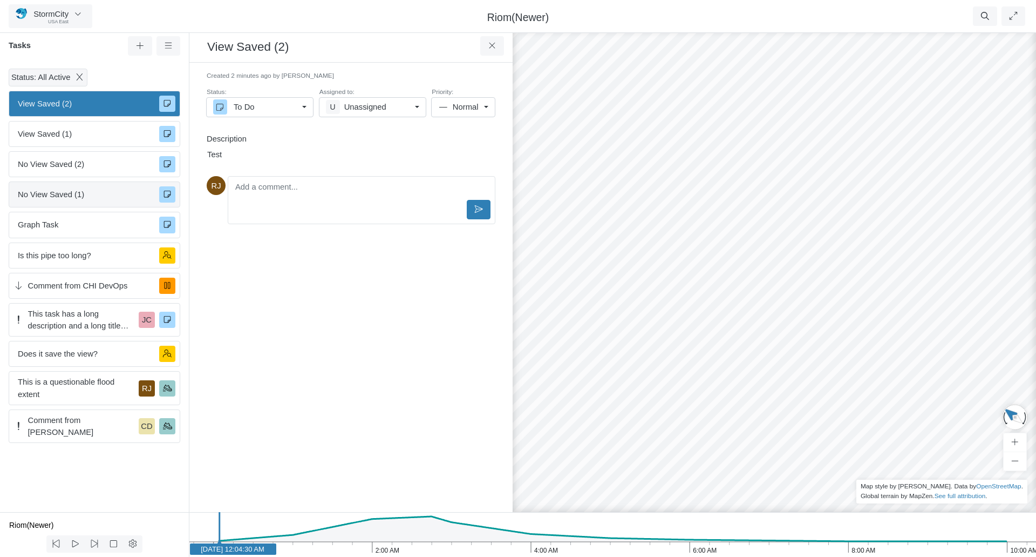
click at [95, 199] on span "No View Saved (1)" at bounding box center [84, 194] width 133 height 12
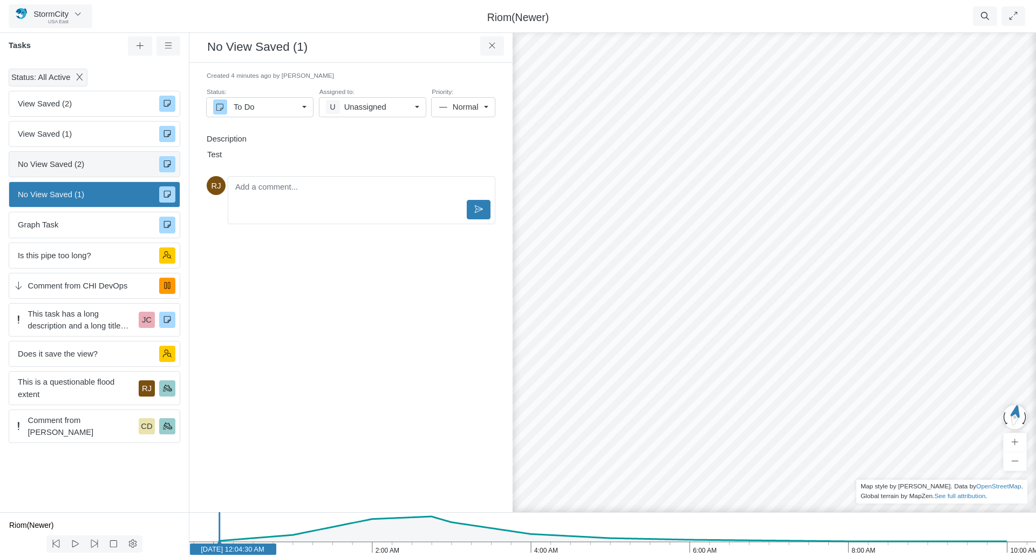
click at [98, 168] on span "No View Saved (2)" at bounding box center [84, 164] width 133 height 12
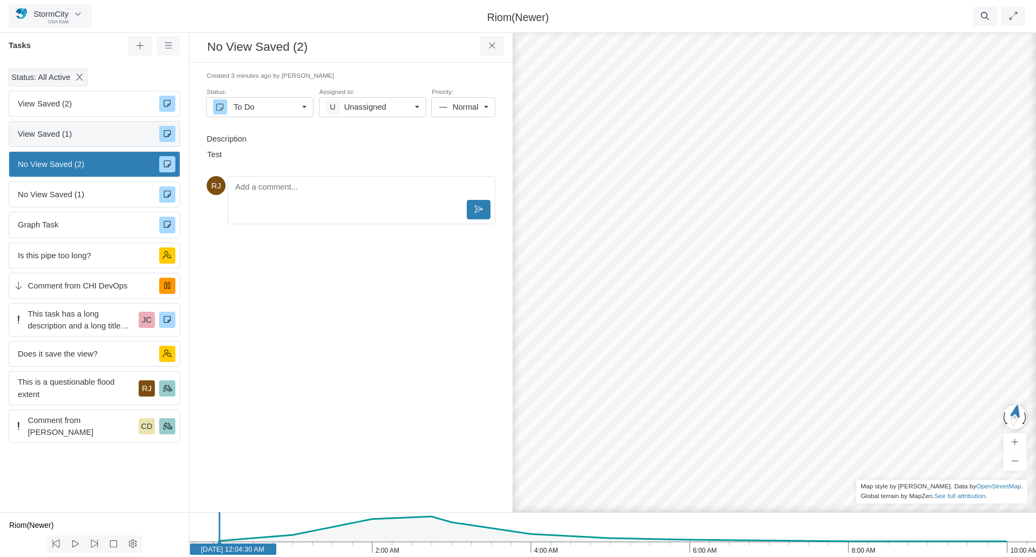
click at [100, 135] on span "View Saved (1)" at bounding box center [84, 134] width 133 height 12
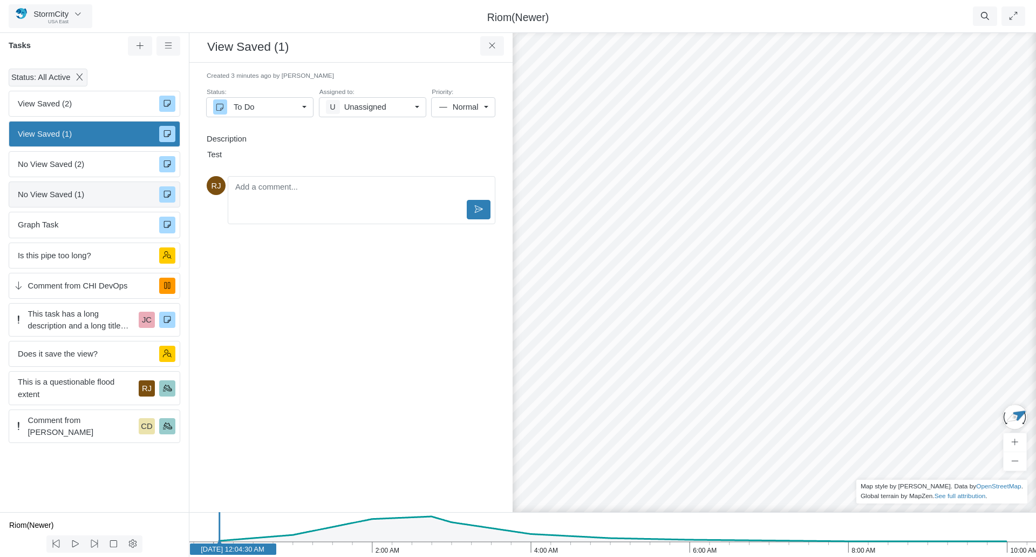
click at [93, 194] on span "No View Saved (1)" at bounding box center [84, 194] width 133 height 12
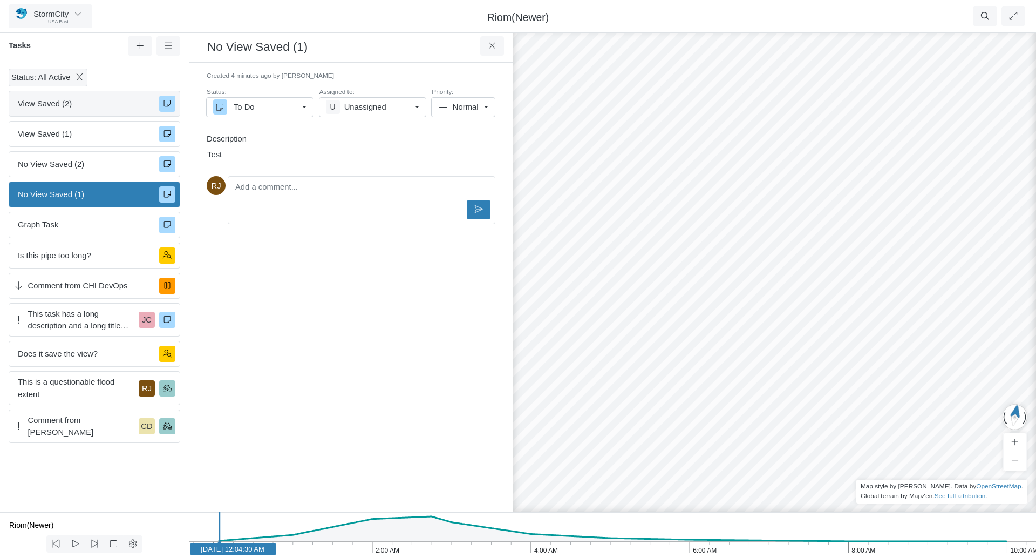
click at [100, 108] on span "View Saved (2)" at bounding box center [84, 104] width 133 height 12
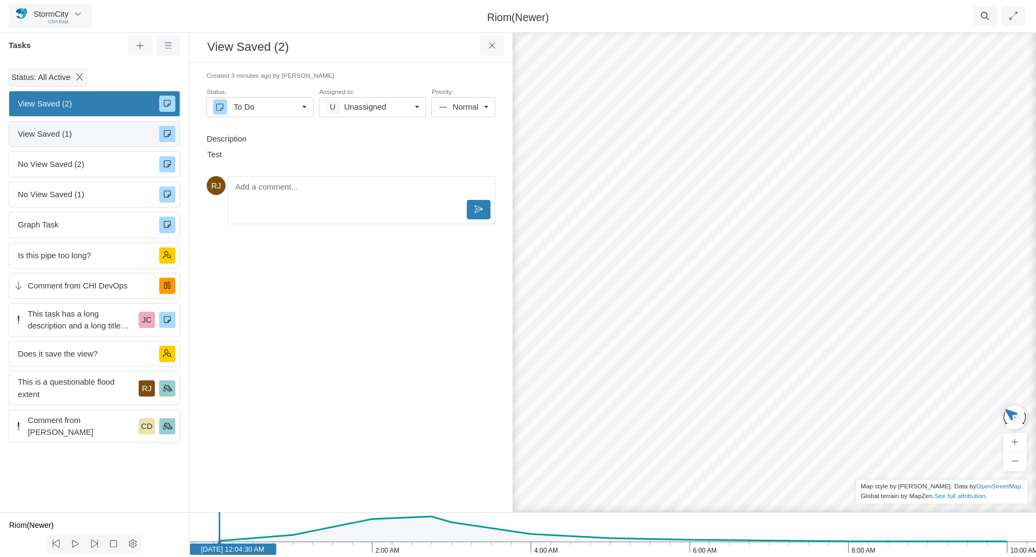
click at [103, 138] on span "View Saved (1)" at bounding box center [84, 134] width 133 height 12
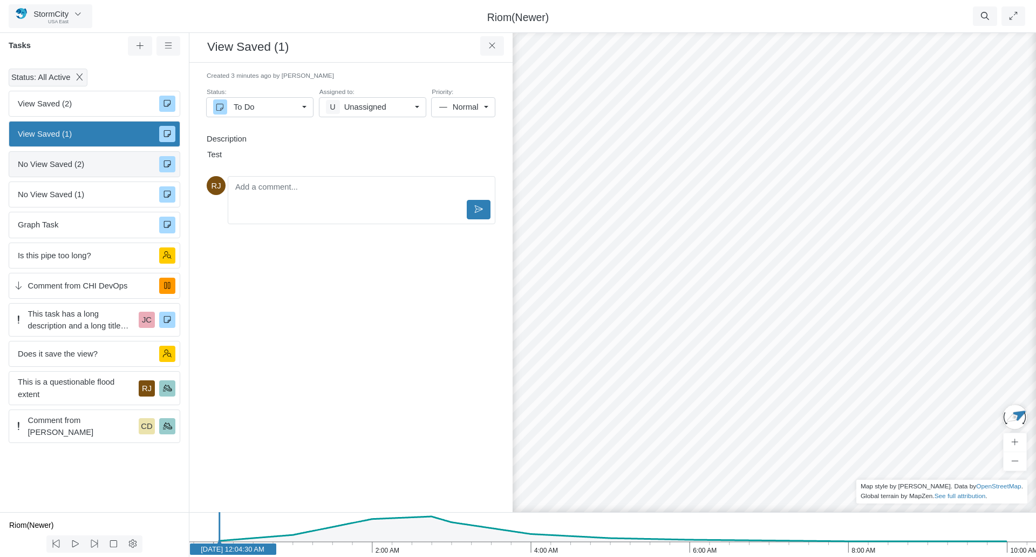
click at [101, 164] on span "No View Saved (2)" at bounding box center [84, 164] width 133 height 12
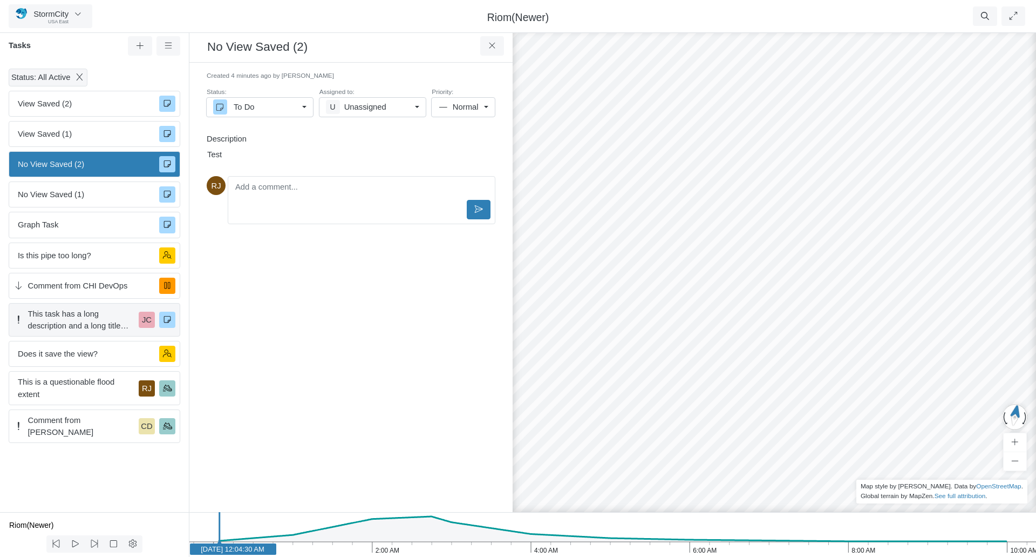
click at [96, 328] on span "This task has a long description and a long title with a lot of unnecessarily l…" at bounding box center [81, 320] width 107 height 24
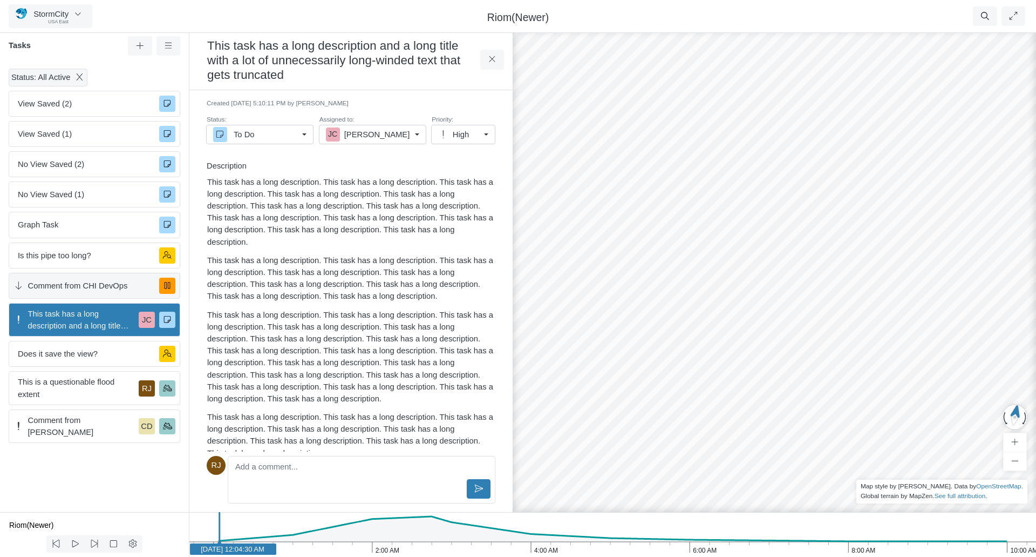
click at [78, 285] on span "Comment from CHI DevOps" at bounding box center [89, 286] width 123 height 12
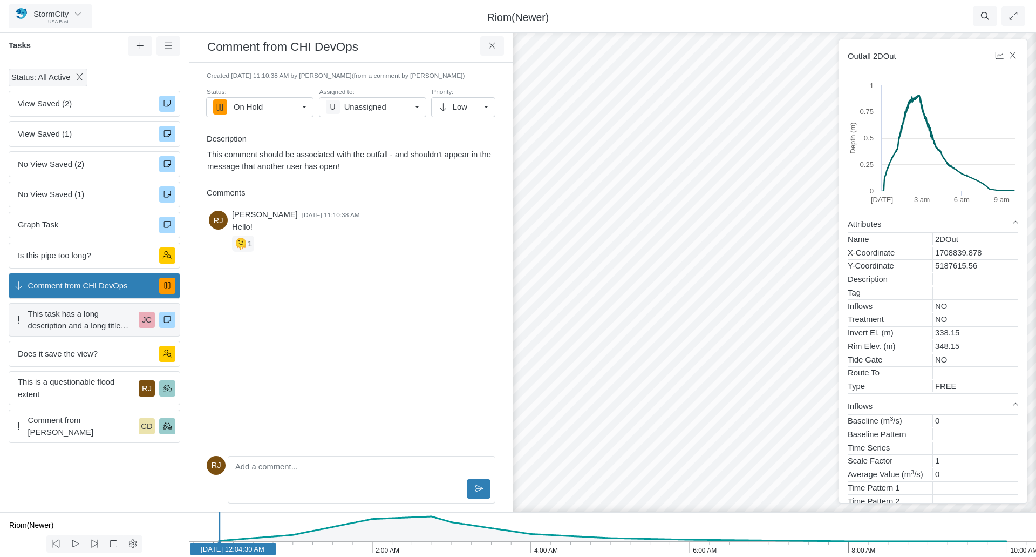
click at [78, 320] on span "This task has a long description and a long title with a lot of unnecessarily l…" at bounding box center [81, 320] width 107 height 24
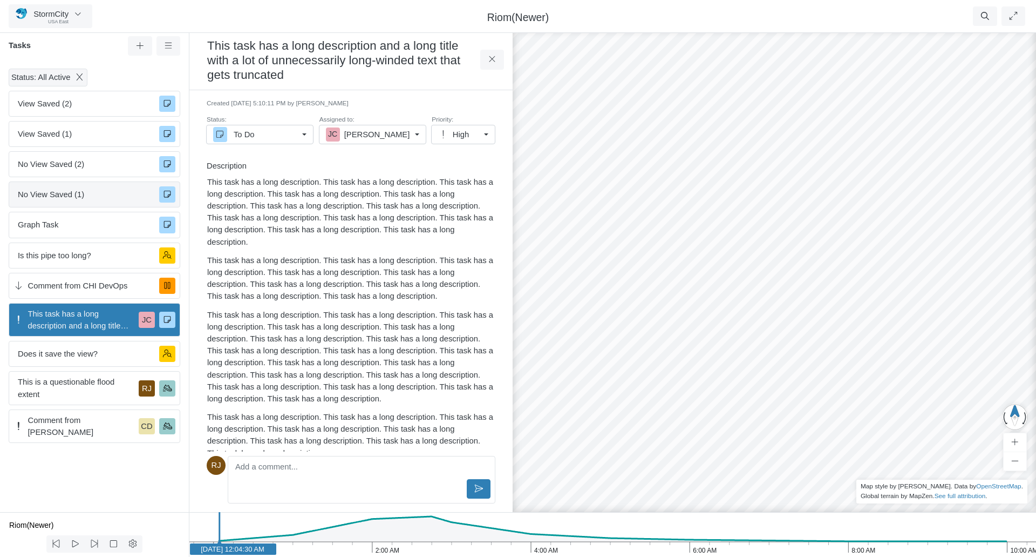
click at [58, 198] on span "No View Saved (1)" at bounding box center [84, 194] width 133 height 12
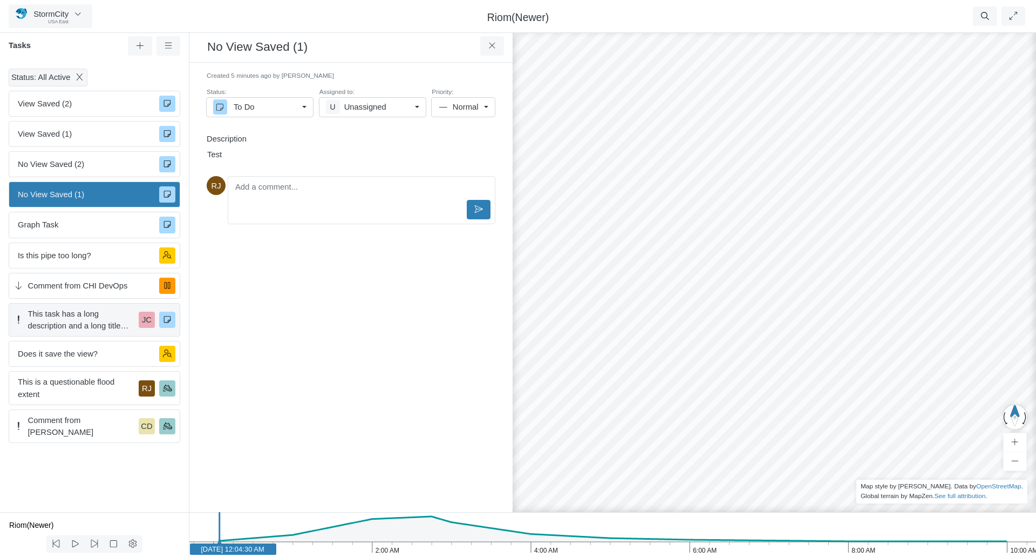
click at [77, 319] on span "This task has a long description and a long title with a lot of unnecessarily l…" at bounding box center [81, 320] width 107 height 24
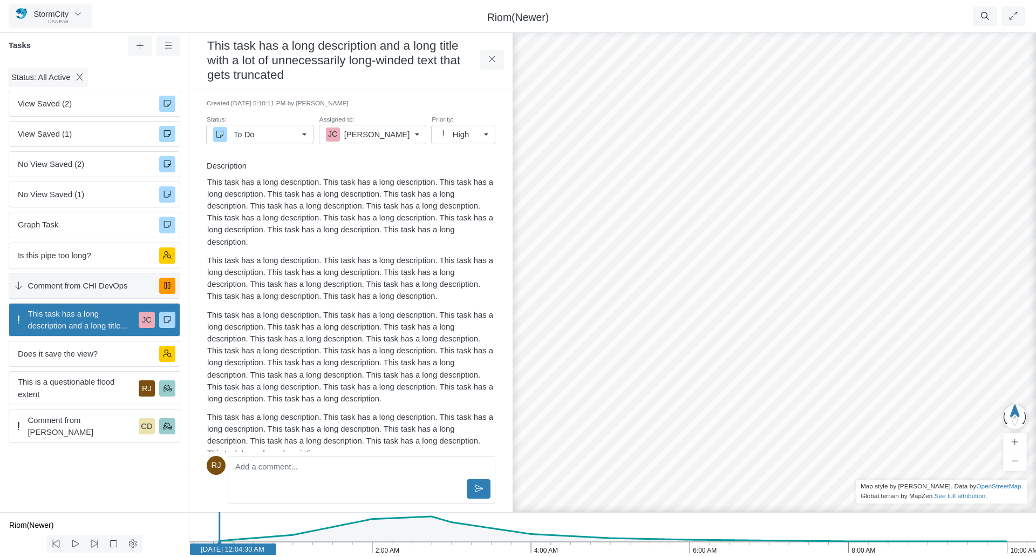
click at [80, 293] on div "Comment from CHI DevOps" at bounding box center [95, 286] width 172 height 26
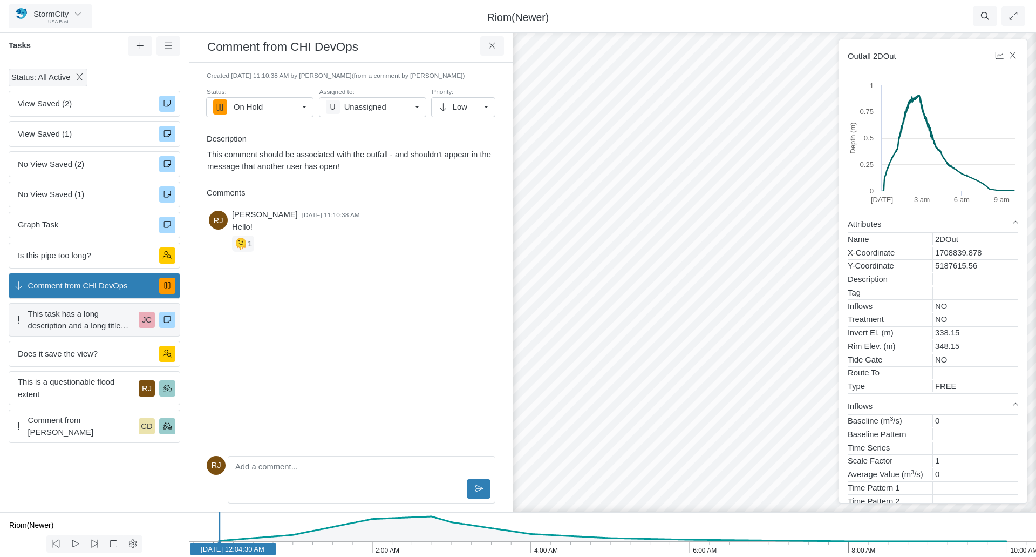
click at [77, 323] on span "This task has a long description and a long title with a lot of unnecessarily l…" at bounding box center [81, 320] width 107 height 24
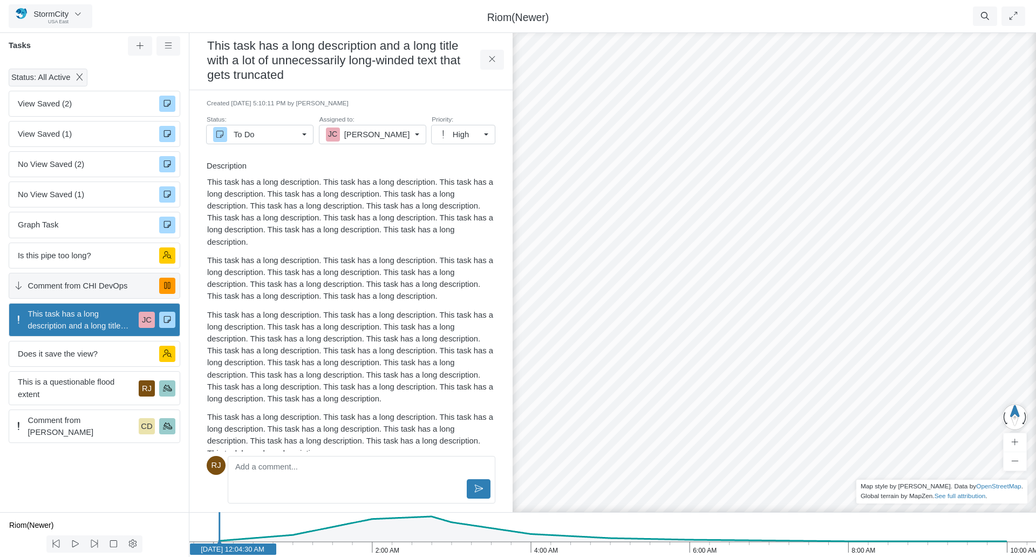
click at [82, 289] on span "Comment from CHI DevOps" at bounding box center [89, 286] width 123 height 12
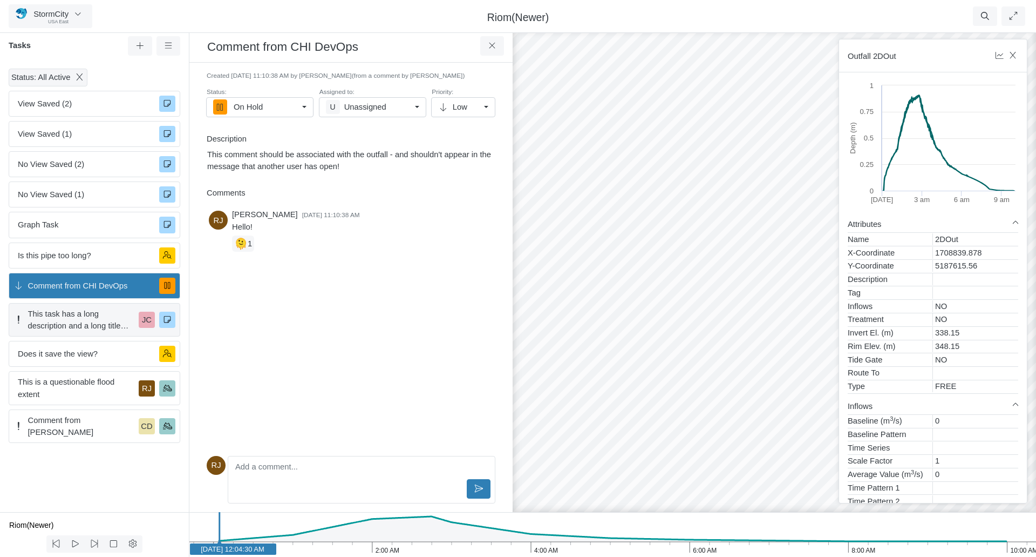
click at [73, 324] on span "This task has a long description and a long title with a lot of unnecessarily l…" at bounding box center [81, 320] width 107 height 24
